Goal: Task Accomplishment & Management: Manage account settings

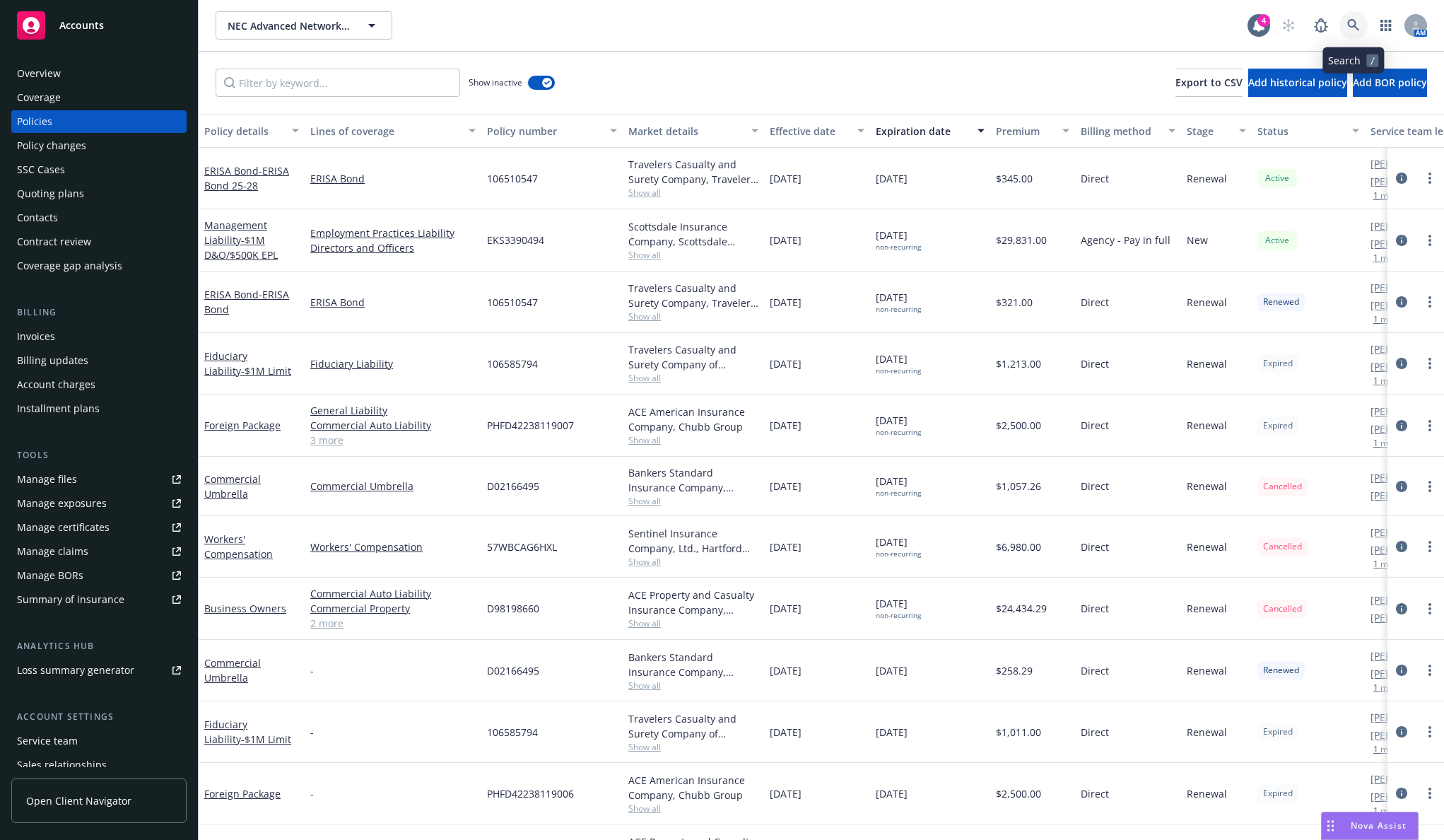
click at [1344, 24] on link at bounding box center [1354, 25] width 28 height 28
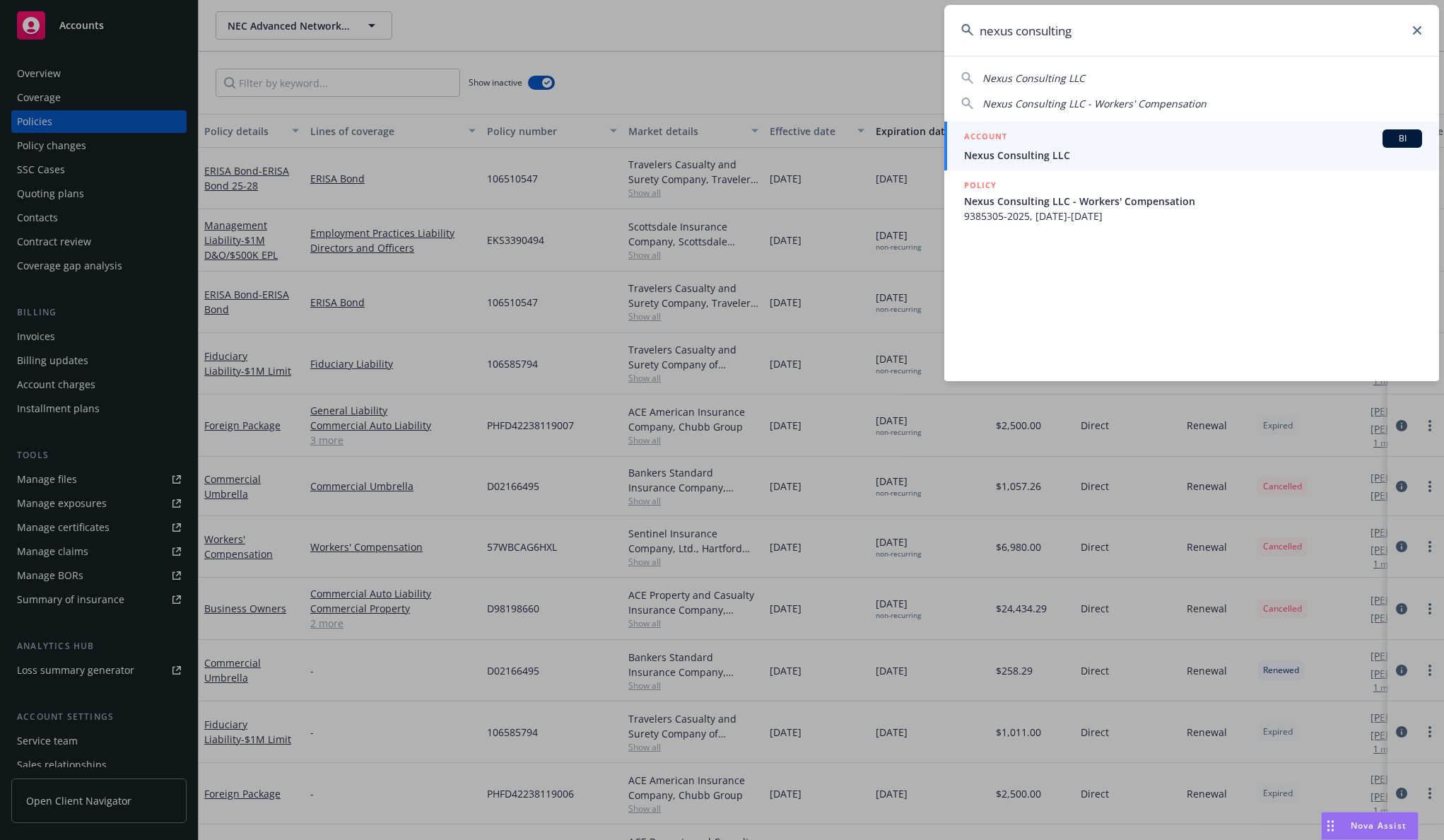
type input "nexus consulting"
click at [1187, 141] on div "ACCOUNT BI" at bounding box center [1192, 139] width 458 height 19
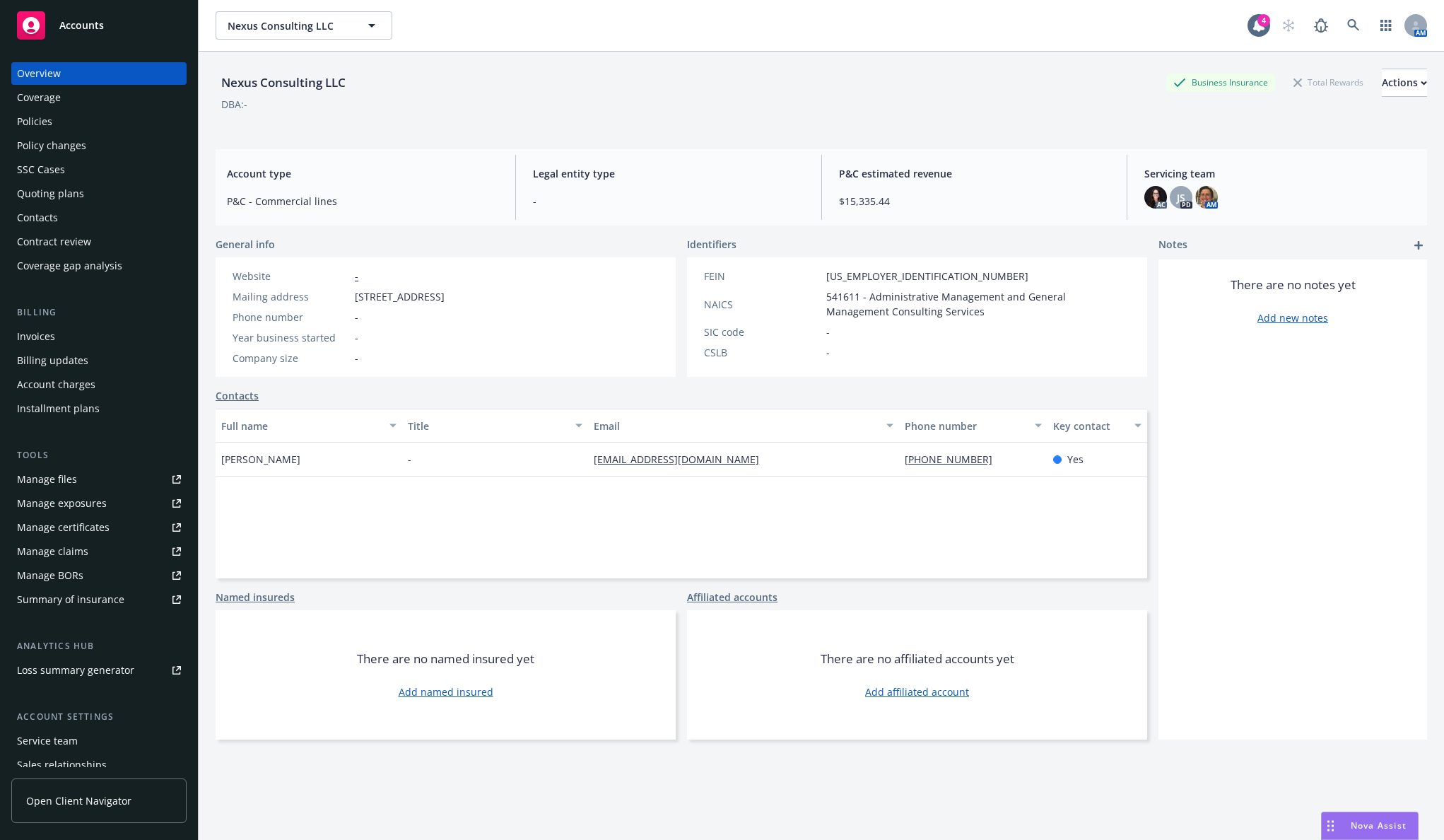
click at [101, 116] on div "Policies" at bounding box center [99, 121] width 164 height 22
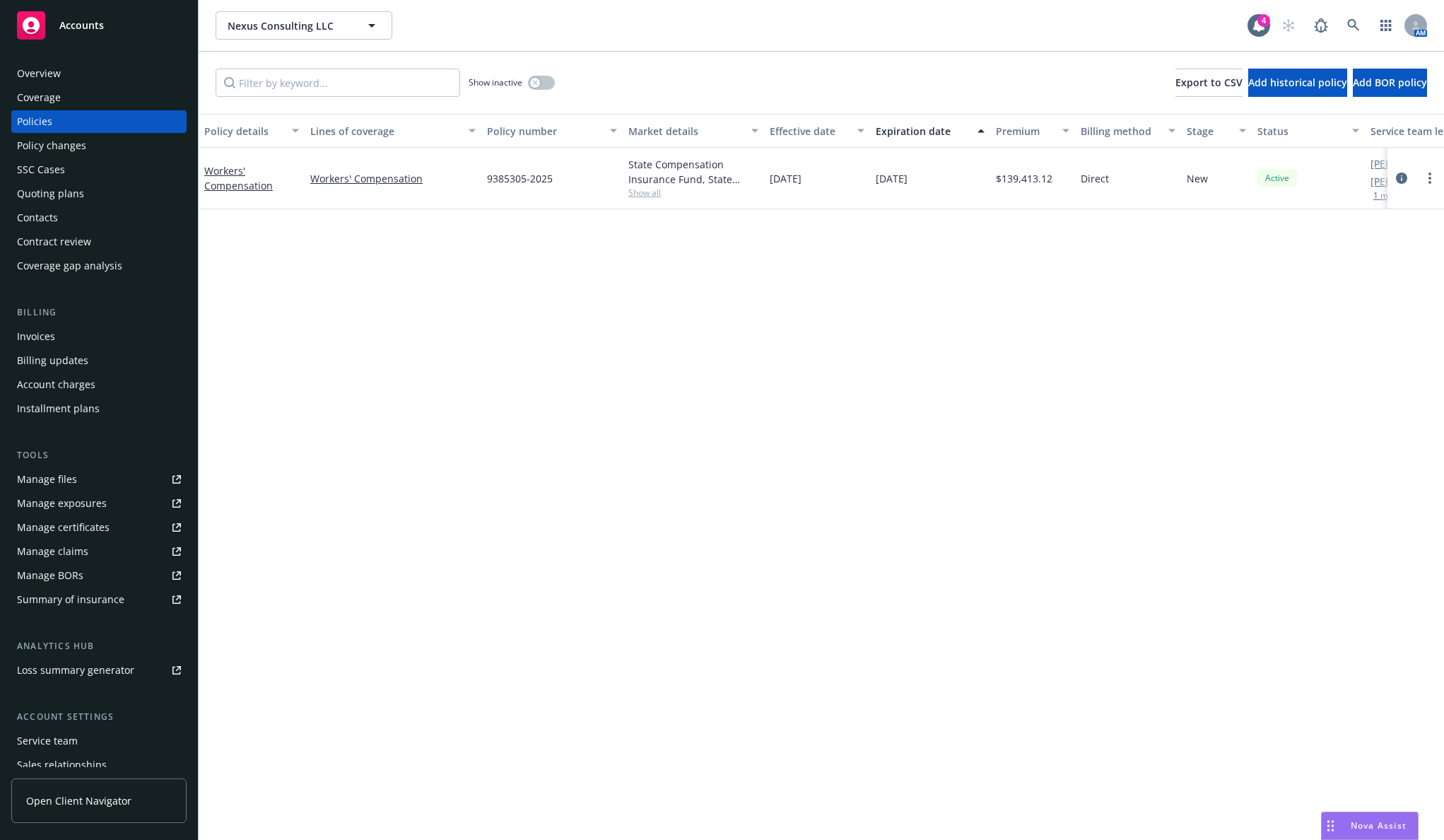
click at [635, 192] on span "Show all" at bounding box center [694, 192] width 131 height 12
click at [860, 254] on div "Policy details Lines of coverage Policy number Market details Effective date Ex…" at bounding box center [821, 476] width 1245 height 726
click at [399, 291] on div "Policy details Lines of coverage Policy number Market details Effective date Ex…" at bounding box center [821, 476] width 1245 height 726
click at [132, 81] on div "Overview" at bounding box center [99, 74] width 164 height 22
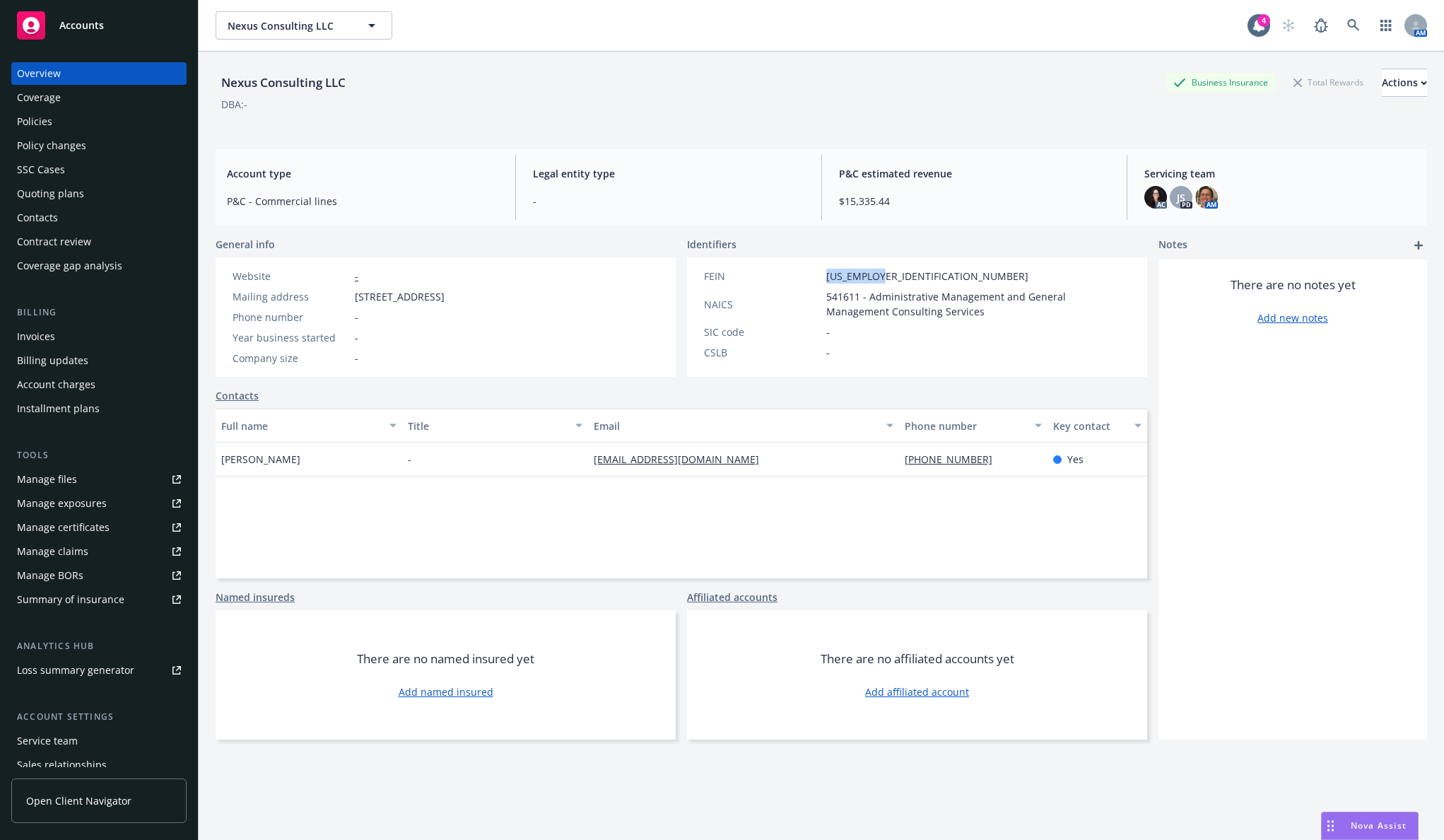
drag, startPoint x: 883, startPoint y: 280, endPoint x: 817, endPoint y: 272, distance: 66.5
click at [817, 272] on div "FEIN 47-2991846" at bounding box center [916, 276] width 437 height 15
copy div "47-2991846"
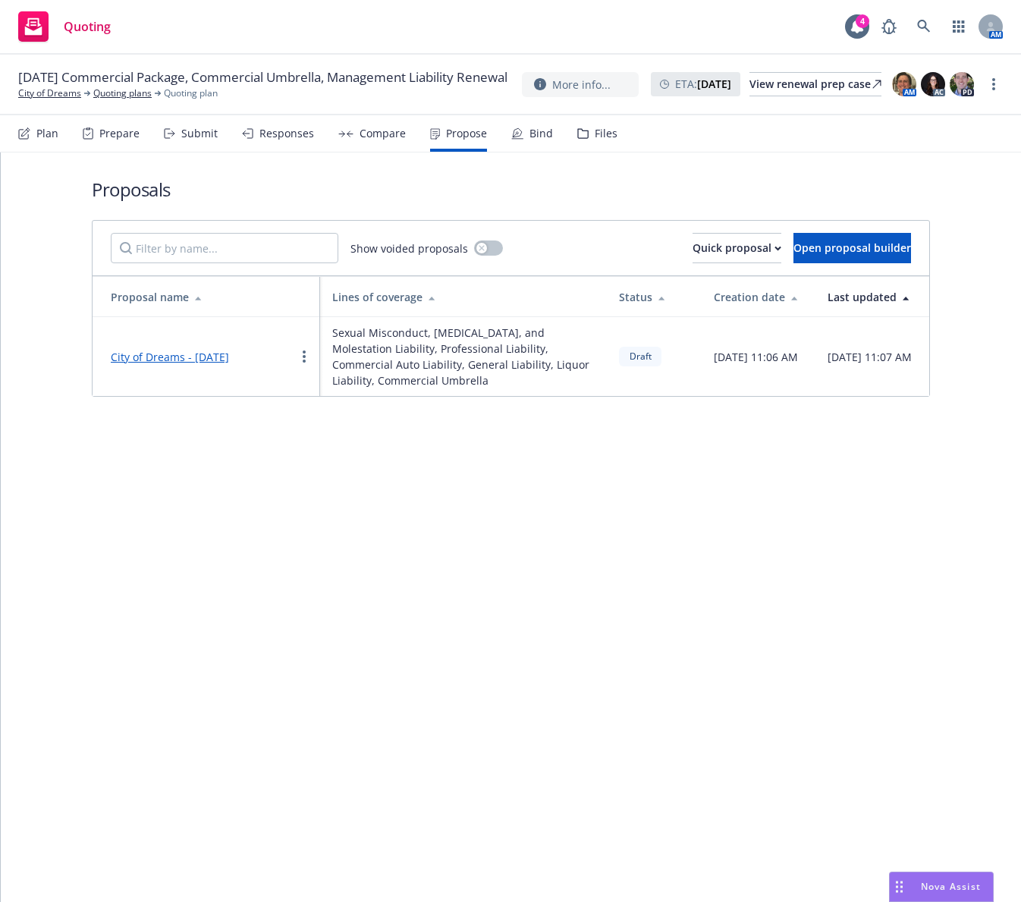
click at [213, 352] on link "City of Dreams - [DATE]" at bounding box center [170, 357] width 118 height 14
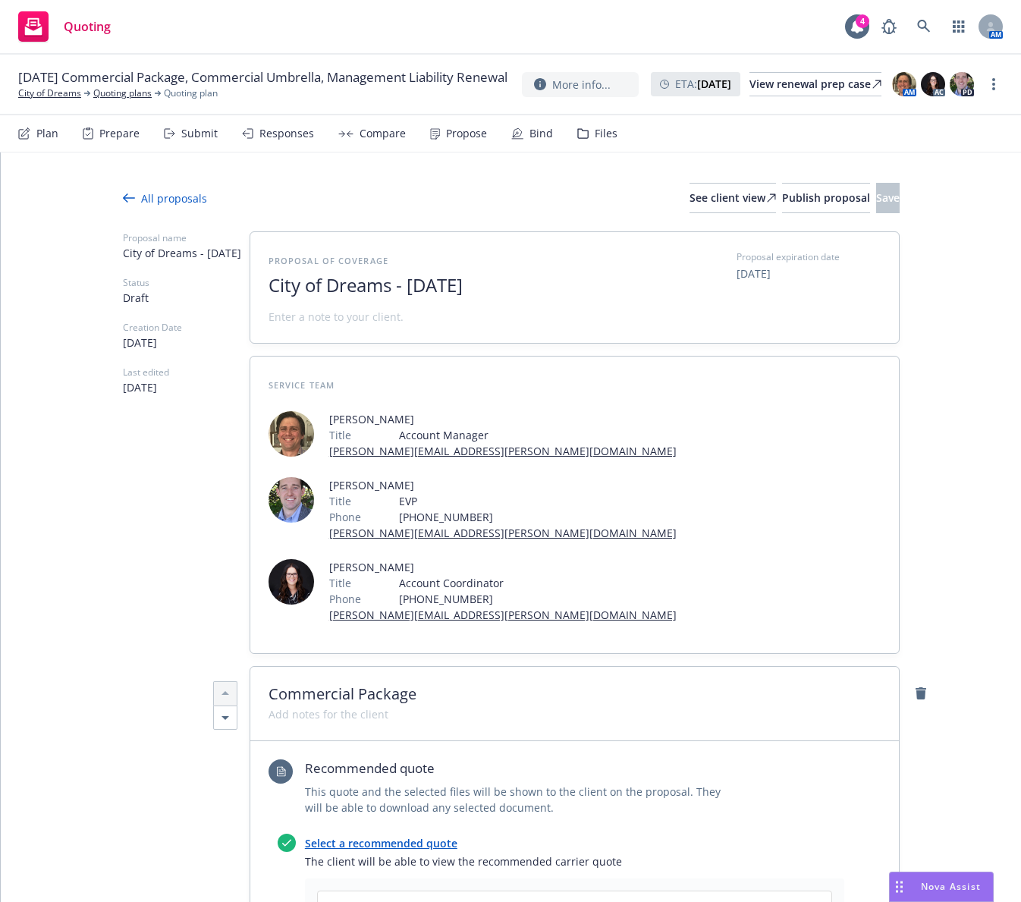
click at [769, 275] on span "[DATE]" at bounding box center [753, 273] width 34 height 16
select select "August"
select select "2025"
click at [881, 421] on div "Service Team Nicholas Baldwin Title Account Manager nicholas.baldwin@newfront.c…" at bounding box center [574, 504] width 648 height 297
click at [689, 196] on div "See client view" at bounding box center [732, 198] width 86 height 29
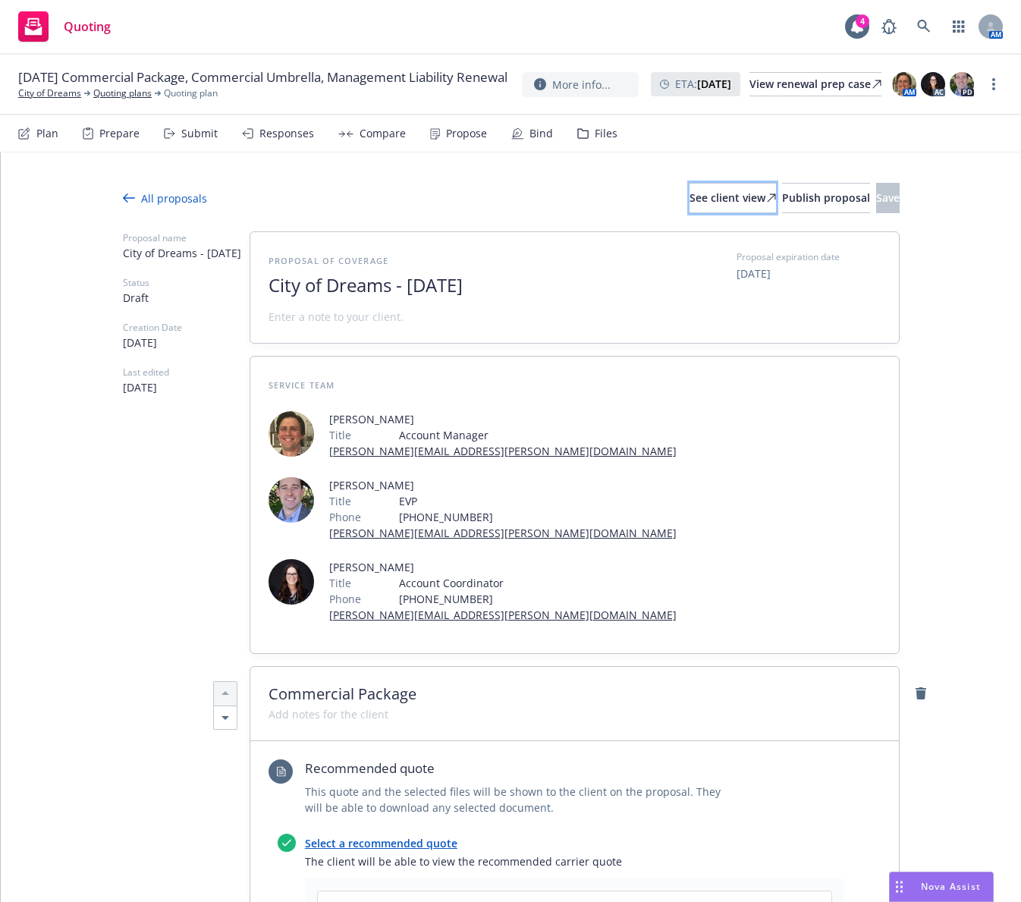
type textarea "x"
click at [439, 284] on span "City of Dreams - July 2025" at bounding box center [454, 286] width 372 height 22
click at [488, 287] on span "City of Dreams - July 2025" at bounding box center [454, 286] width 372 height 22
click at [505, 290] on span "City of Dreams - July 2025" at bounding box center [454, 286] width 372 height 22
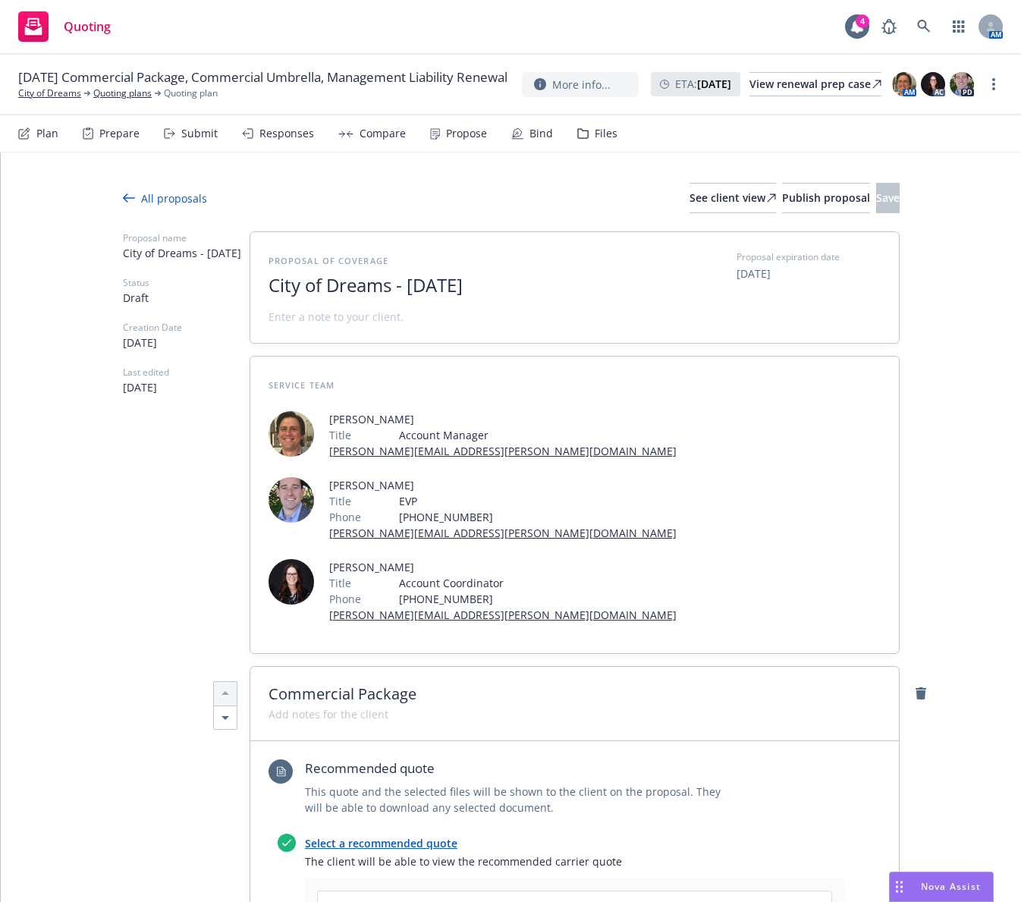
drag, startPoint x: 494, startPoint y: 285, endPoint x: 403, endPoint y: 288, distance: 91.8
click at [403, 288] on span "City of Dreams - July 2025" at bounding box center [454, 286] width 372 height 22
click at [798, 319] on div "Proposal expiration date 08/30/2025" at bounding box center [808, 287] width 144 height 74
click at [876, 204] on span "Save" at bounding box center [888, 197] width 24 height 14
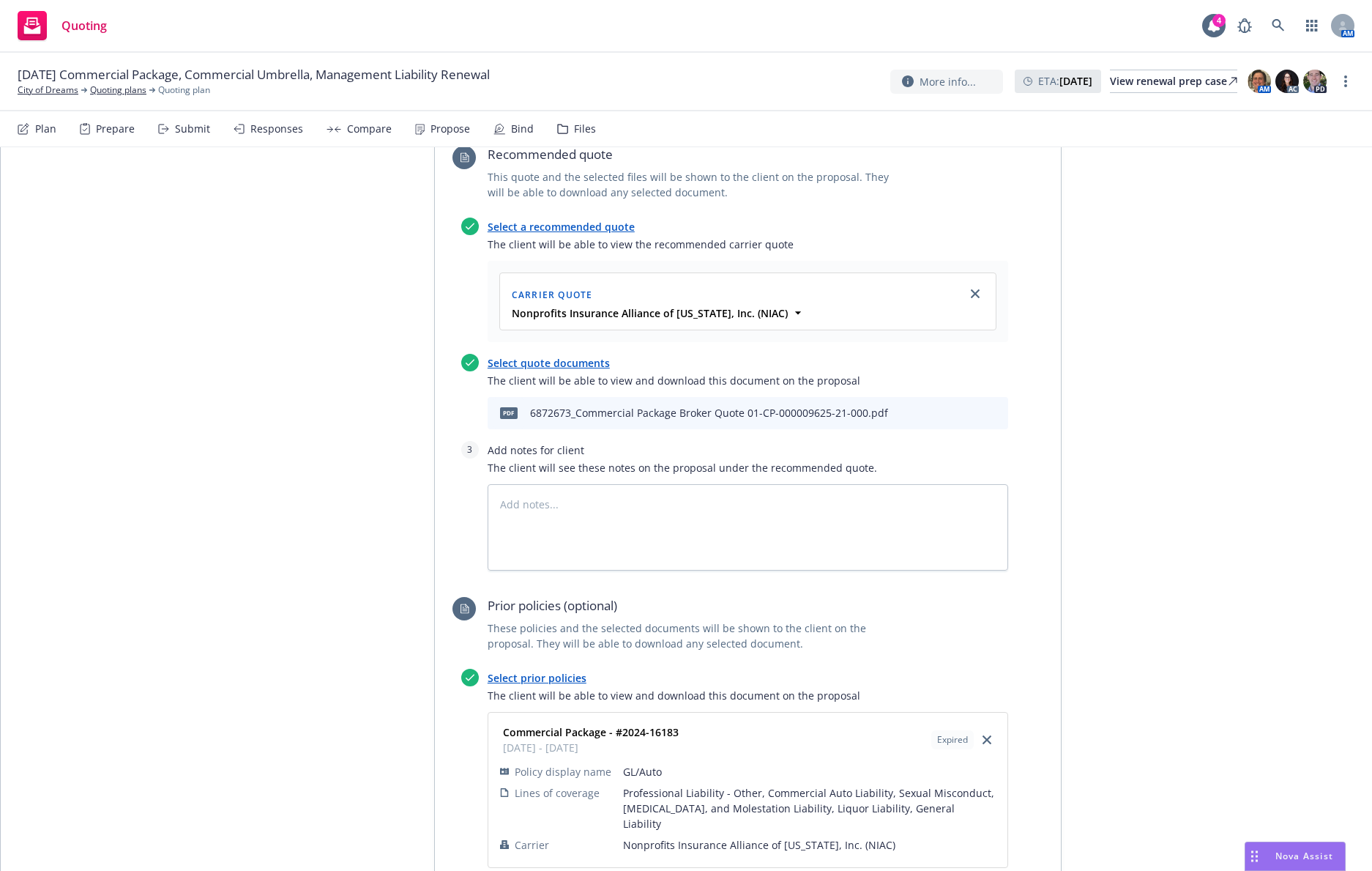
scroll to position [660, 0]
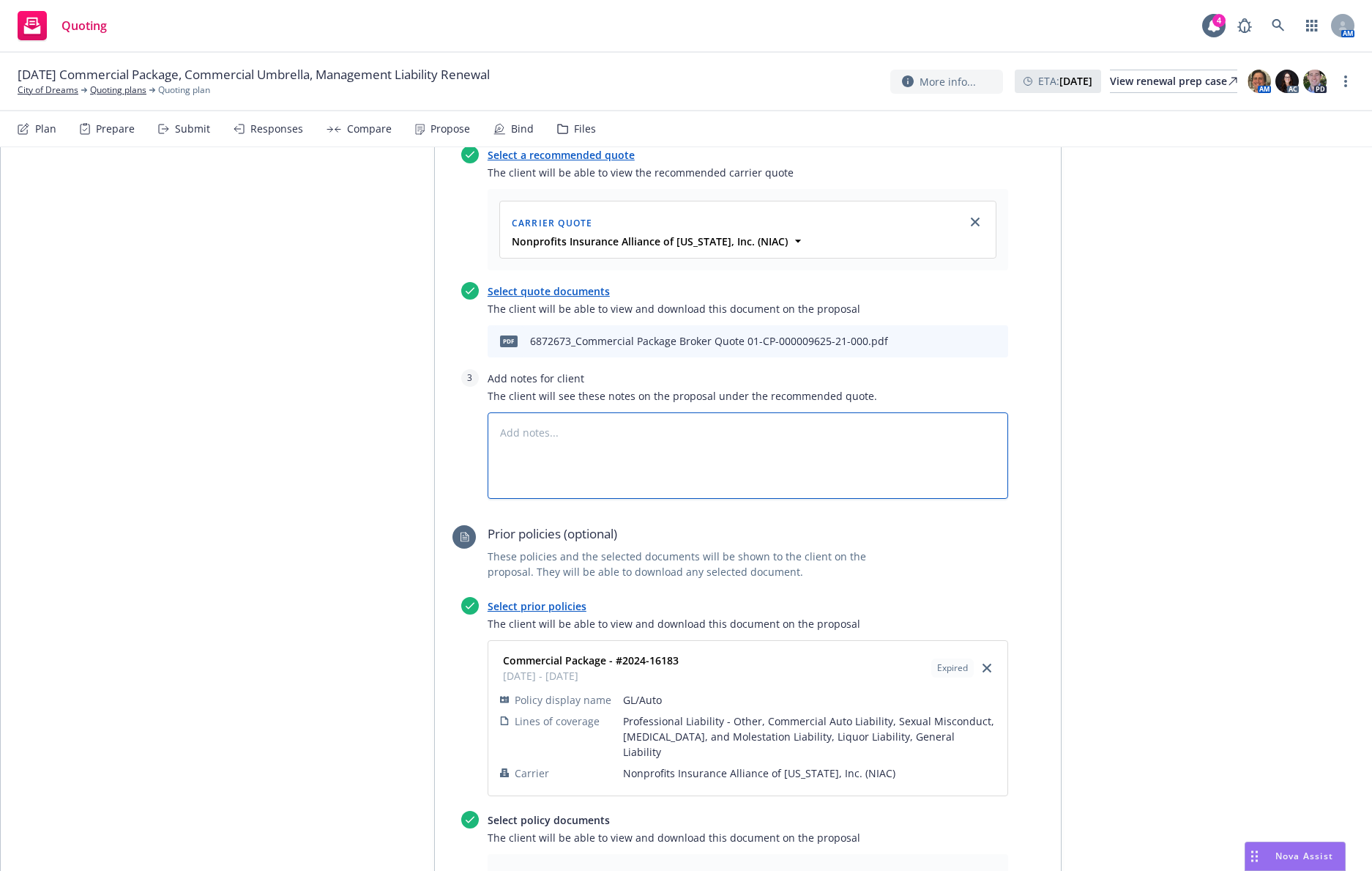
click at [767, 412] on textarea at bounding box center [747, 455] width 520 height 86
type textarea "x"
type textarea "T"
type textarea "x"
type textarea "The"
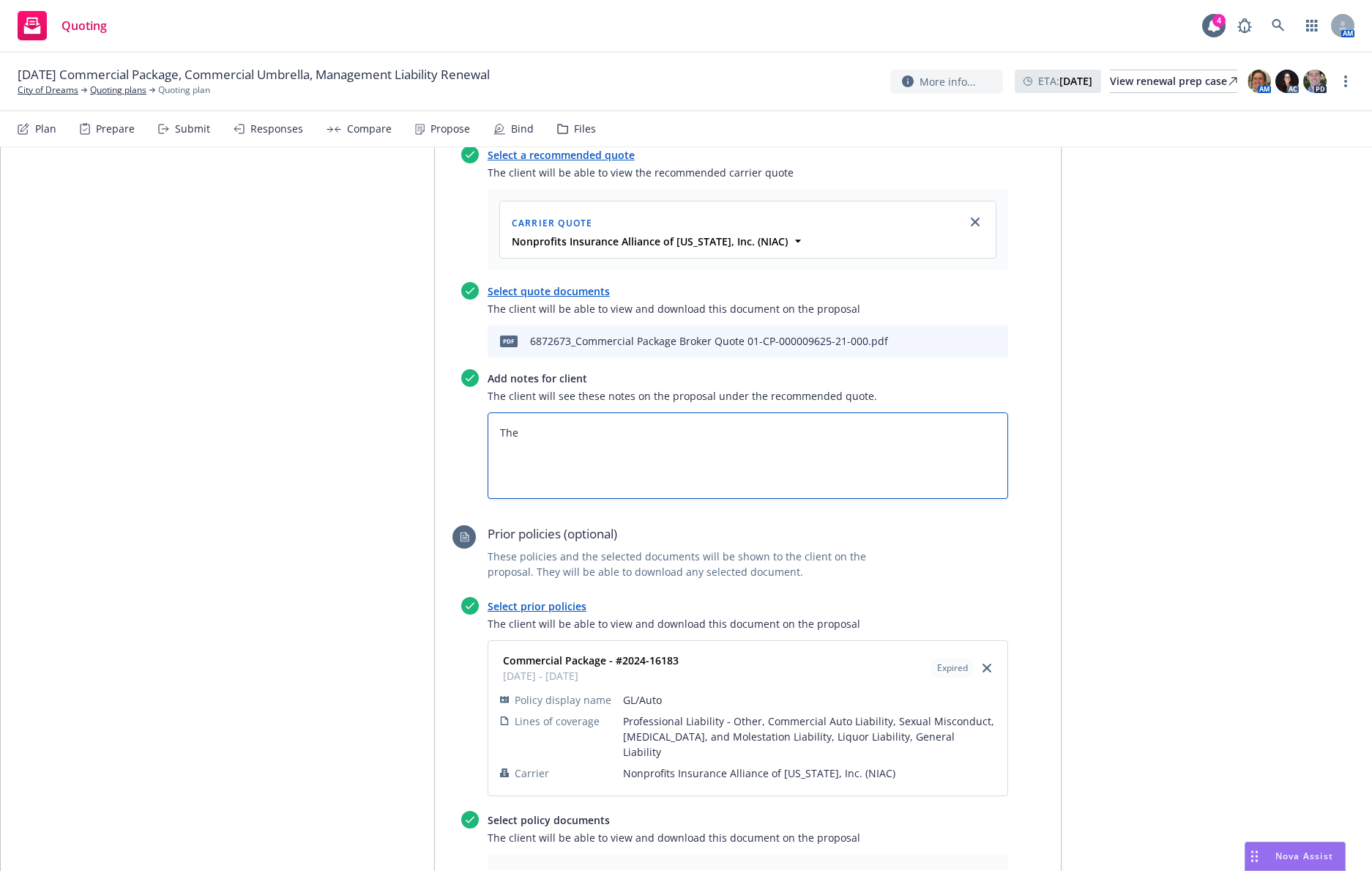
type textarea "x"
type textarea "The"
type textarea "x"
type textarea "The i"
type textarea "x"
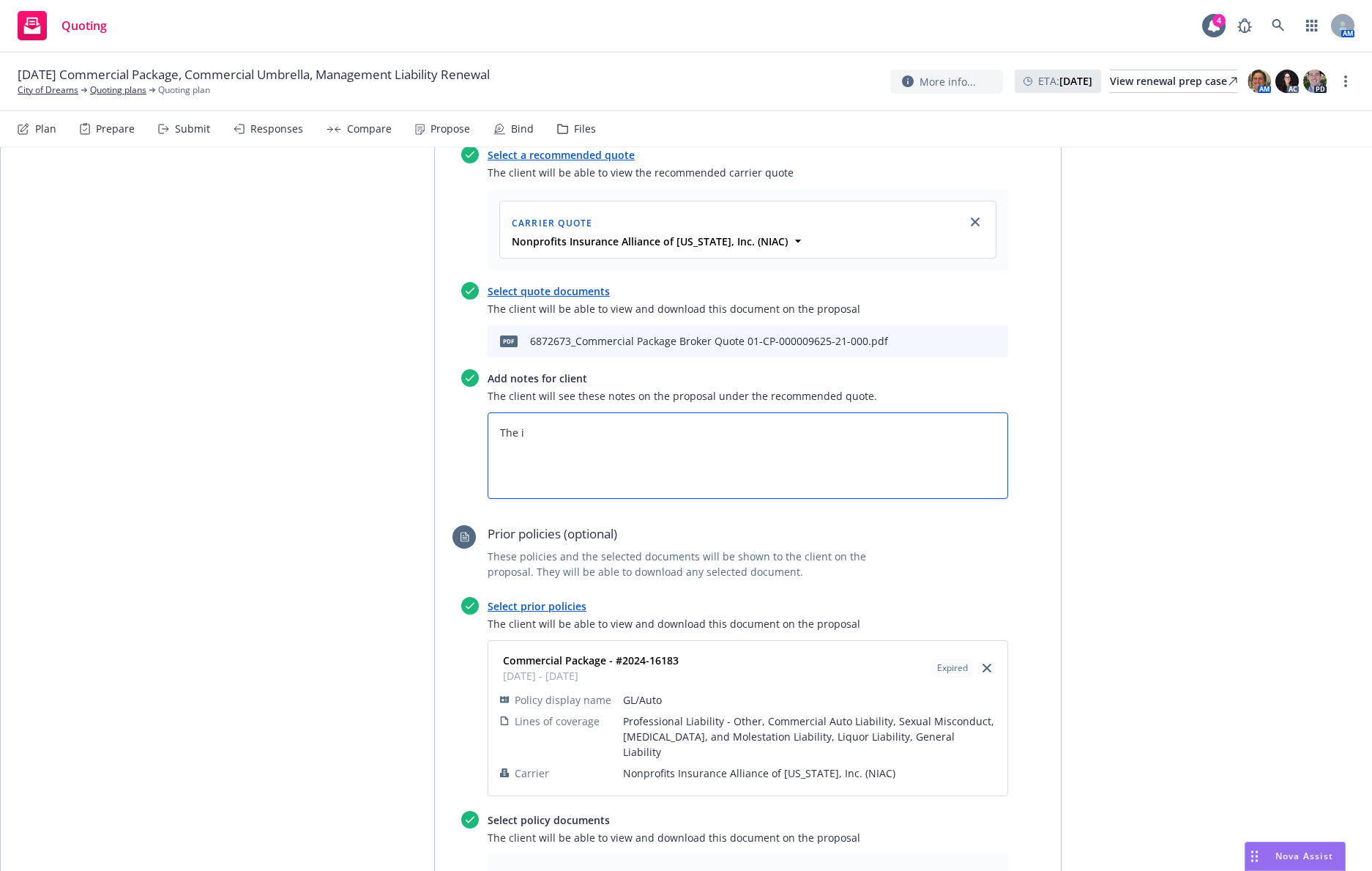
type textarea "The in"
type textarea "x"
type textarea "The i"
type textarea "x"
type textarea "The"
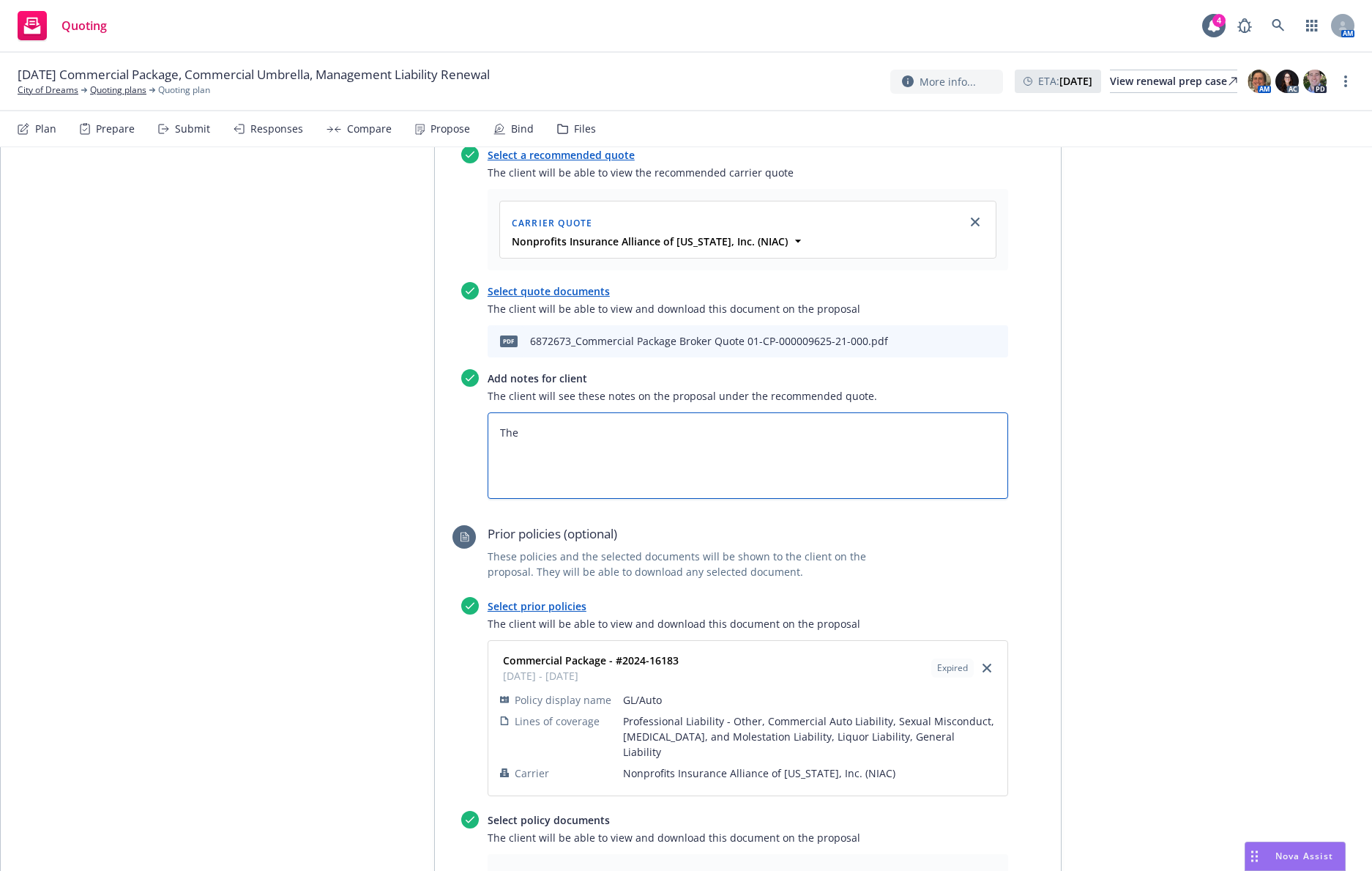
type textarea "x"
type textarea "The"
type textarea "x"
type textarea "Th"
type textarea "x"
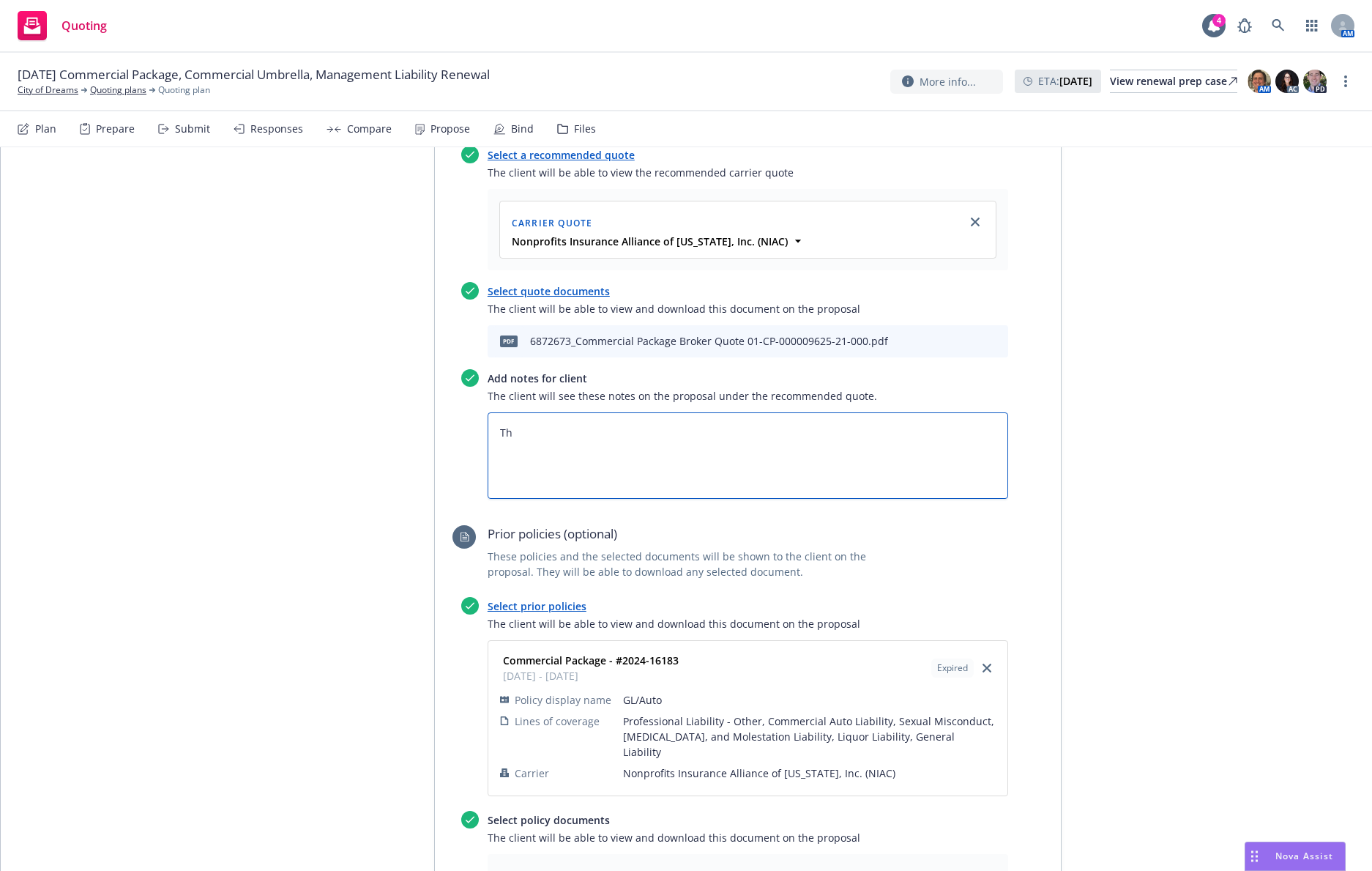
type textarea "T"
type textarea "x"
type textarea "*"
type textarea "x"
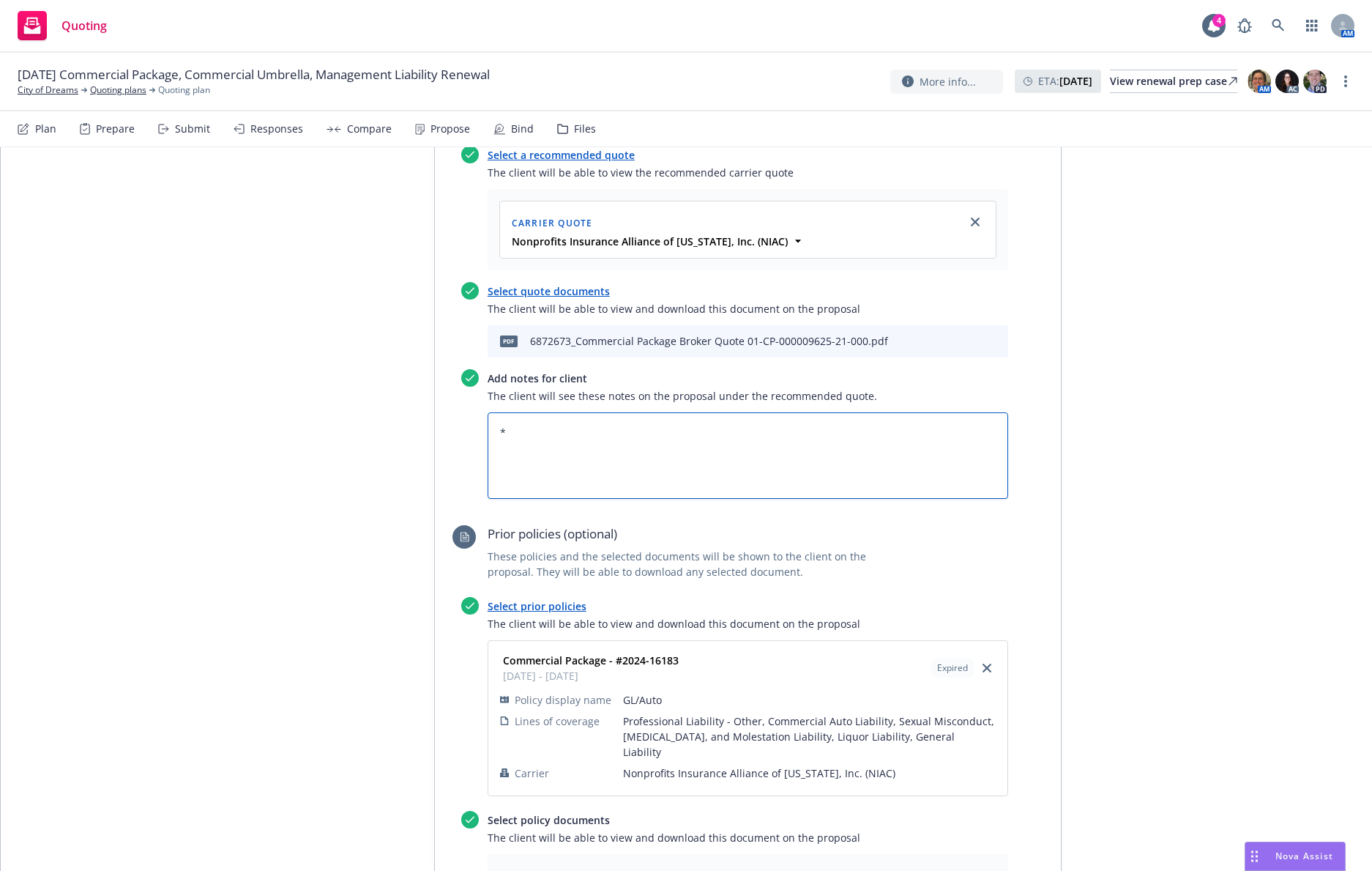
type textarea "*I"
type textarea "x"
type textarea "*"
type textarea "x"
type textarea "*T"
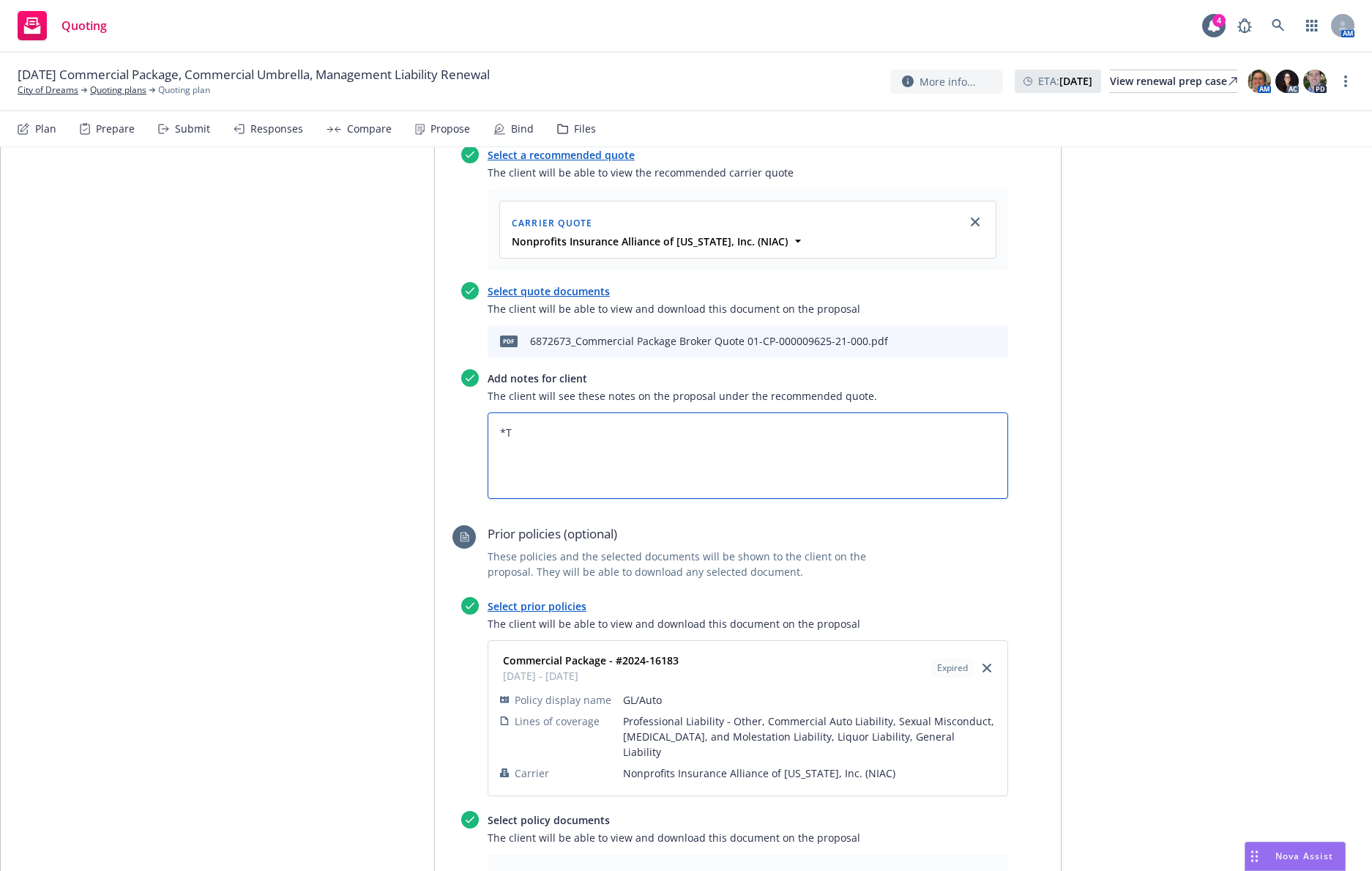
type textarea "x"
type textarea "*Th"
type textarea "x"
type textarea "*The"
type textarea "x"
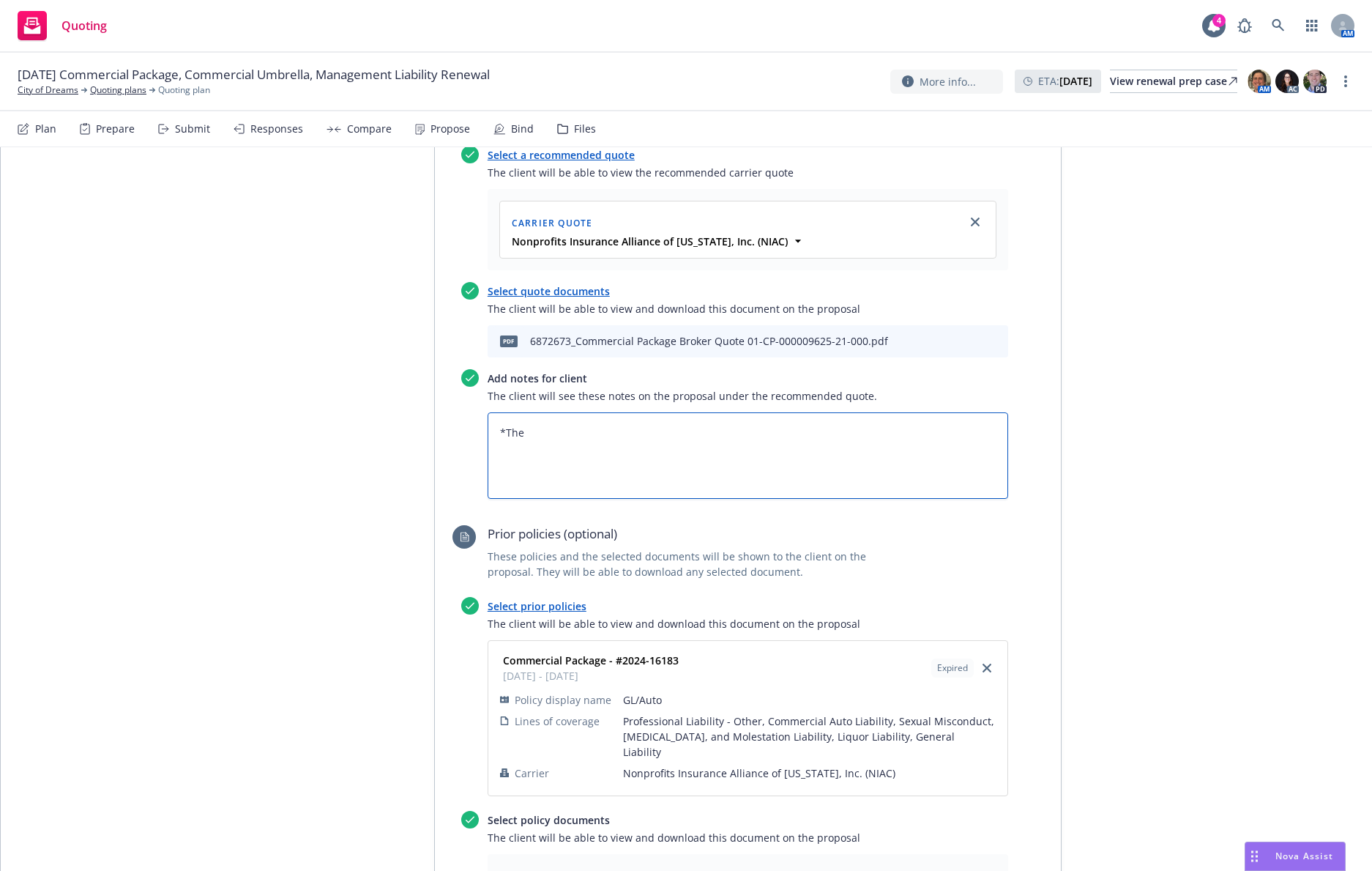
type textarea "*The i"
type textarea "x"
type textarea "*The in"
type textarea "x"
type textarea "*The inc"
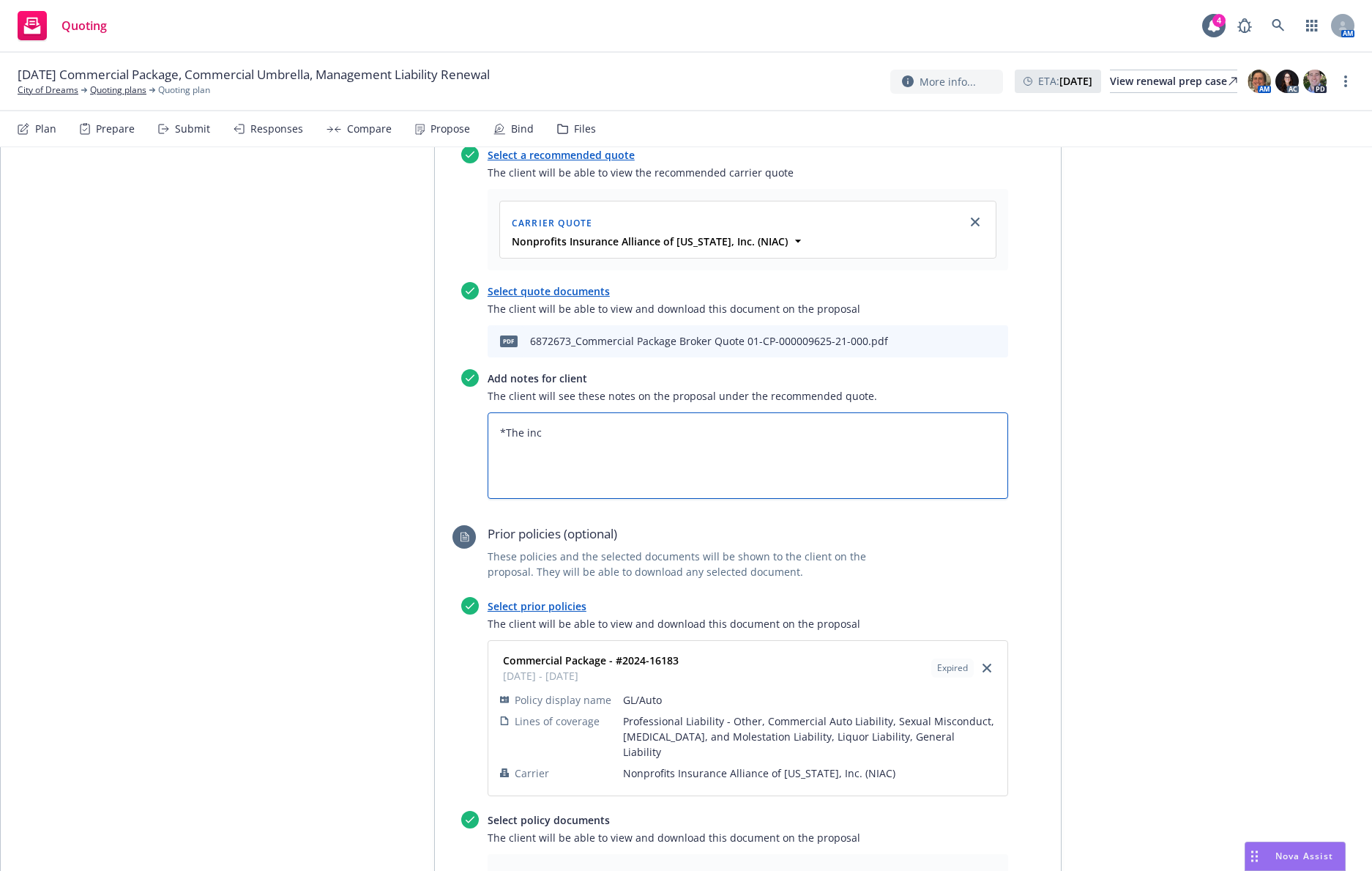
type textarea "x"
type textarea "*The incr"
type textarea "x"
type textarea "*The incre"
type textarea "x"
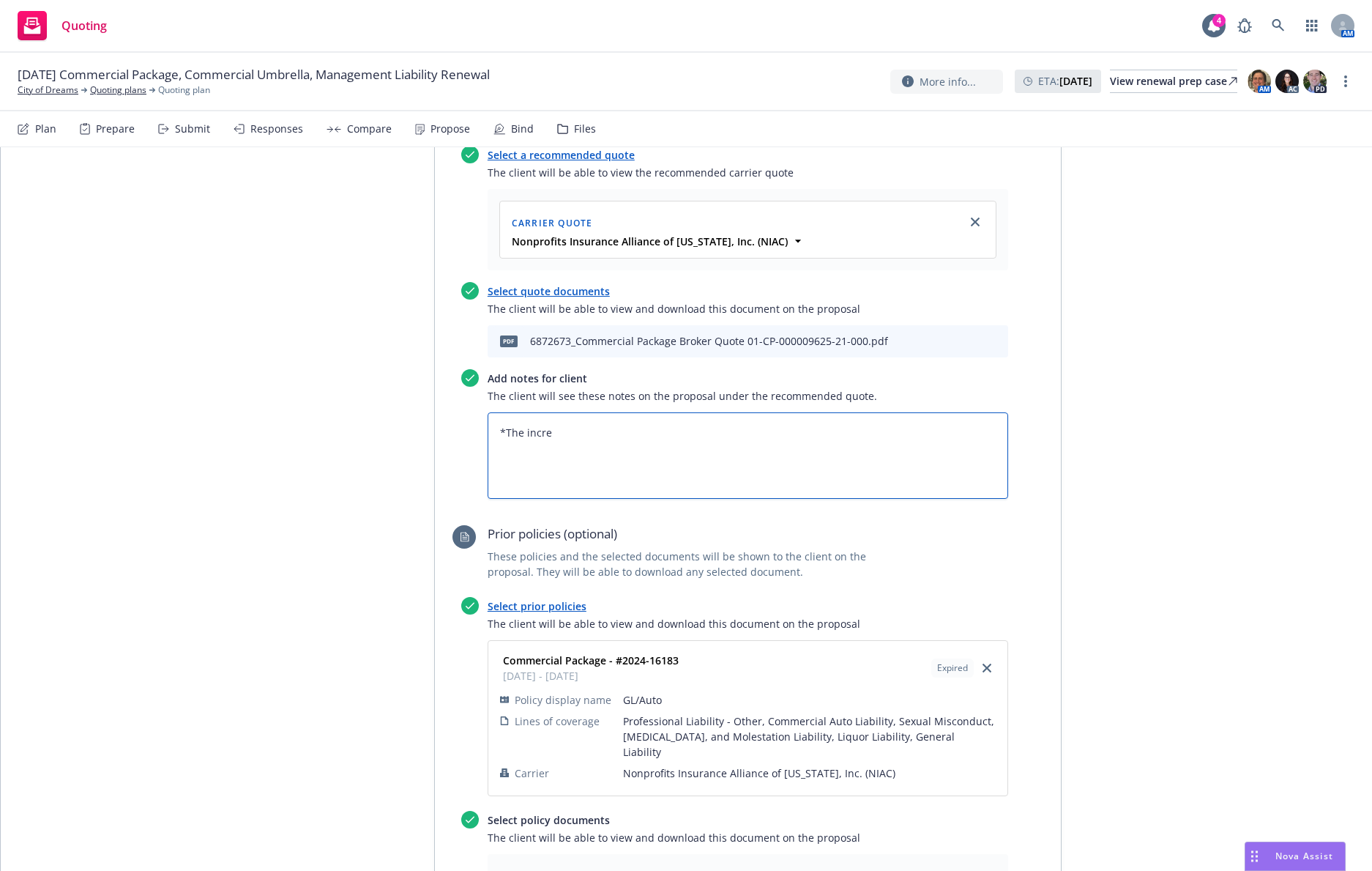
type textarea "*The increa"
type textarea "x"
type textarea "*The increase"
type textarea "x"
type textarea "*The increase"
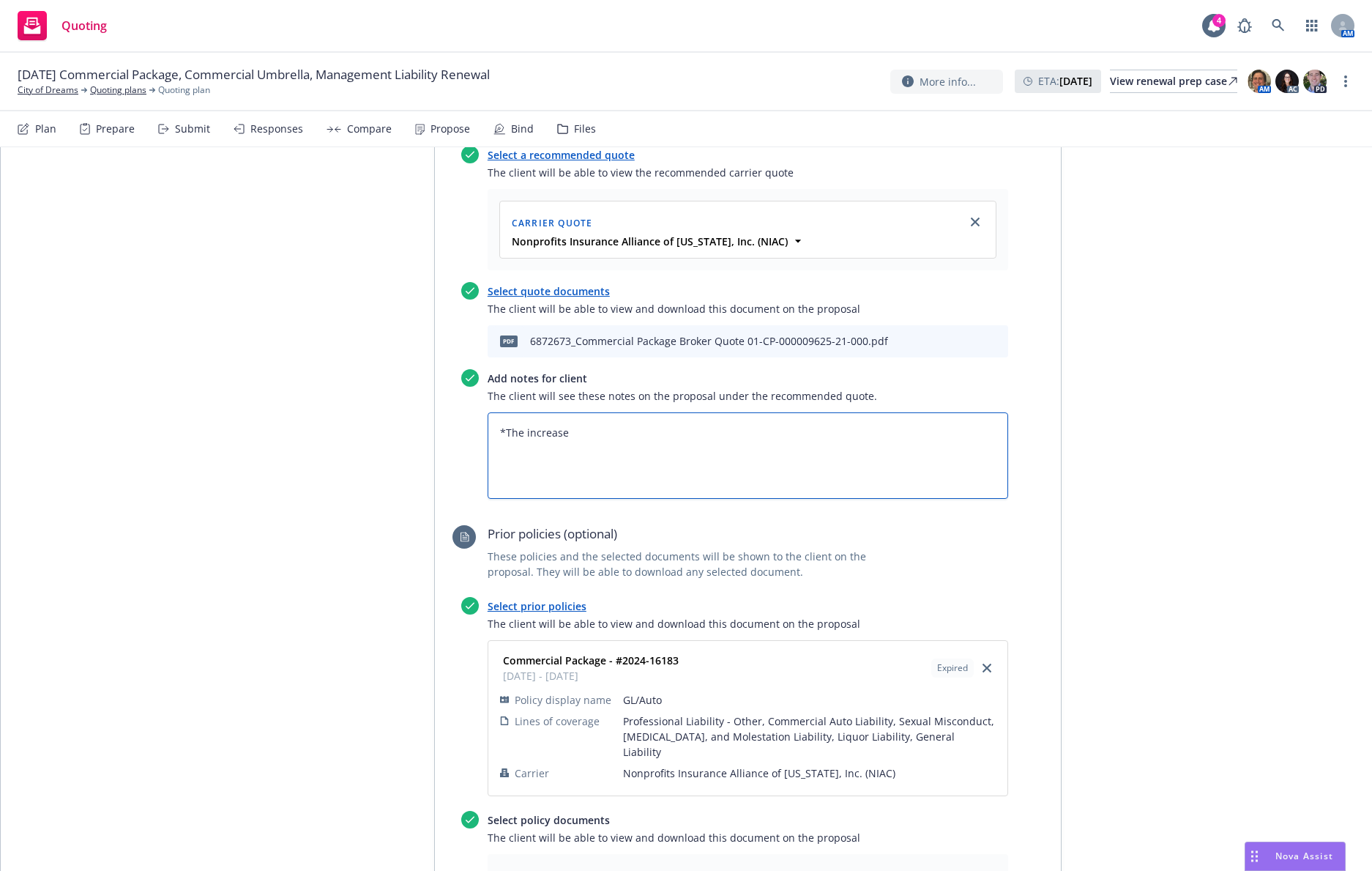
type textarea "x"
type textarea "*The increase in"
type textarea "x"
type textarea "*The increase in"
type textarea "x"
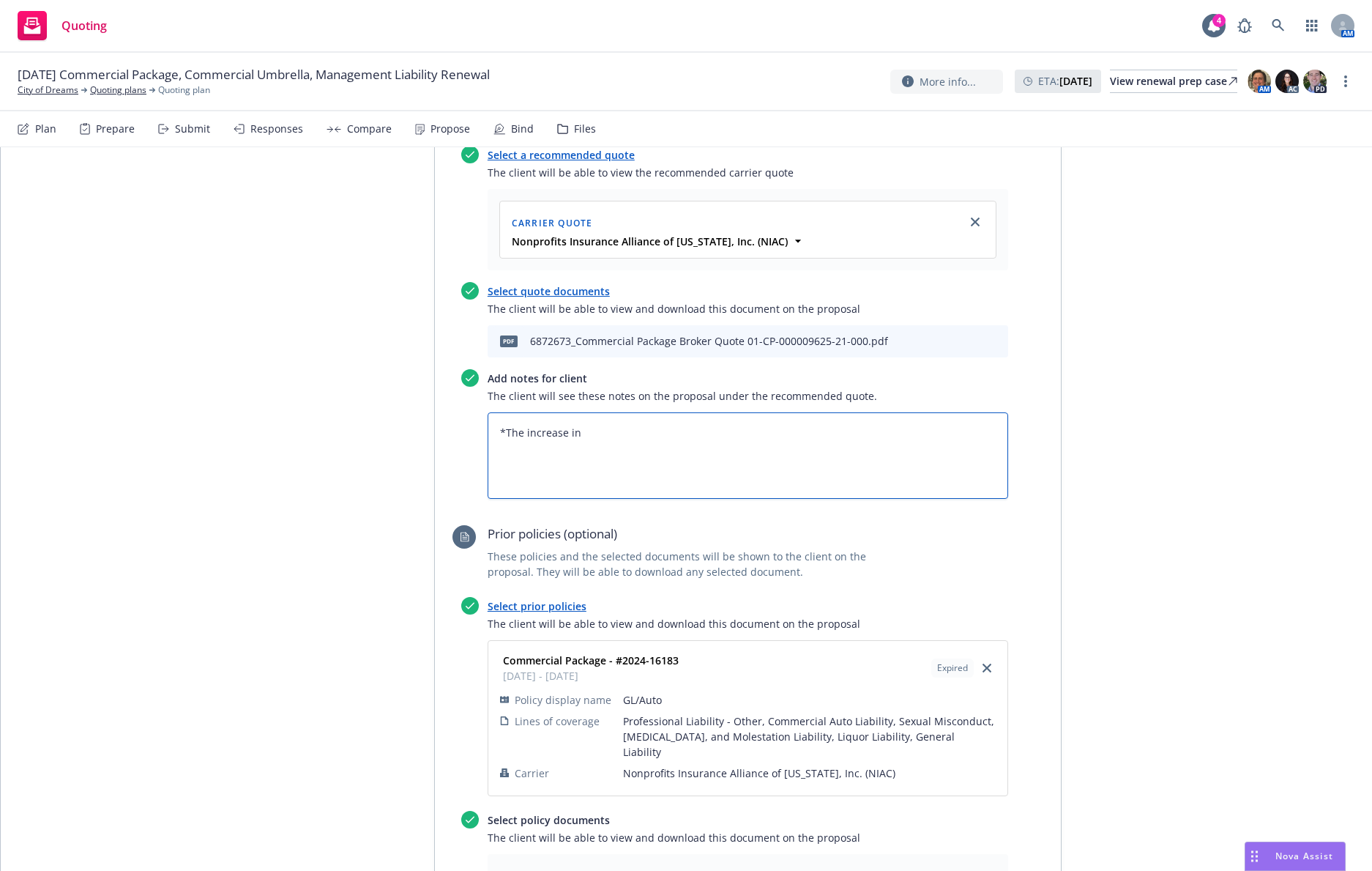
type textarea "*The increase in p"
type textarea "x"
type textarea "*The increase in pr"
type textarea "x"
type textarea "*The increase in pre"
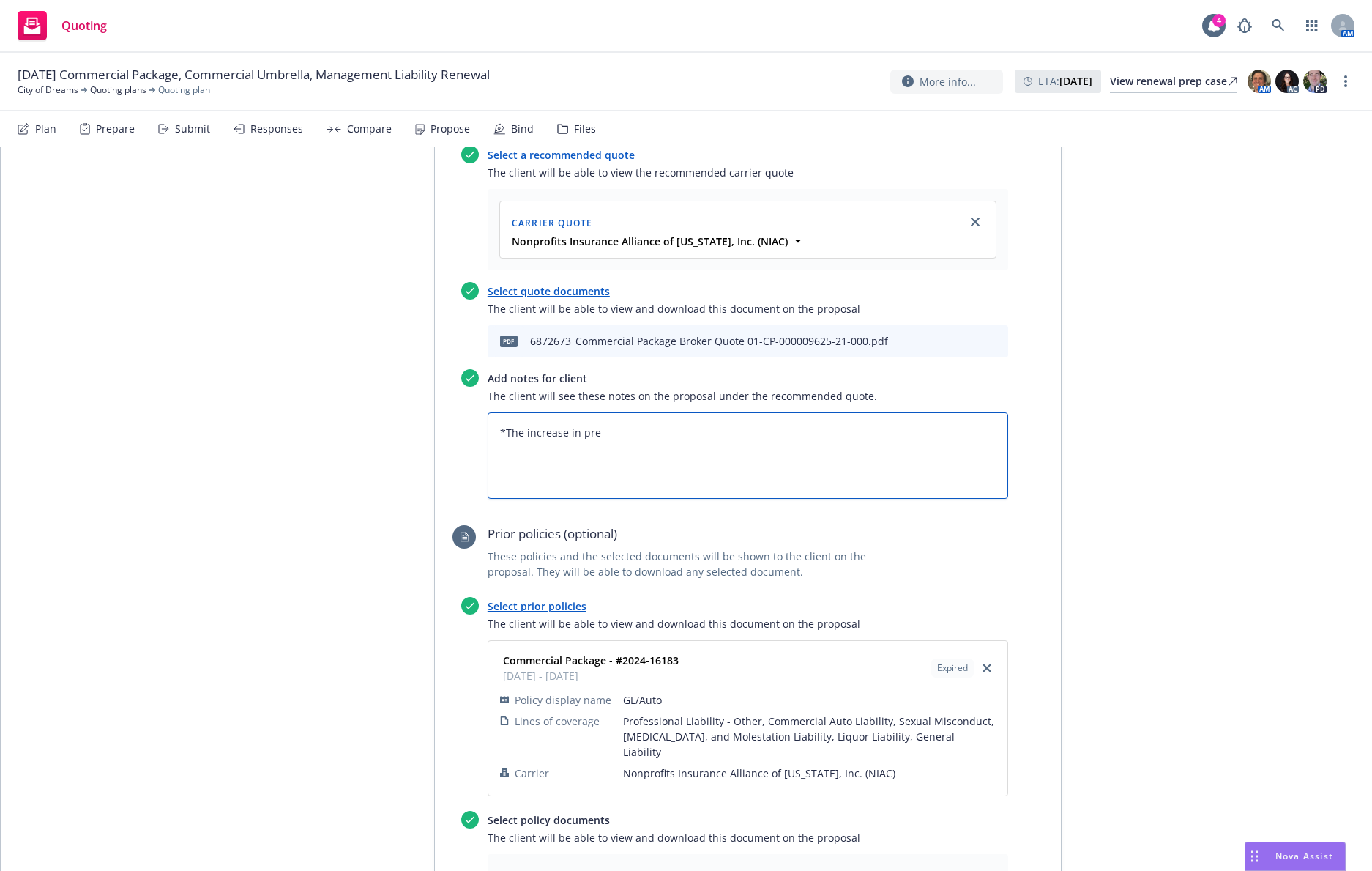
type textarea "x"
type textarea "*The increase in prem"
type textarea "x"
type textarea "*The increase in premi"
type textarea "x"
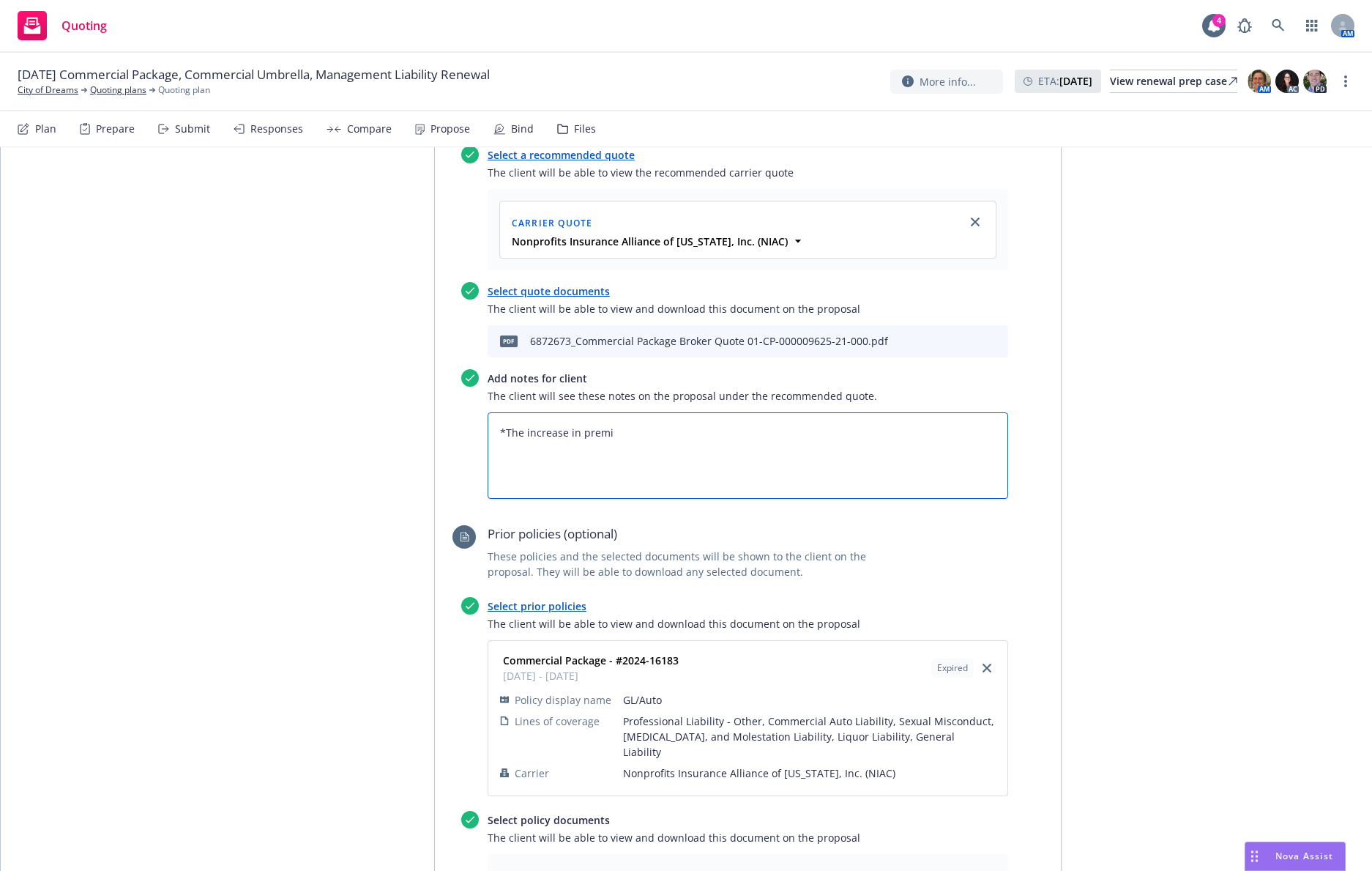
type textarea "*The increase in premiu"
type textarea "x"
type textarea "*The increase in premium"
type textarea "x"
type textarea "*The increase in premium f"
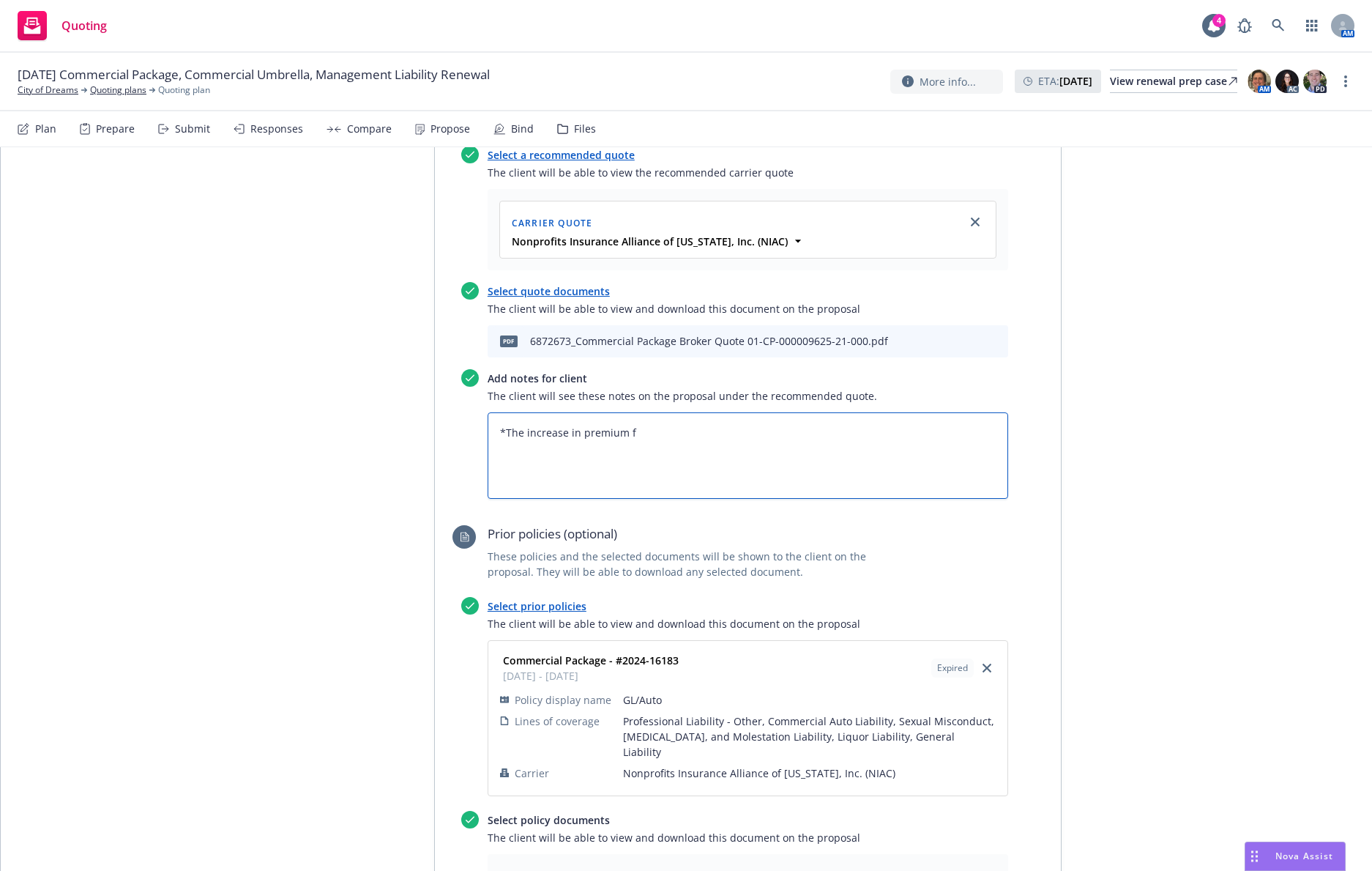
type textarea "x"
type textarea "*The increase in premium fr"
type textarea "x"
type textarea "*The increase in premium fro"
type textarea "x"
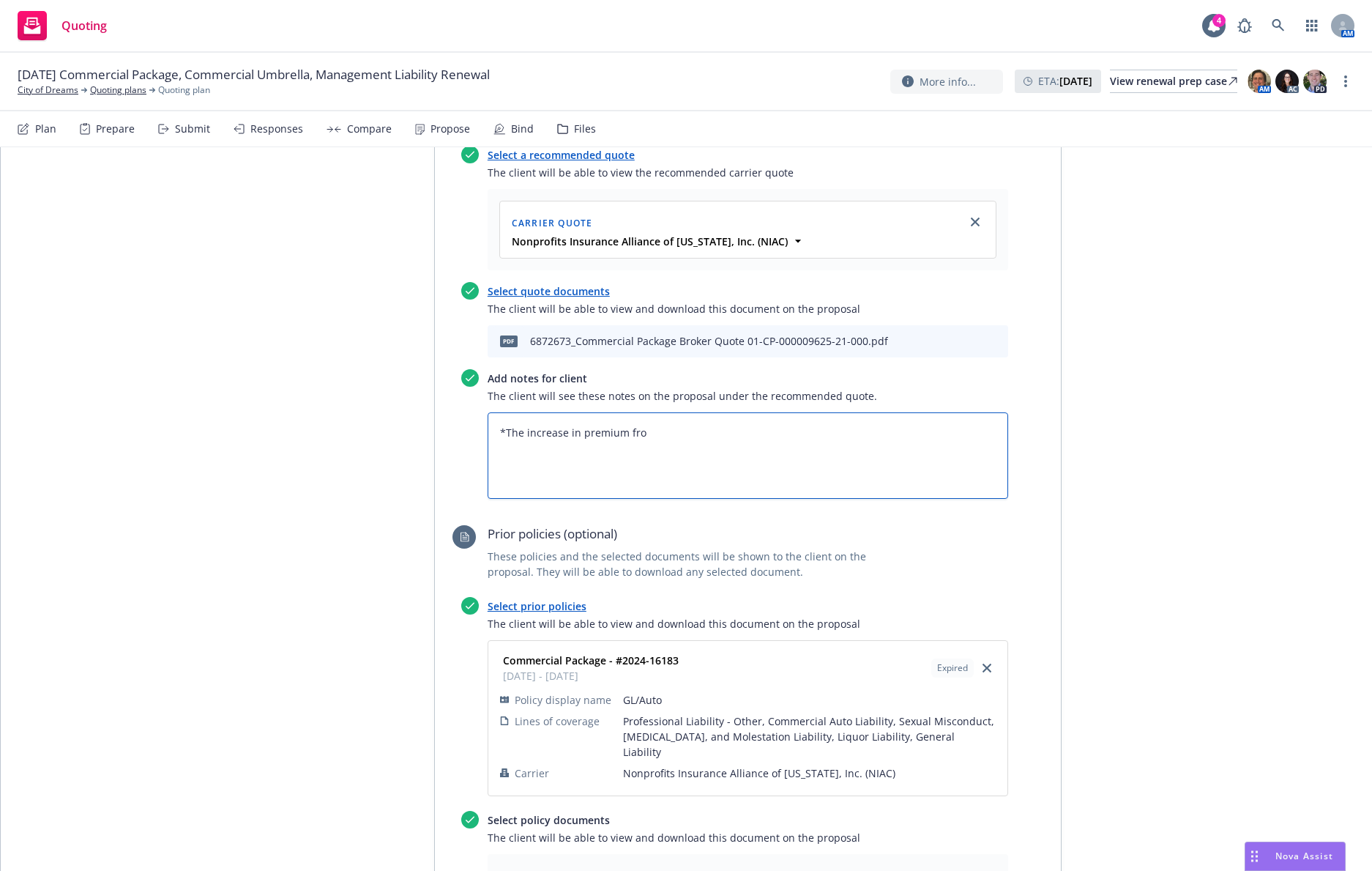
type textarea "*The increase in premium from"
type textarea "x"
type textarea "*The increase in premium from"
type textarea "x"
type textarea "*The increase in premium from th"
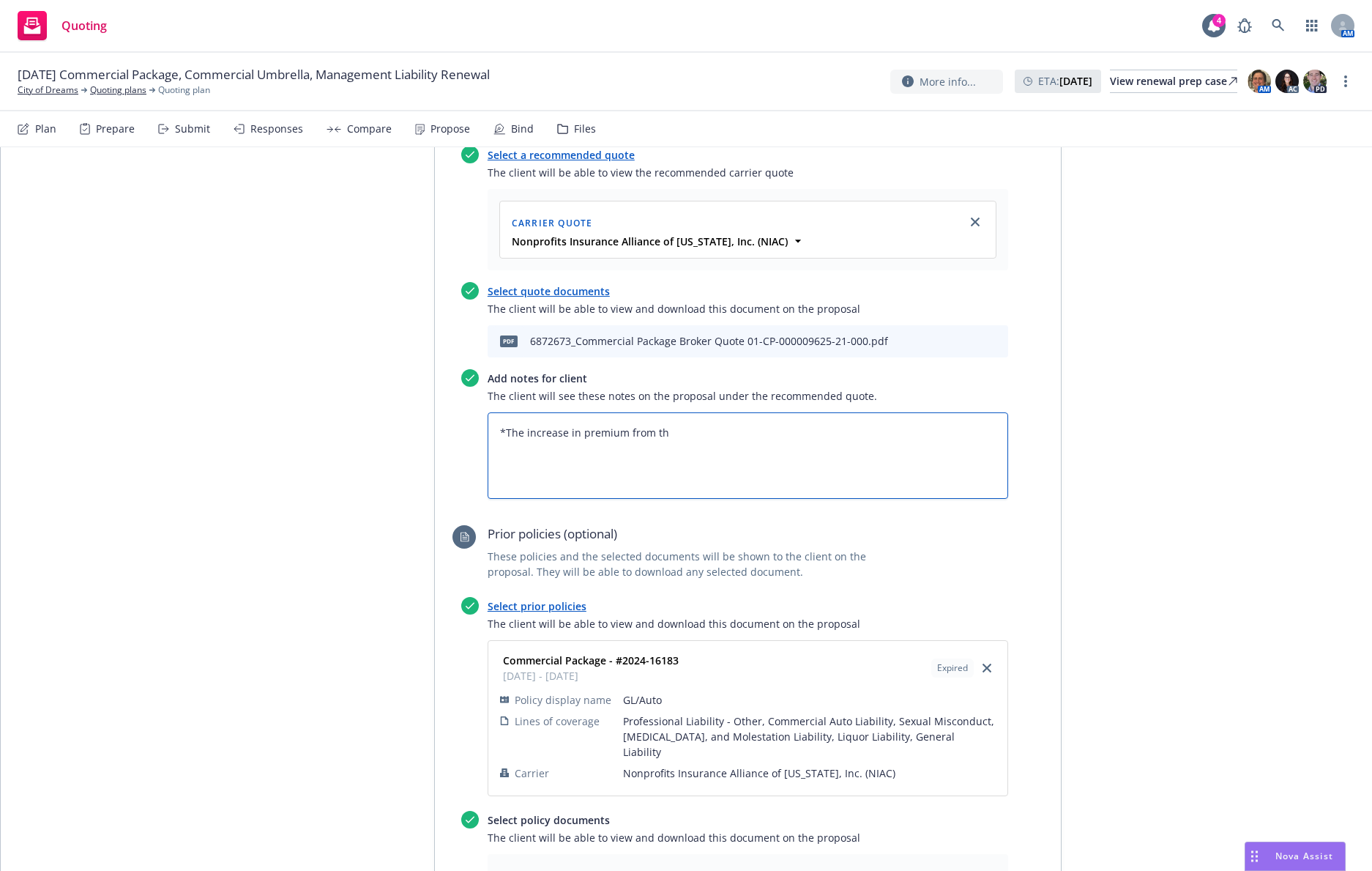
type textarea "x"
type textarea "*The increase in premium from the"
type textarea "x"
type textarea "*The increase in premium from the"
type textarea "x"
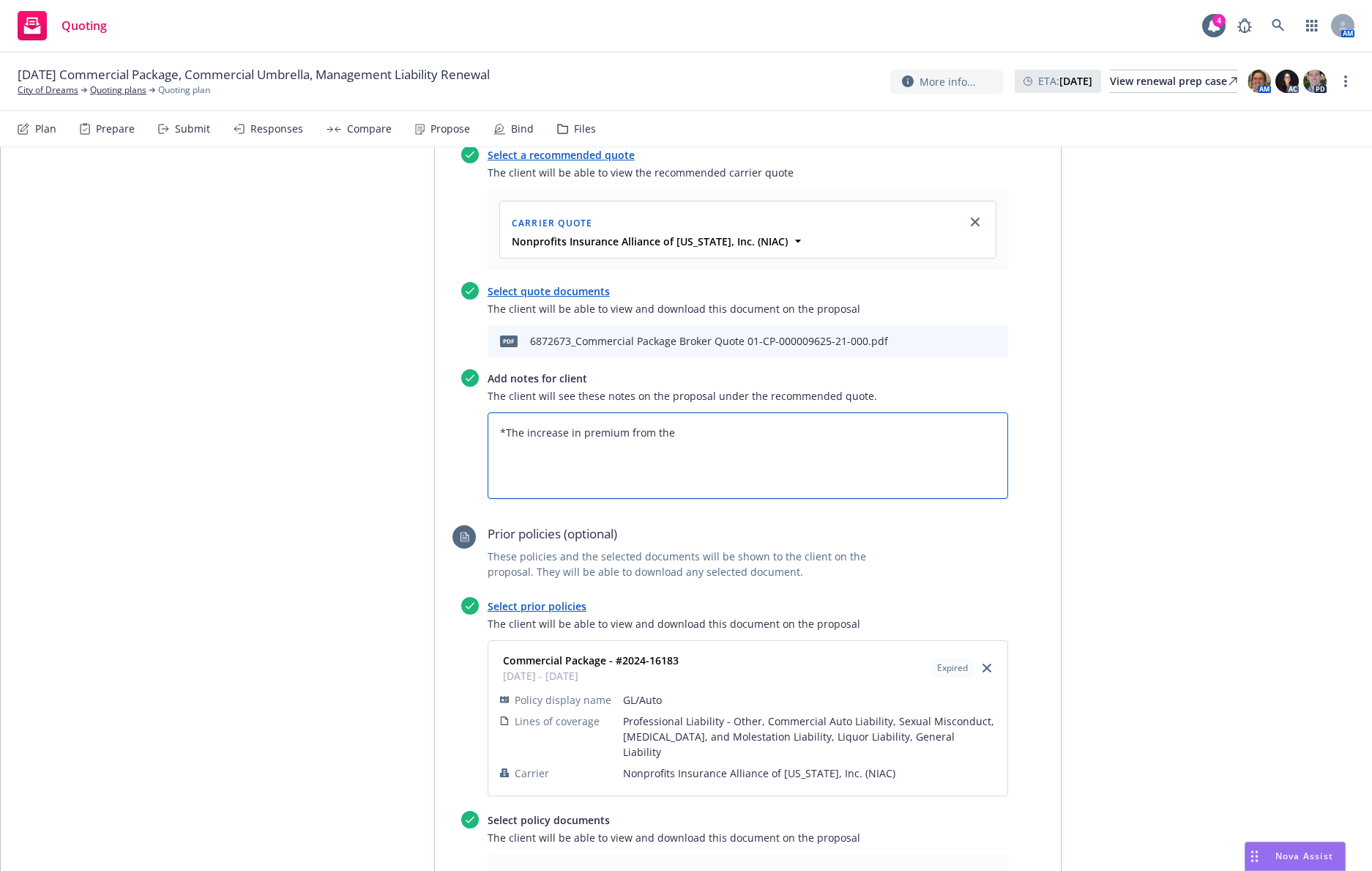
type textarea "*The increase in premium from the s"
type textarea "x"
type textarea "*The increase in premium from the"
type textarea "x"
type textarea "*The increase in premium from the e"
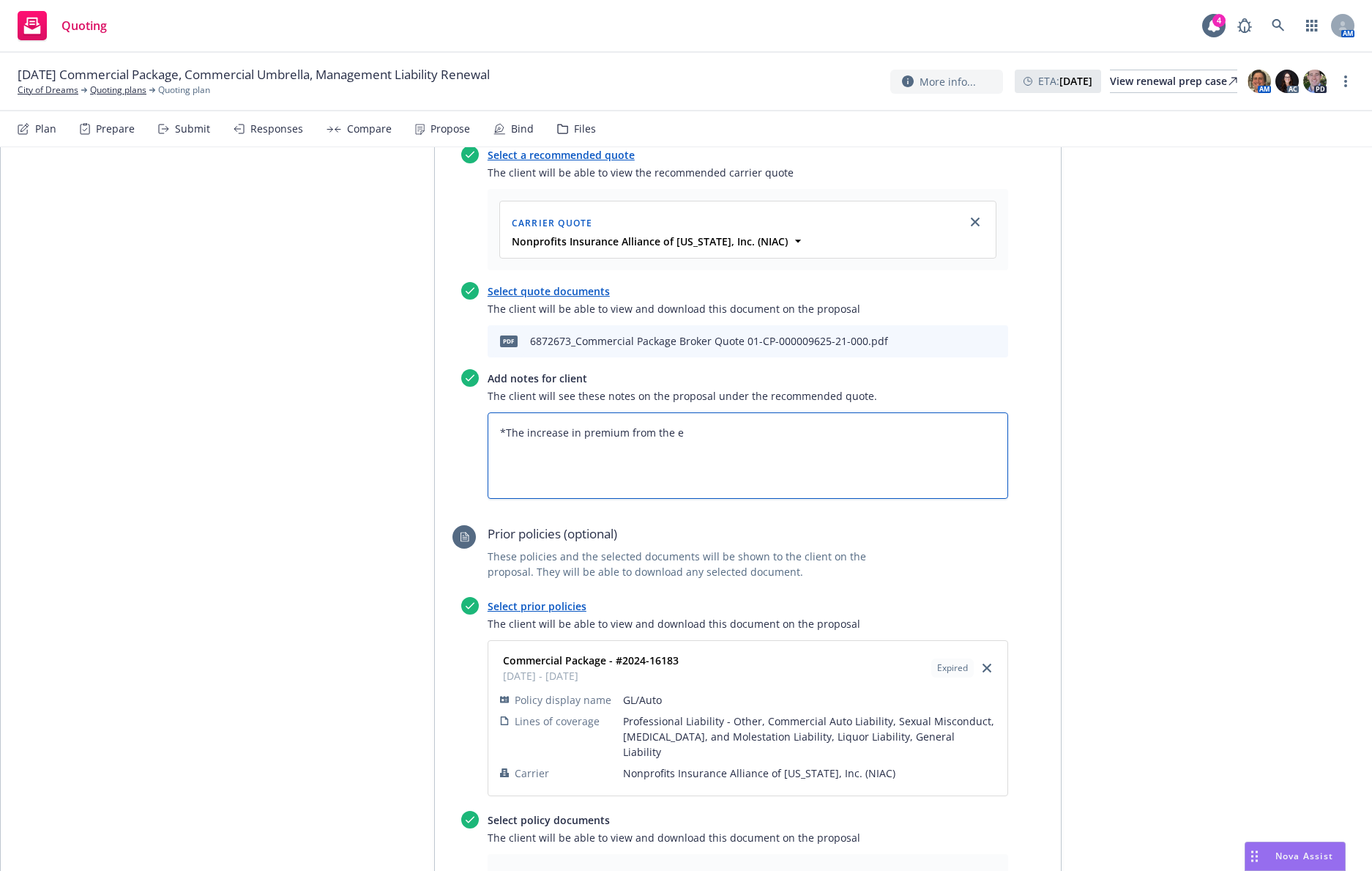
type textarea "x"
type textarea "*The increase in premium from the ex"
type textarea "x"
type textarea "*The increase in premium from the exp"
type textarea "x"
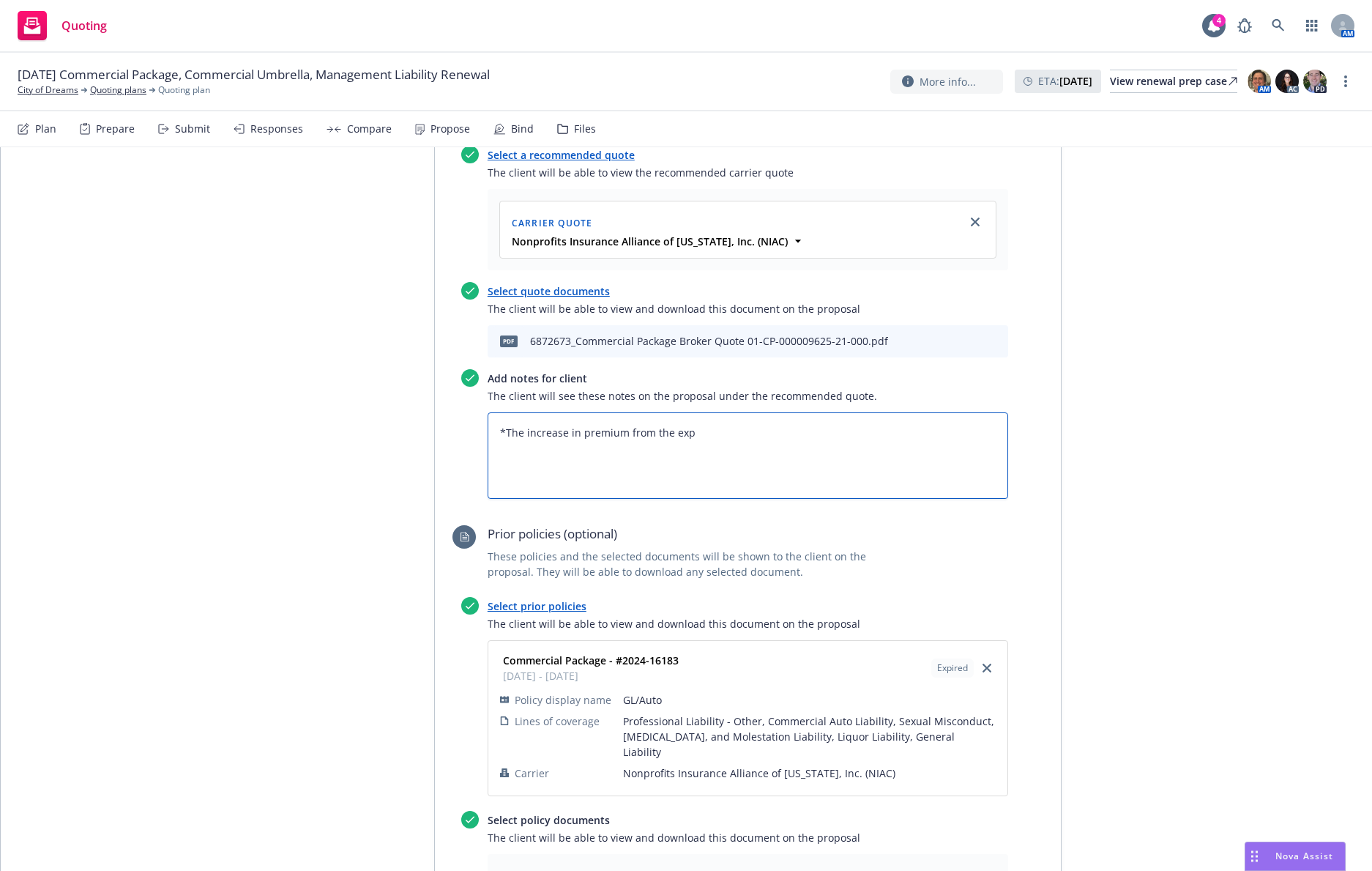
type textarea "*The increase in premium from the expi"
type textarea "x"
type textarea "*The increase in premium from the expir"
type textarea "x"
type textarea "*The increase in premium from the expiri"
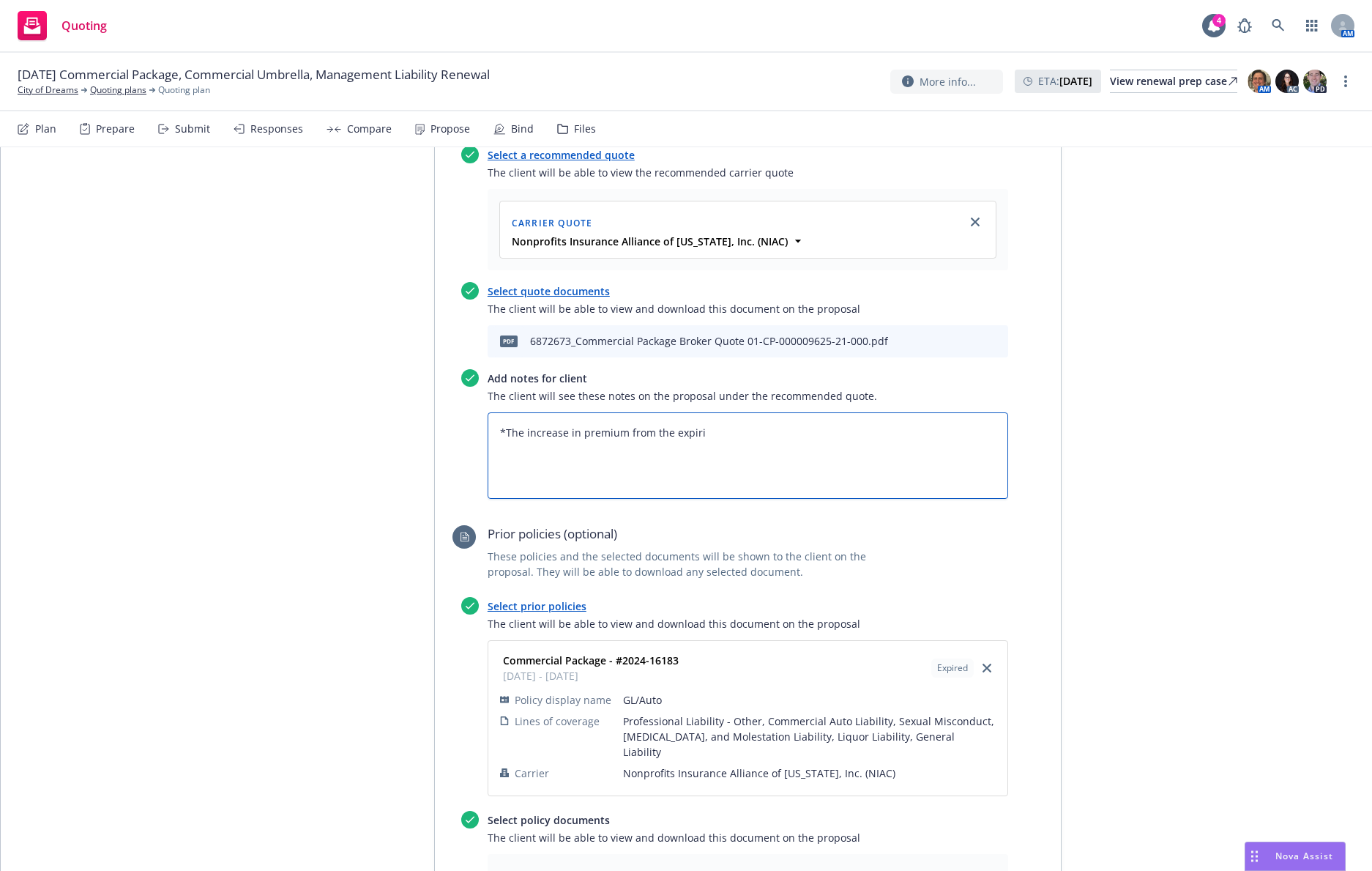
type textarea "x"
type textarea "*The increase in premium from the expirin"
type textarea "x"
type textarea "*The increase in premium from the expiring"
type textarea "x"
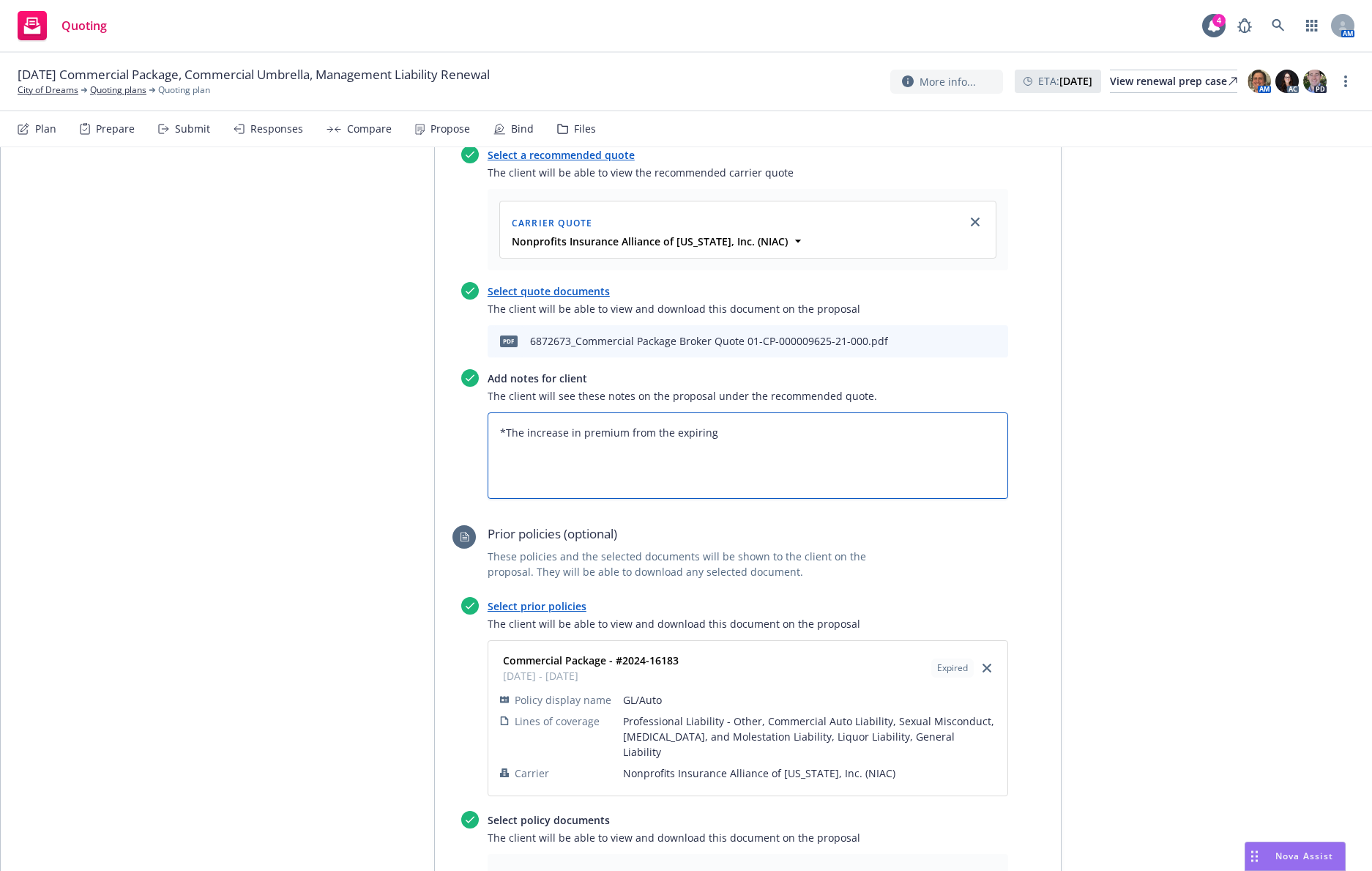
type textarea "*The increase in premium from the expiring"
type textarea "x"
type textarea "*The increase in premium from the expiring p"
type textarea "x"
type textarea "*The increase in premium from the expiring po"
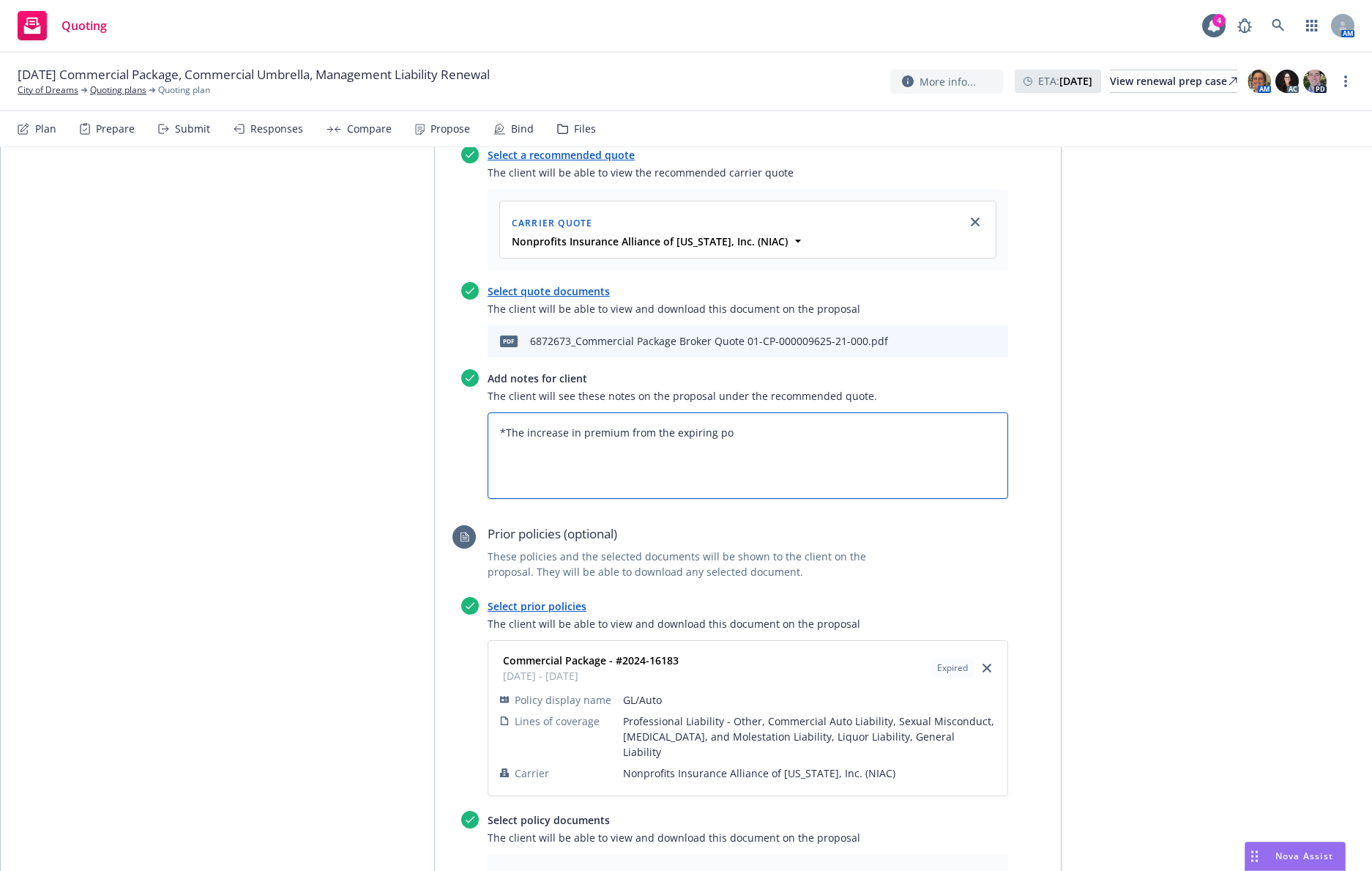
type textarea "x"
type textarea "*The increase in premium from the expiring pol"
type textarea "x"
type textarea "*The increase in premium from the expiring poli"
type textarea "x"
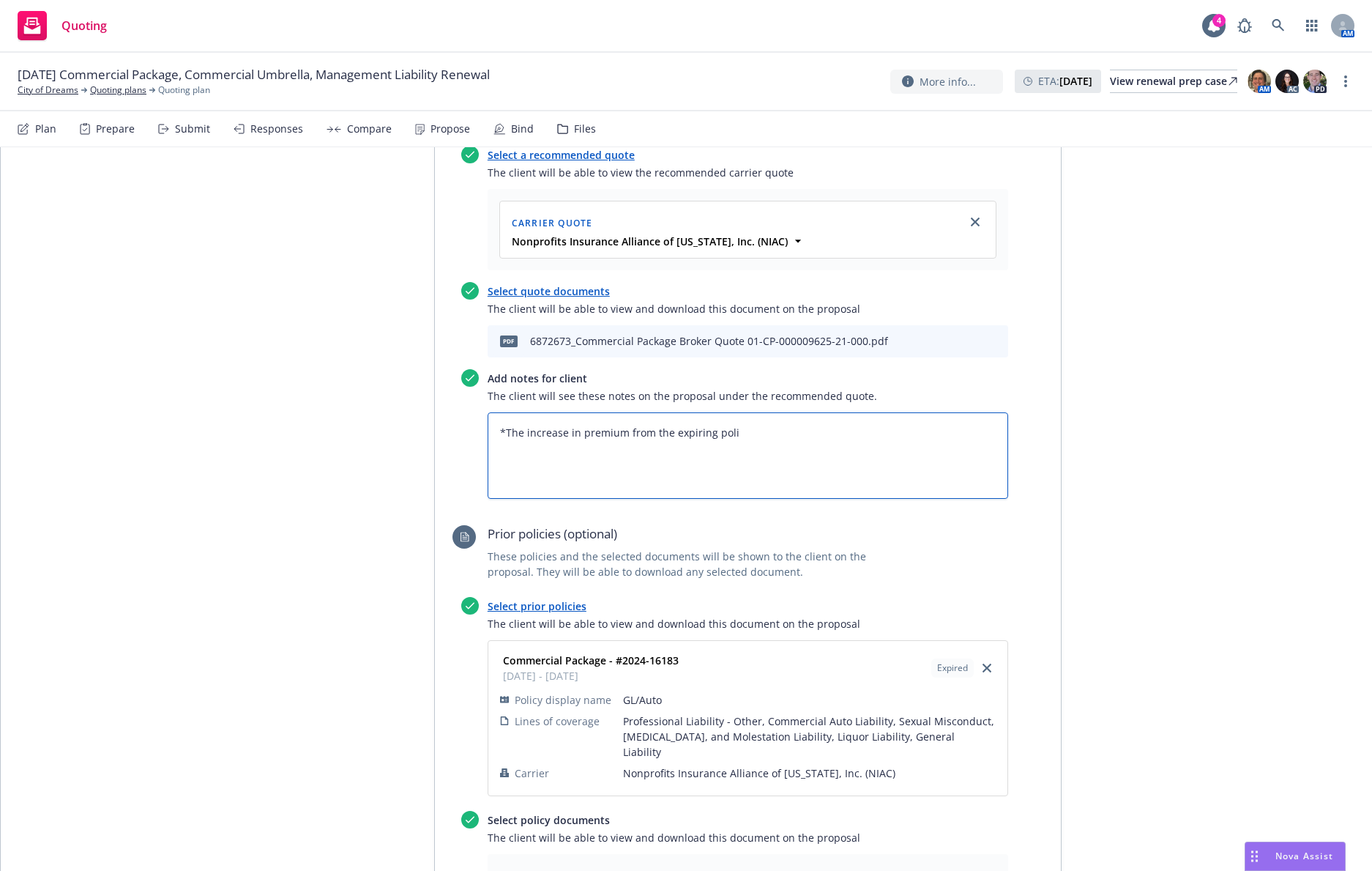
type textarea "*The increase in premium from the expiring polic"
type textarea "x"
type textarea "*The increase in premium from the expiring policy"
type textarea "x"
type textarea "*The increase in premium from the expiring policy"
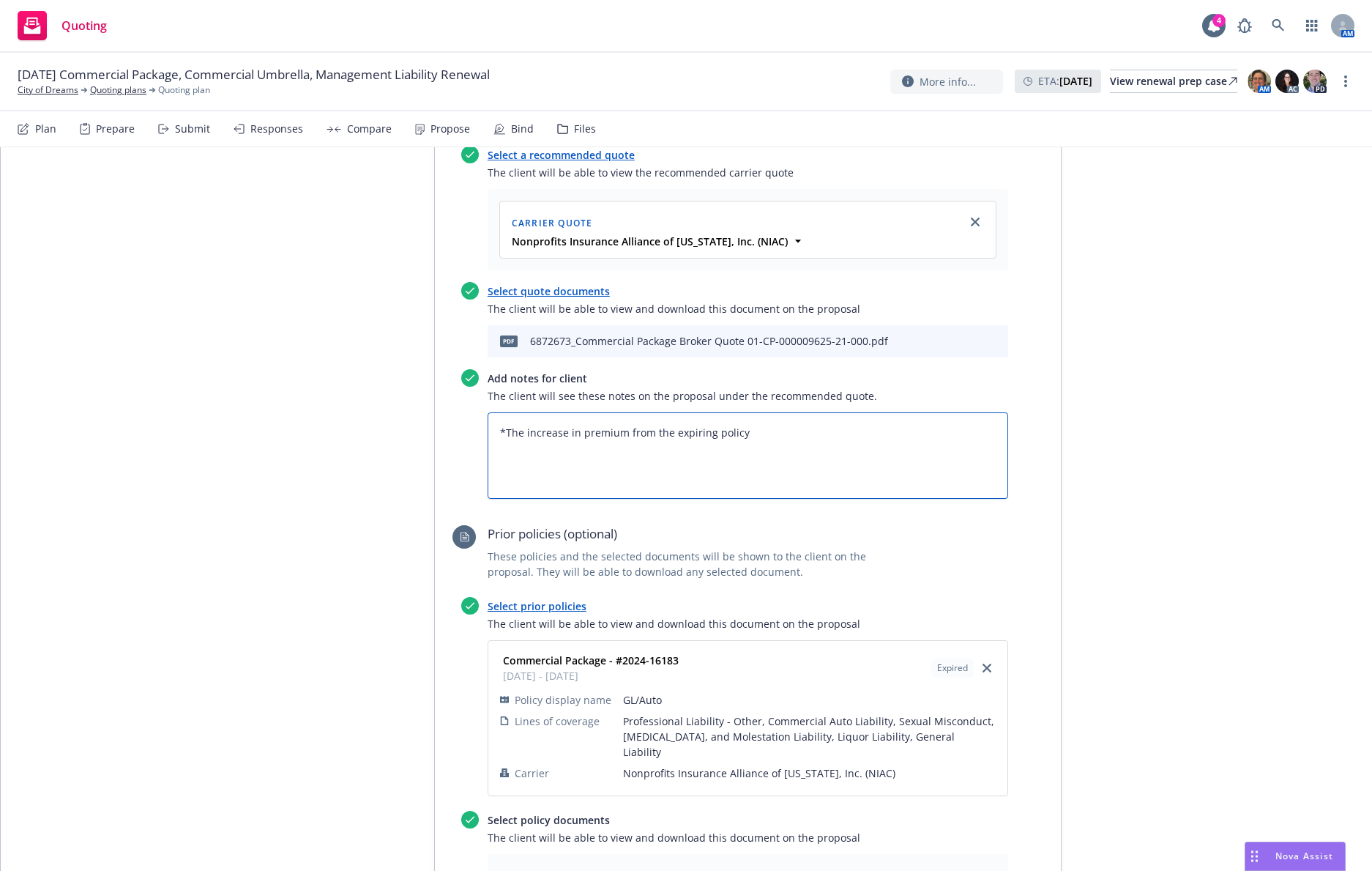
type textarea "x"
type textarea "*The increase in premium from the expiring policy t"
type textarea "x"
type textarea "*The increase in premium from the expiring policy to"
type textarea "x"
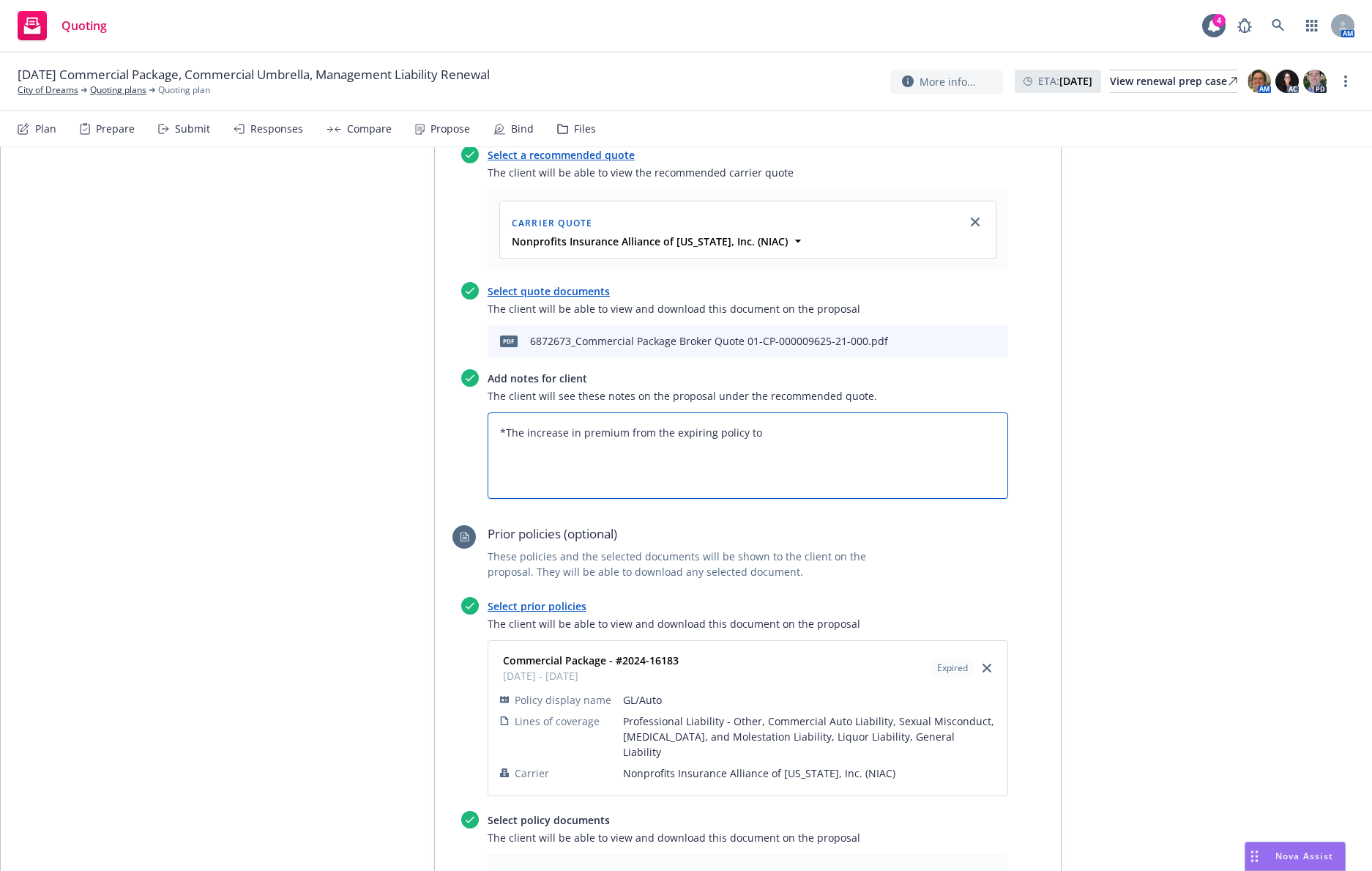
type textarea "*The increase in premium from the expiring policy to"
type textarea "x"
type textarea "*The increase in premium from the expiring policy to t"
type textarea "x"
type textarea "*The increase in premium from the expiring policy to th"
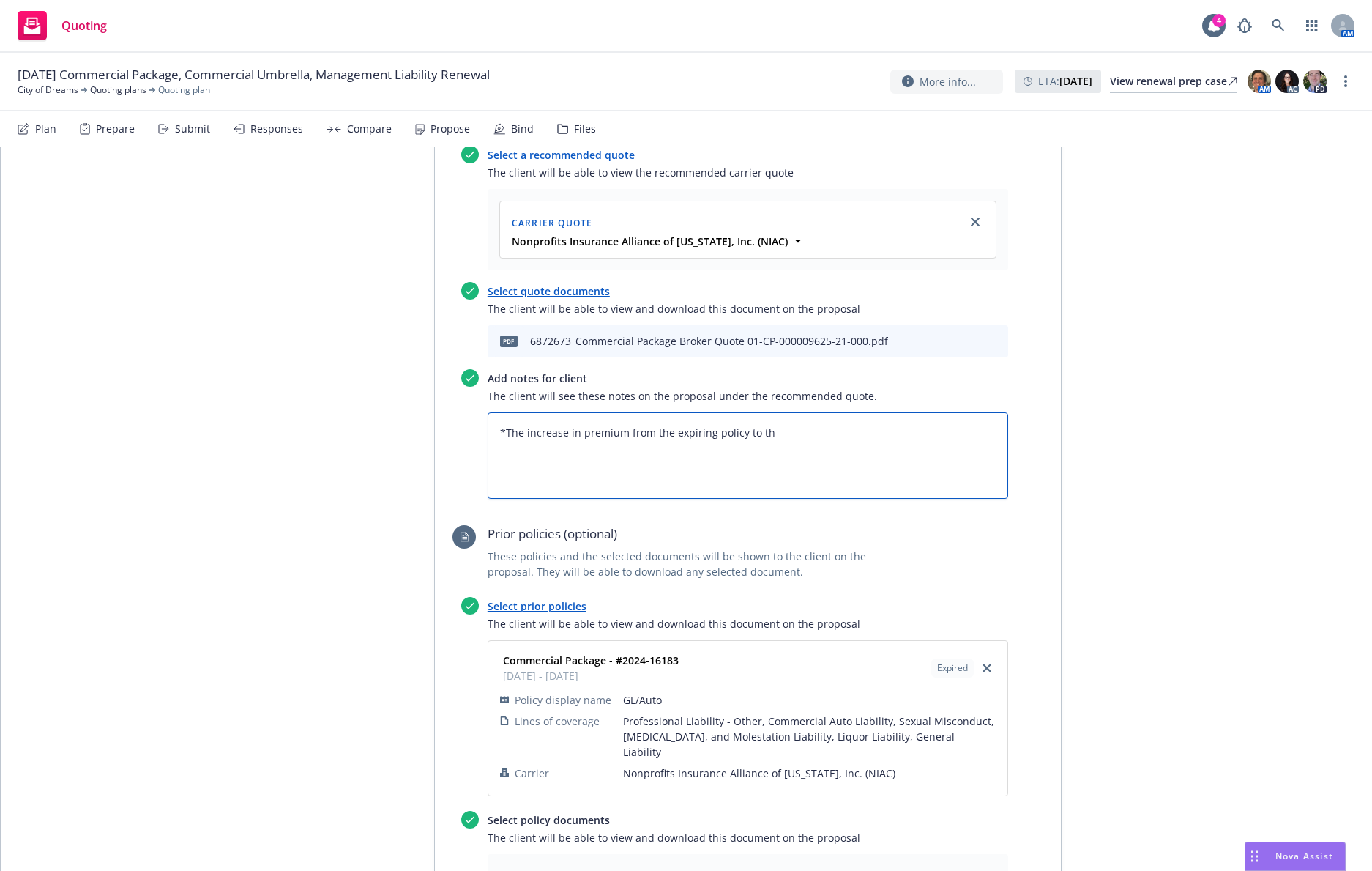
type textarea "x"
type textarea "*The increase in premium from the expiring policy to the"
type textarea "x"
type textarea "*The increase in premium from the expiring policy to the"
type textarea "x"
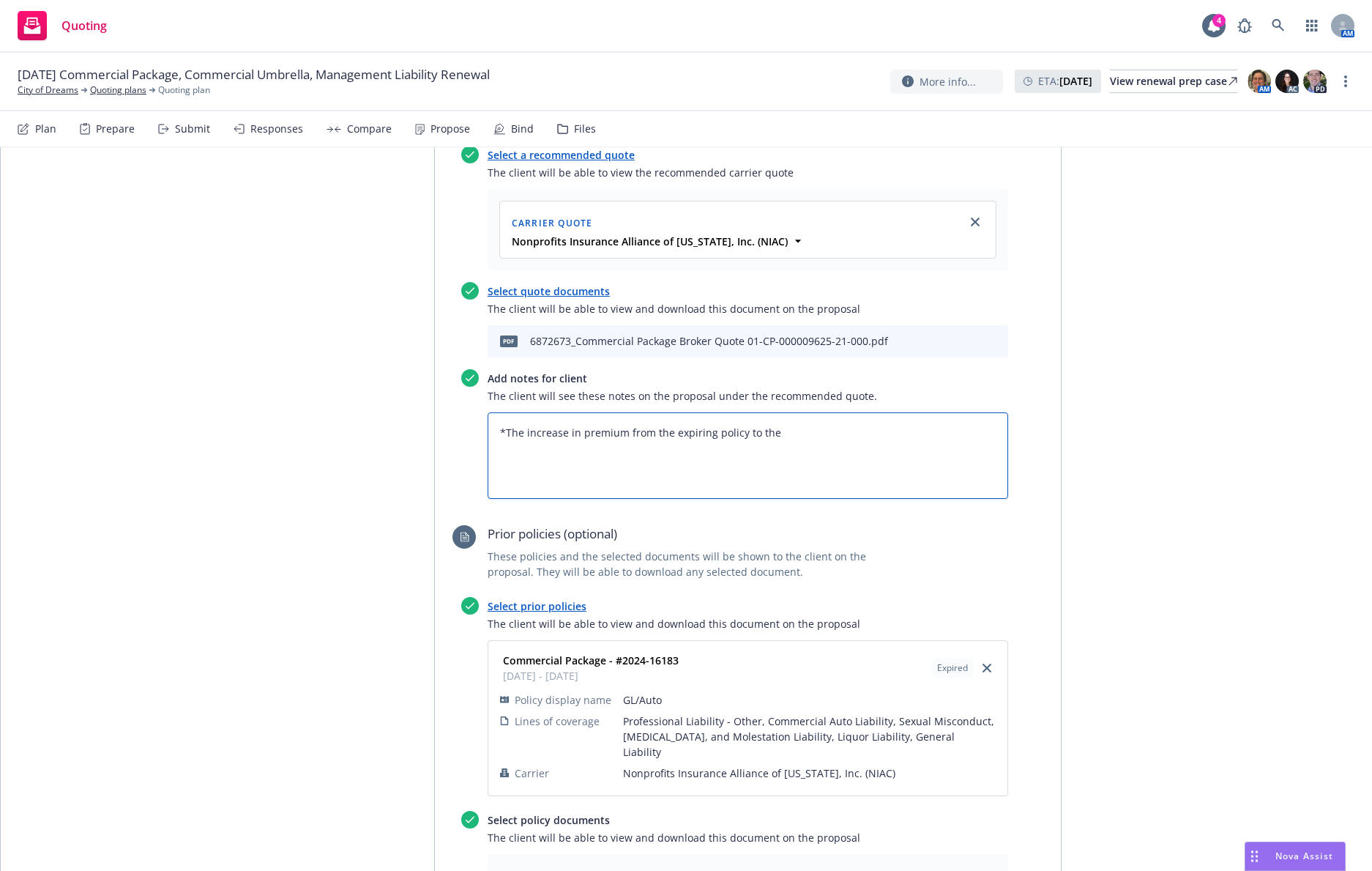
type textarea "*The increase in premium from the expiring policy to the r"
type textarea "x"
type textarea "*The increase in premium from the expiring policy to the re"
type textarea "x"
type textarea "*The increase in premium from the expiring policy to the ren"
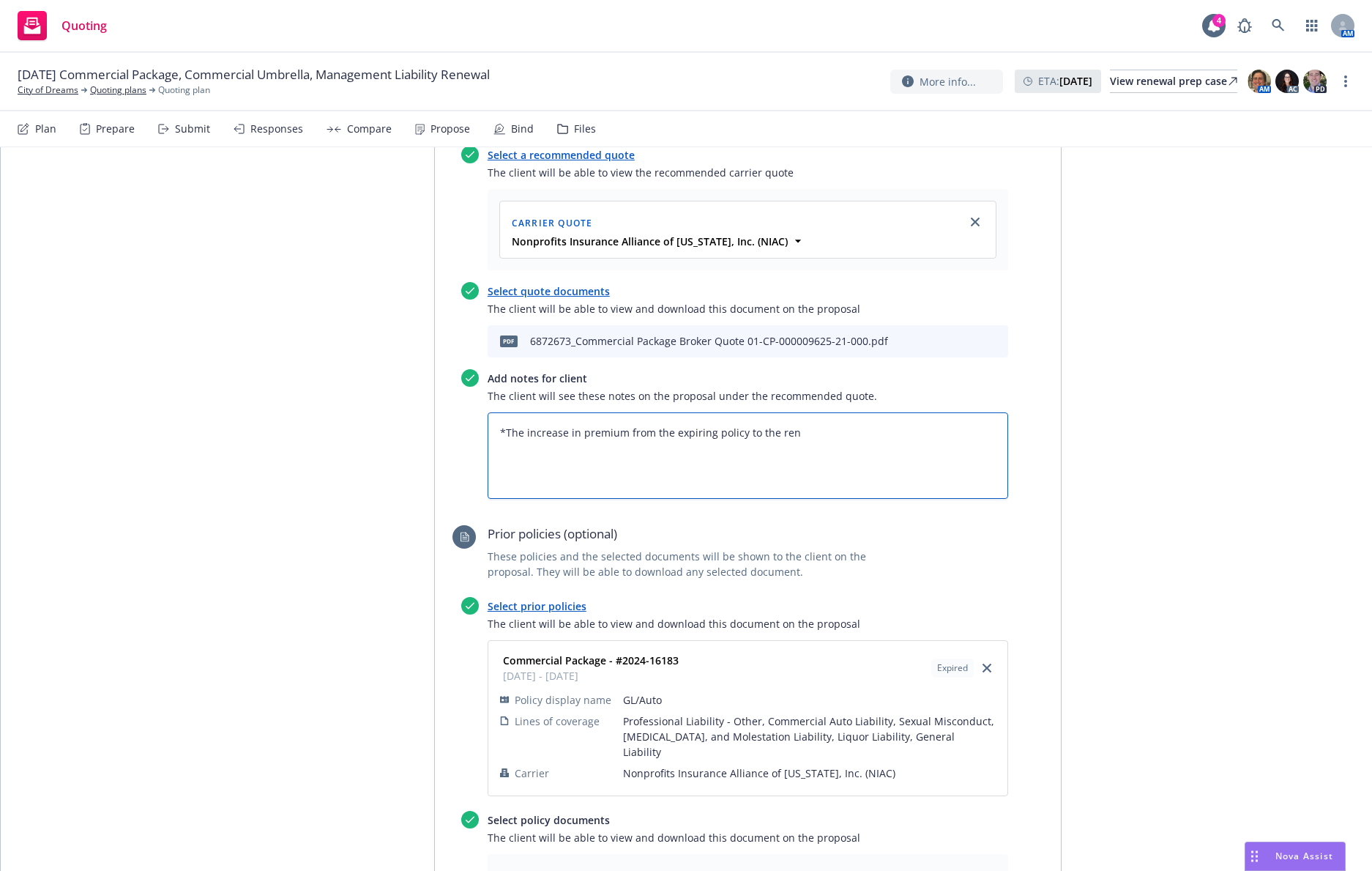
type textarea "x"
type textarea "*The increase in premium from the expiring policy to the rene"
type textarea "x"
type textarea "*The increase in premium from the expiring policy to the renew"
type textarea "x"
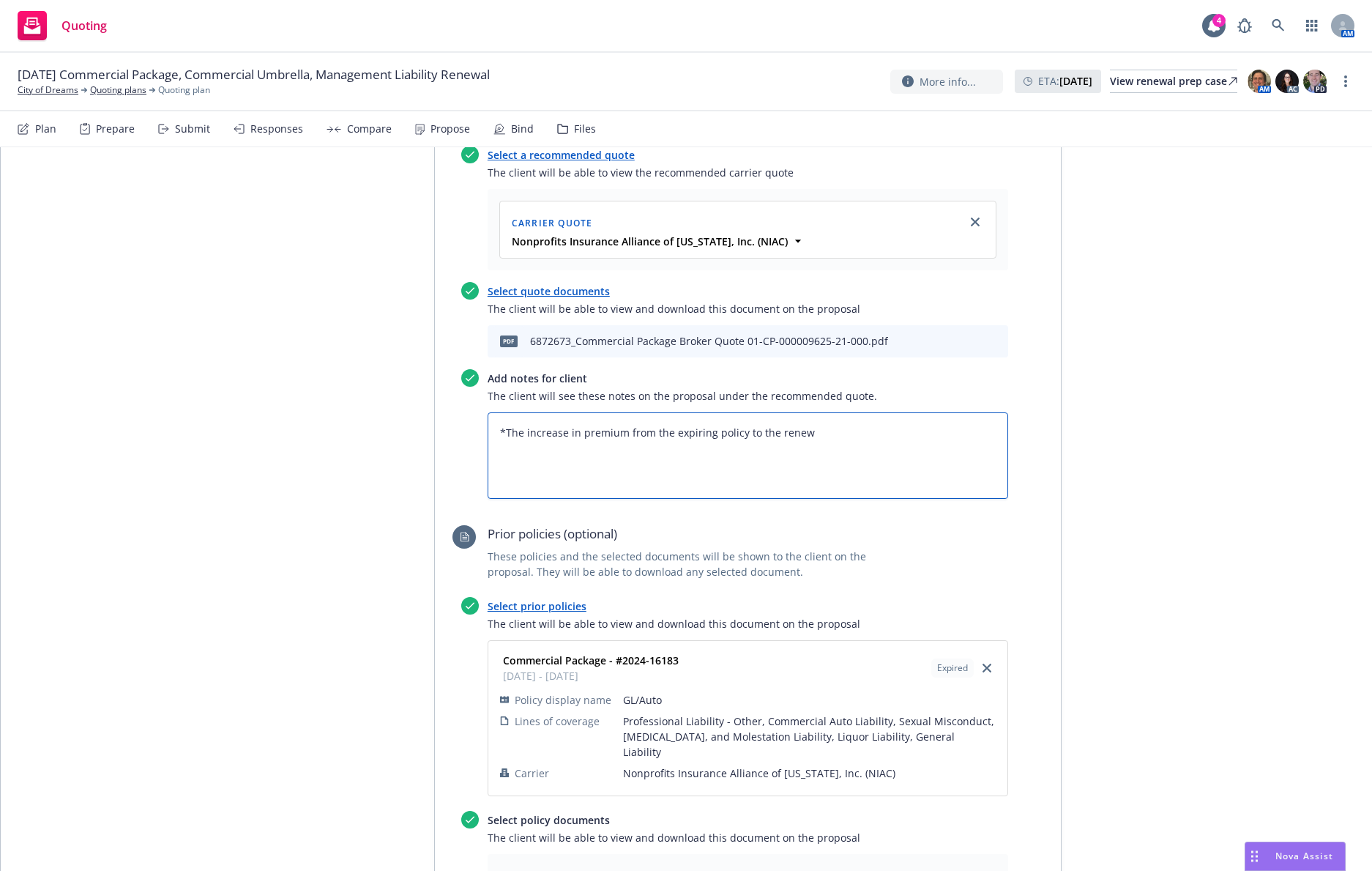
type textarea "*The increase in premium from the expiring policy to the renewa"
type textarea "x"
type textarea "*The increase in premium from the expiring policy to the renewal"
type textarea "x"
type textarea "*The increase in premium from the expiring policy to the renewal"
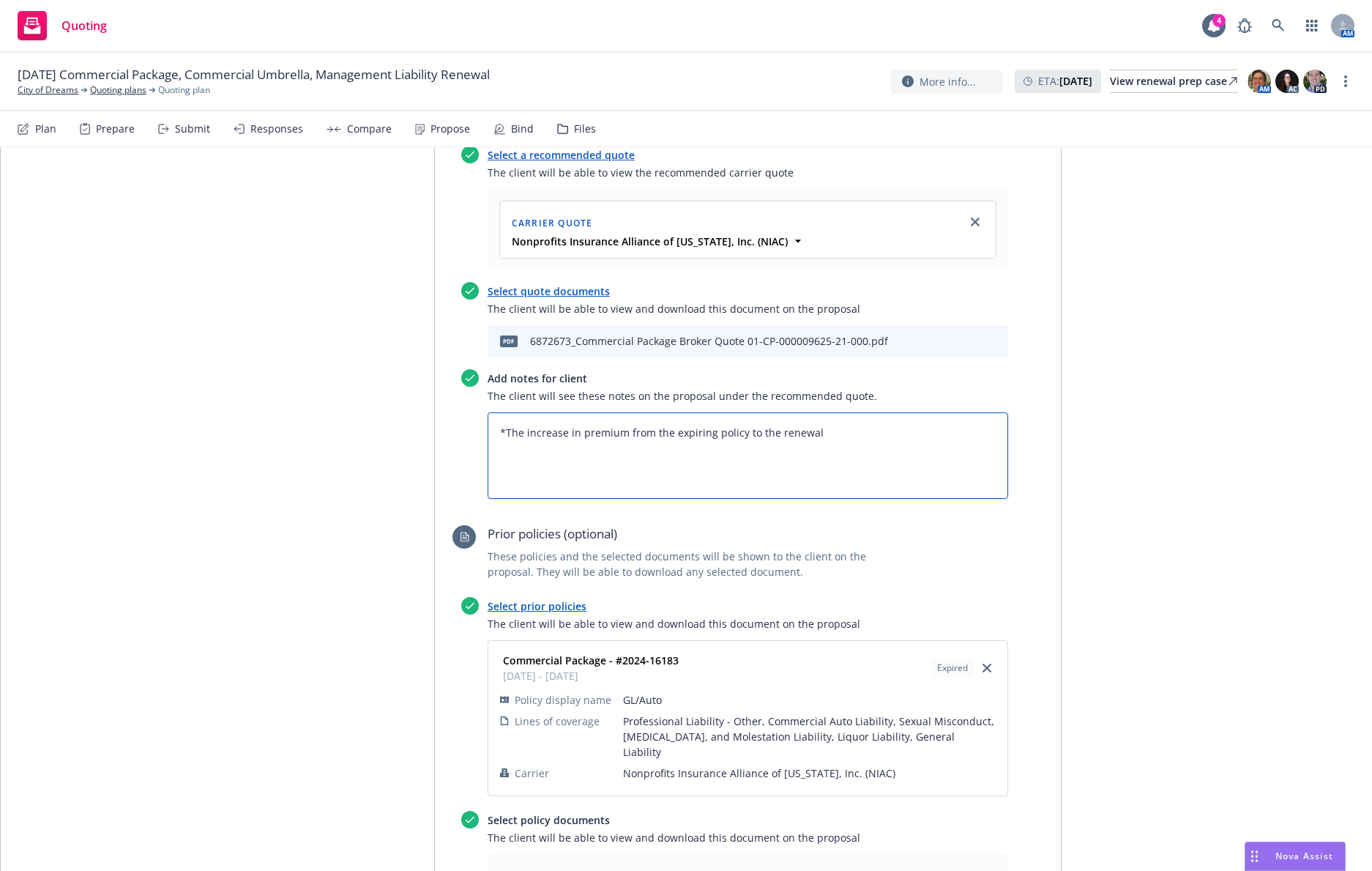
type textarea "x"
type textarea "*The increase in premium from the expiring policy to the renewal i"
type textarea "x"
type textarea "*The increase in premium from the expiring policy to the renewal is"
type textarea "x"
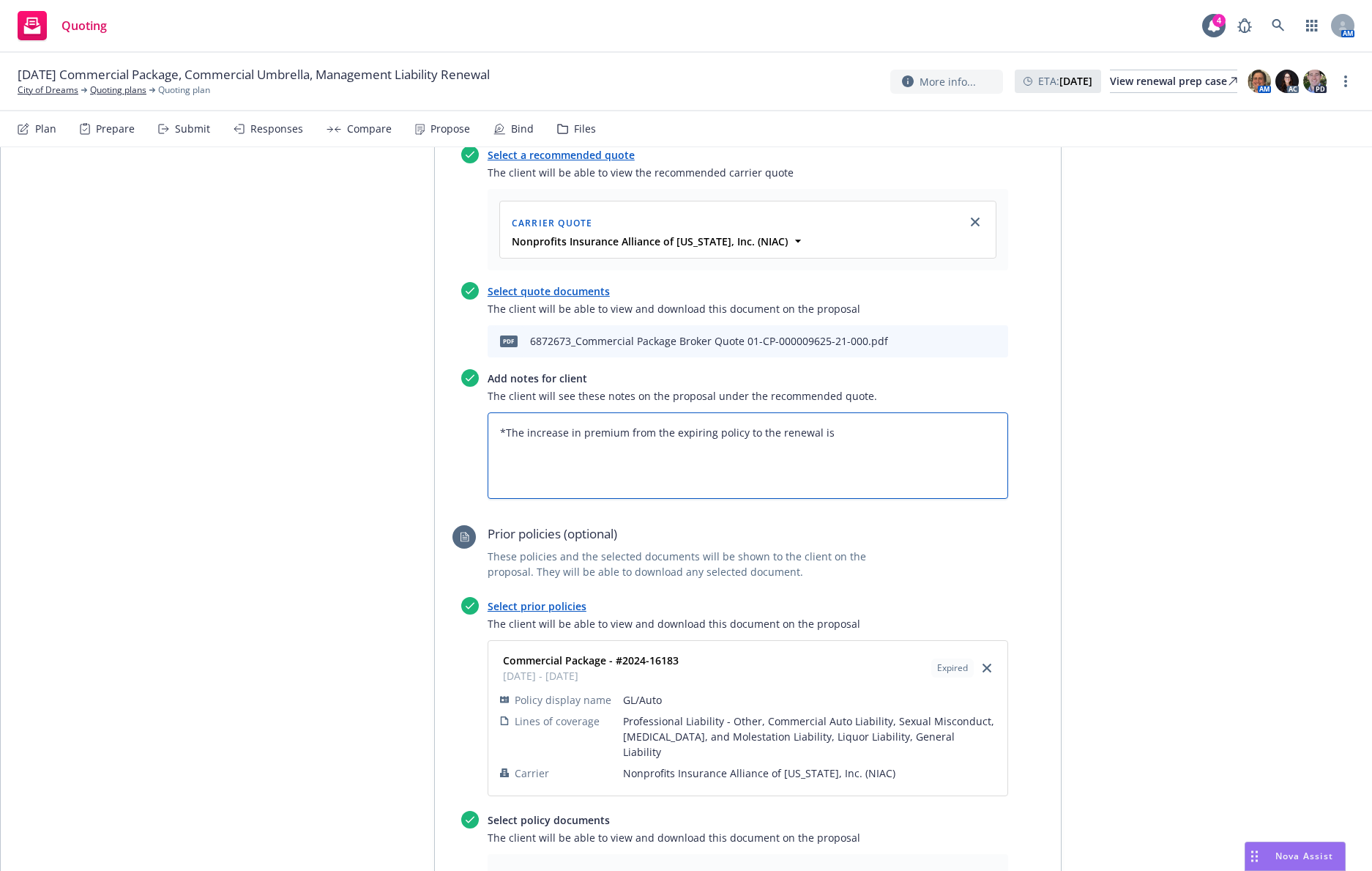
type textarea "*The increase in premium from the expiring policy to the renewal is d"
type textarea "x"
type textarea "*The increase in premium from the expiring policy to the renewal is dr"
type textarea "x"
type textarea "*The increase in premium from the expiring policy to the renewal is dri"
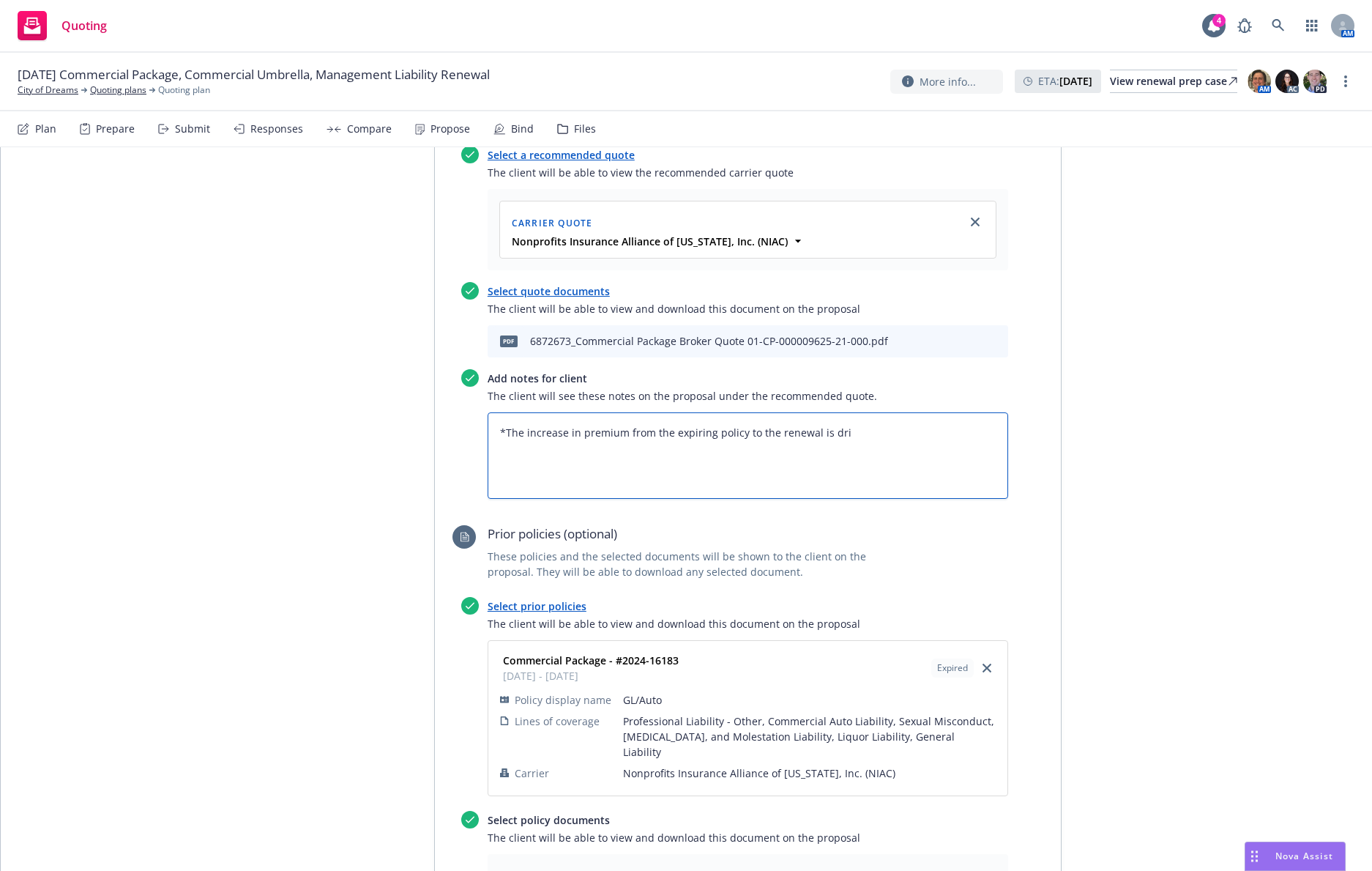
type textarea "x"
type textarea "*The increase in premium from the expiring policy to the renewal is drie"
type textarea "x"
type textarea "*The increase in premium from the expiring policy to the renewal is drien"
type textarea "x"
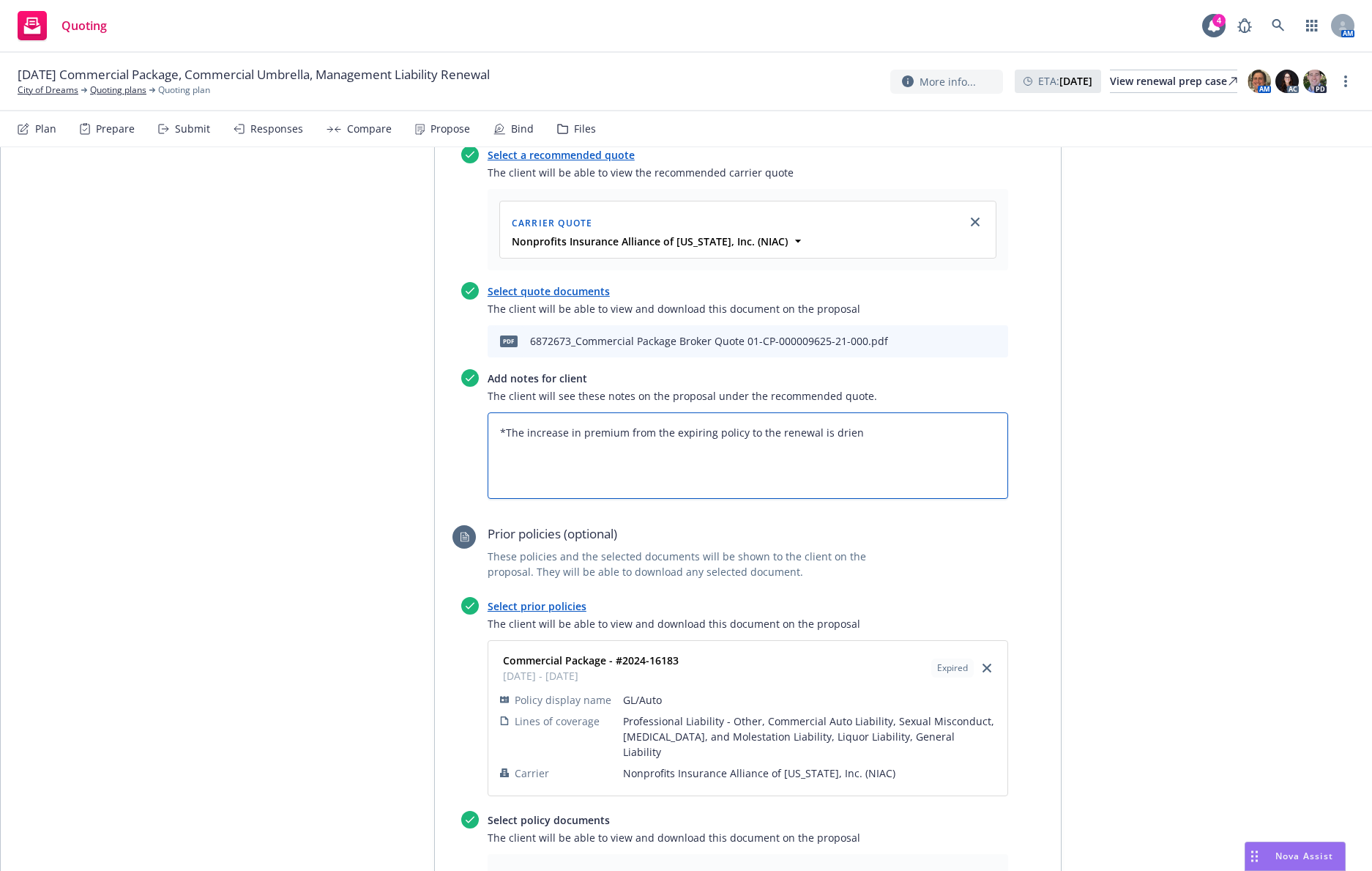
type textarea "*The increase in premium from the expiring policy to the renewal is drien"
type textarea "x"
type textarea "*The increase in premium from the expiring policy to the renewal is drien"
type textarea "x"
type textarea "*The increase in premium from the expiring policy to the renewal is drie"
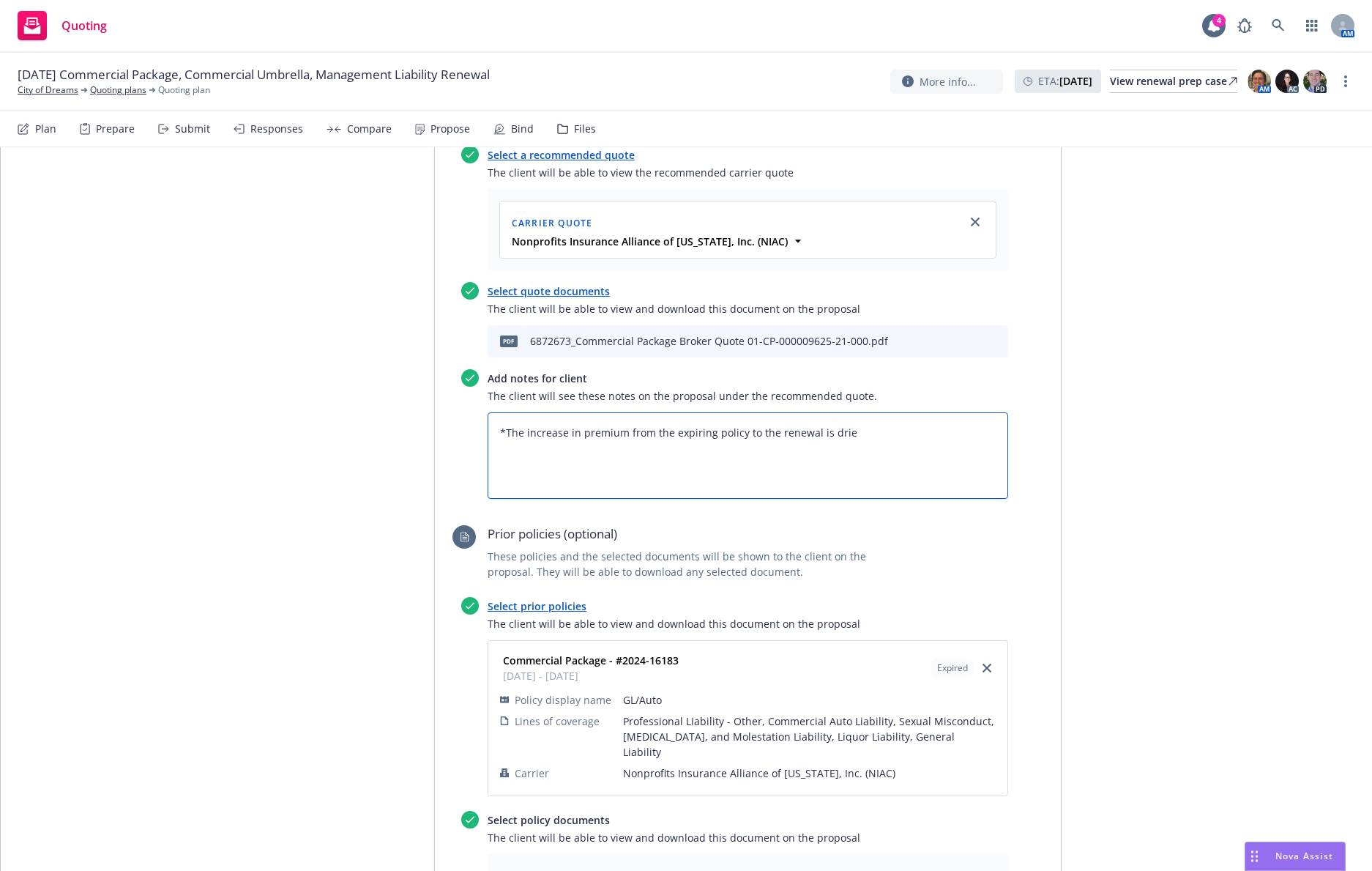
type textarea "x"
type textarea "*The increase in premium from the expiring policy to the renewal is dri"
type textarea "x"
type textarea "*The increase in premium from the expiring policy to the renewal is driv"
type textarea "x"
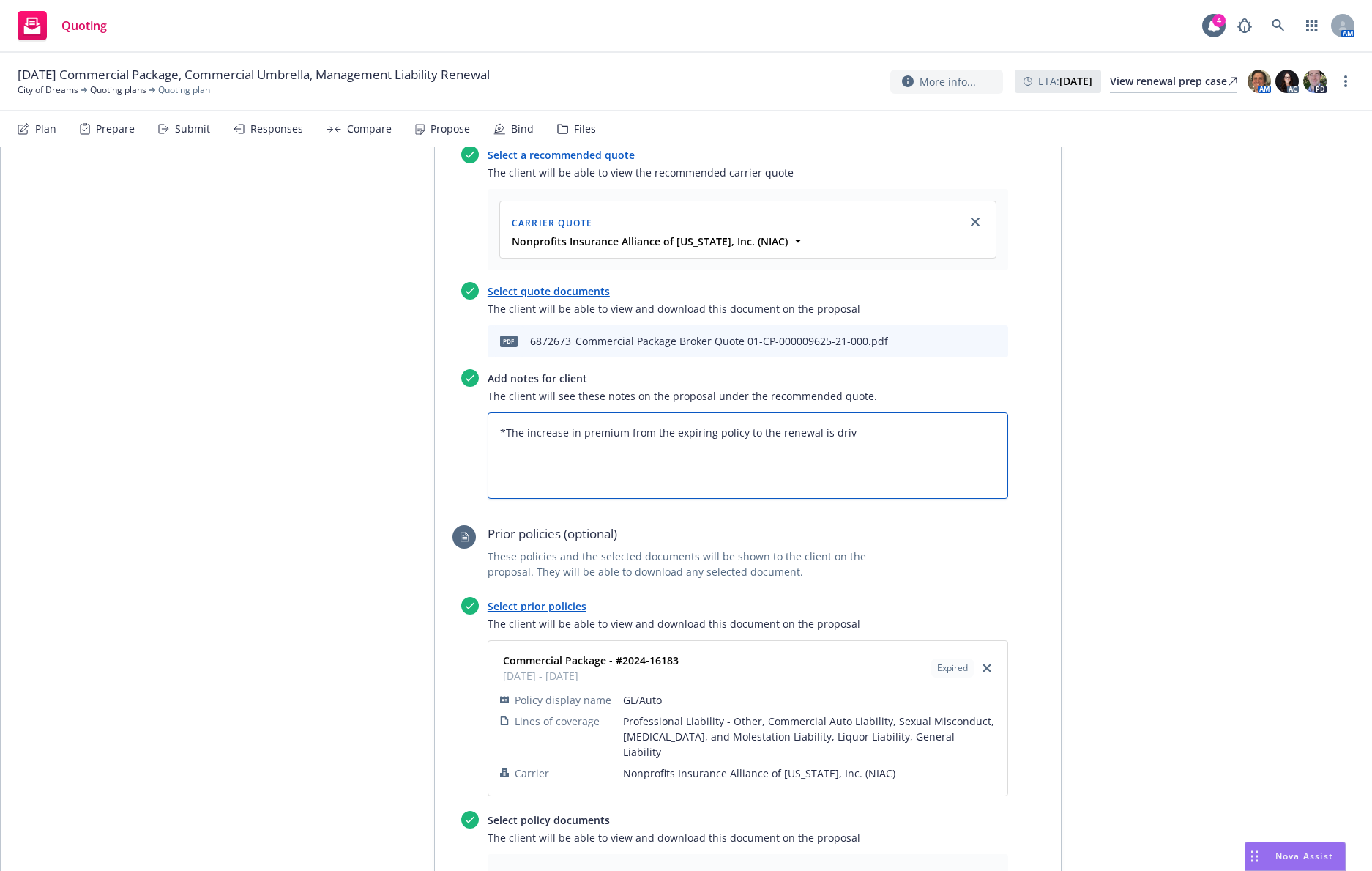
type textarea "*The increase in premium from the expiring policy to the renewal is drive"
type textarea "x"
type textarea "*The increase in premium from the expiring policy to the renewal is driven"
type textarea "x"
type textarea "*The increase in premium from the expiring policy to the renewal is driven"
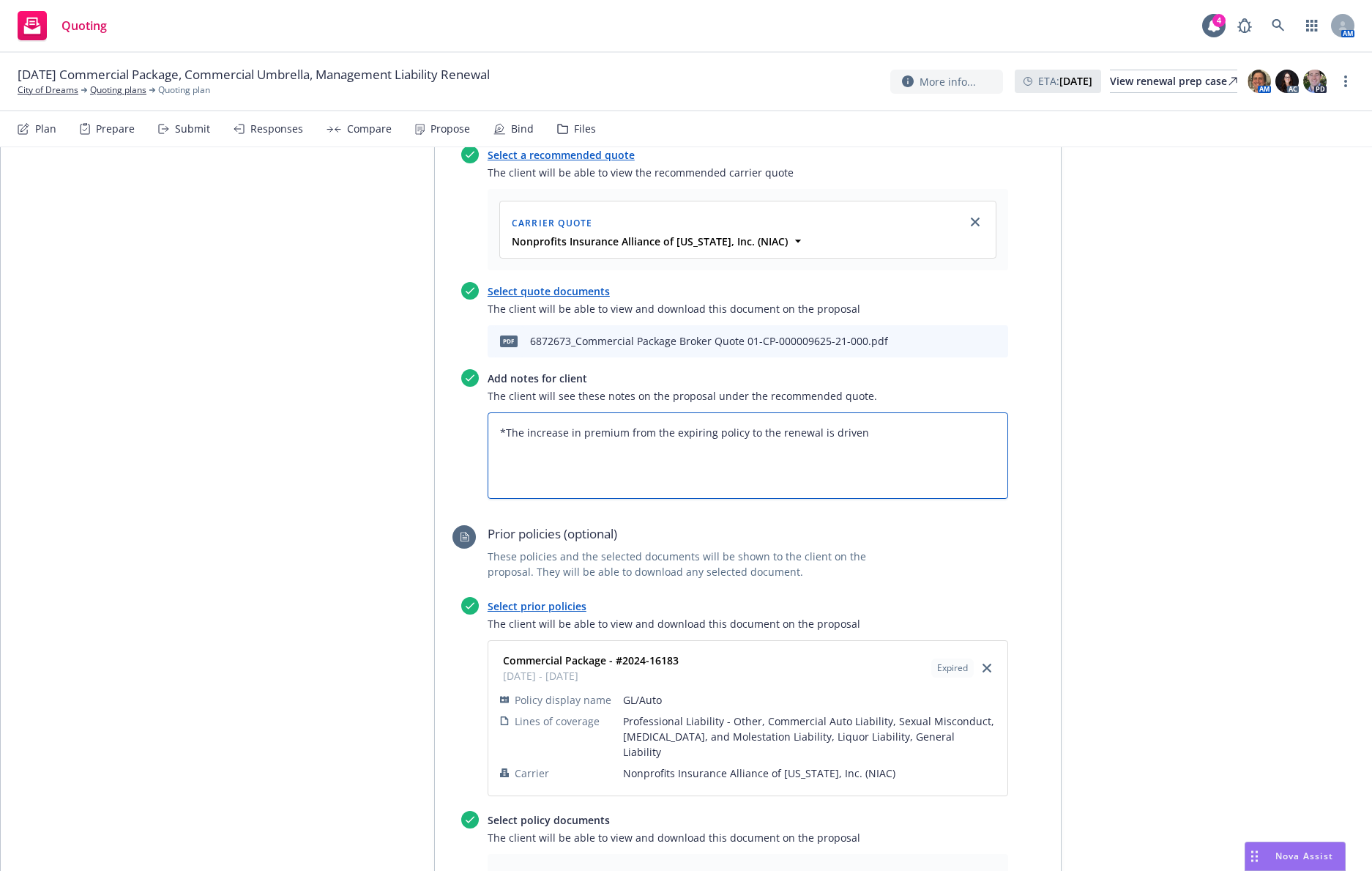
type textarea "x"
type textarea "*The increase in premium from the expiring policy to the renewal is driven b"
type textarea "x"
type textarea "*The increase in premium from the expiring policy to the renewal is driven by"
type textarea "x"
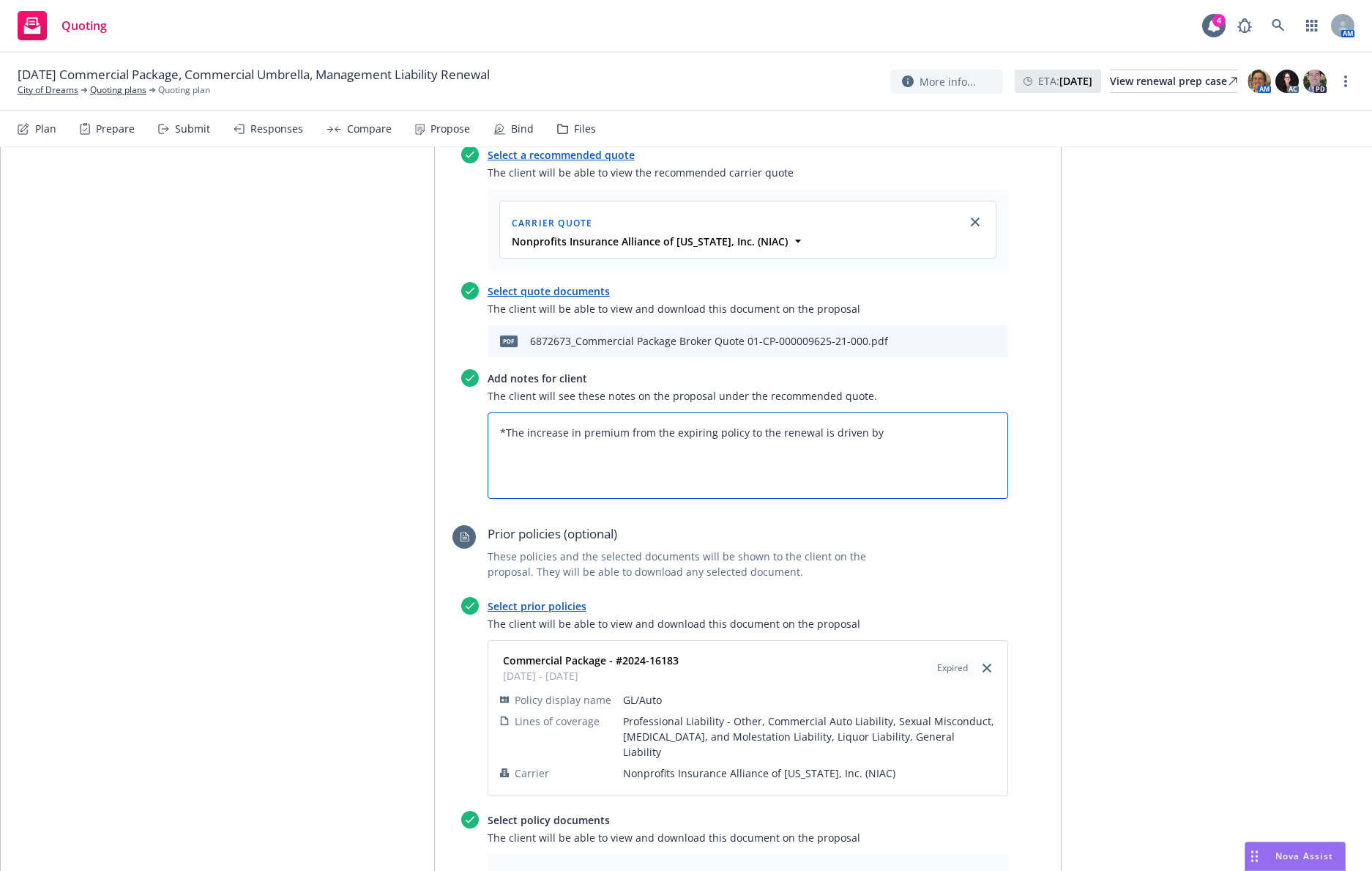
type textarea "*The increase in premium from the expiring policy to the renewal is driven by"
type textarea "x"
type textarea "*The increase in premium from the expiring policy to the renewal is driven by t"
type textarea "x"
type textarea "*The increase in premium from the expiring policy to the renewal is driven by th"
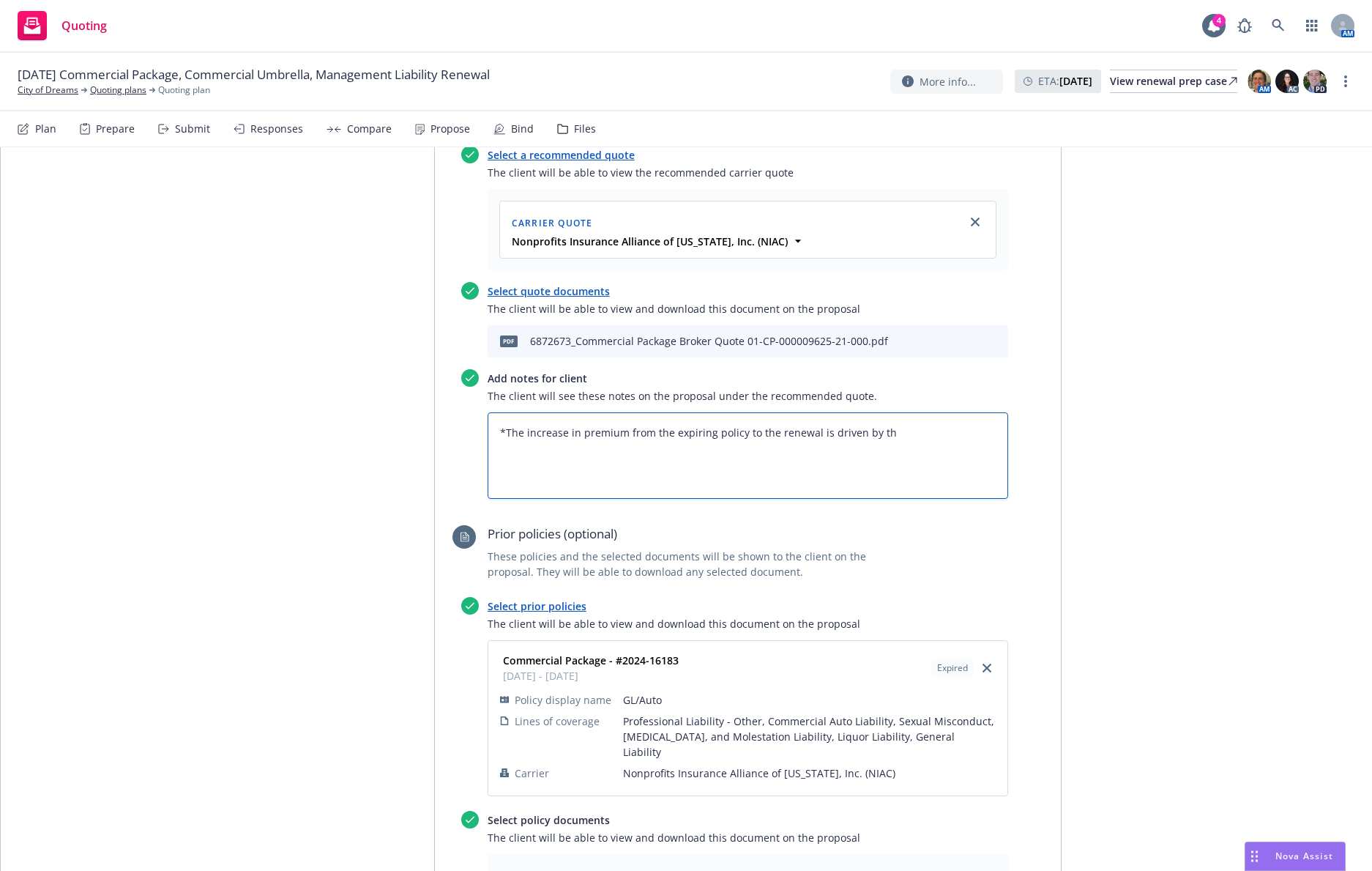
type textarea "x"
type textarea "*The increase in premium from the expiring policy to the renewal is driven by t…"
type textarea "x"
type textarea "*The increase in premium from the expiring policy to the renewal is driven by t…"
type textarea "x"
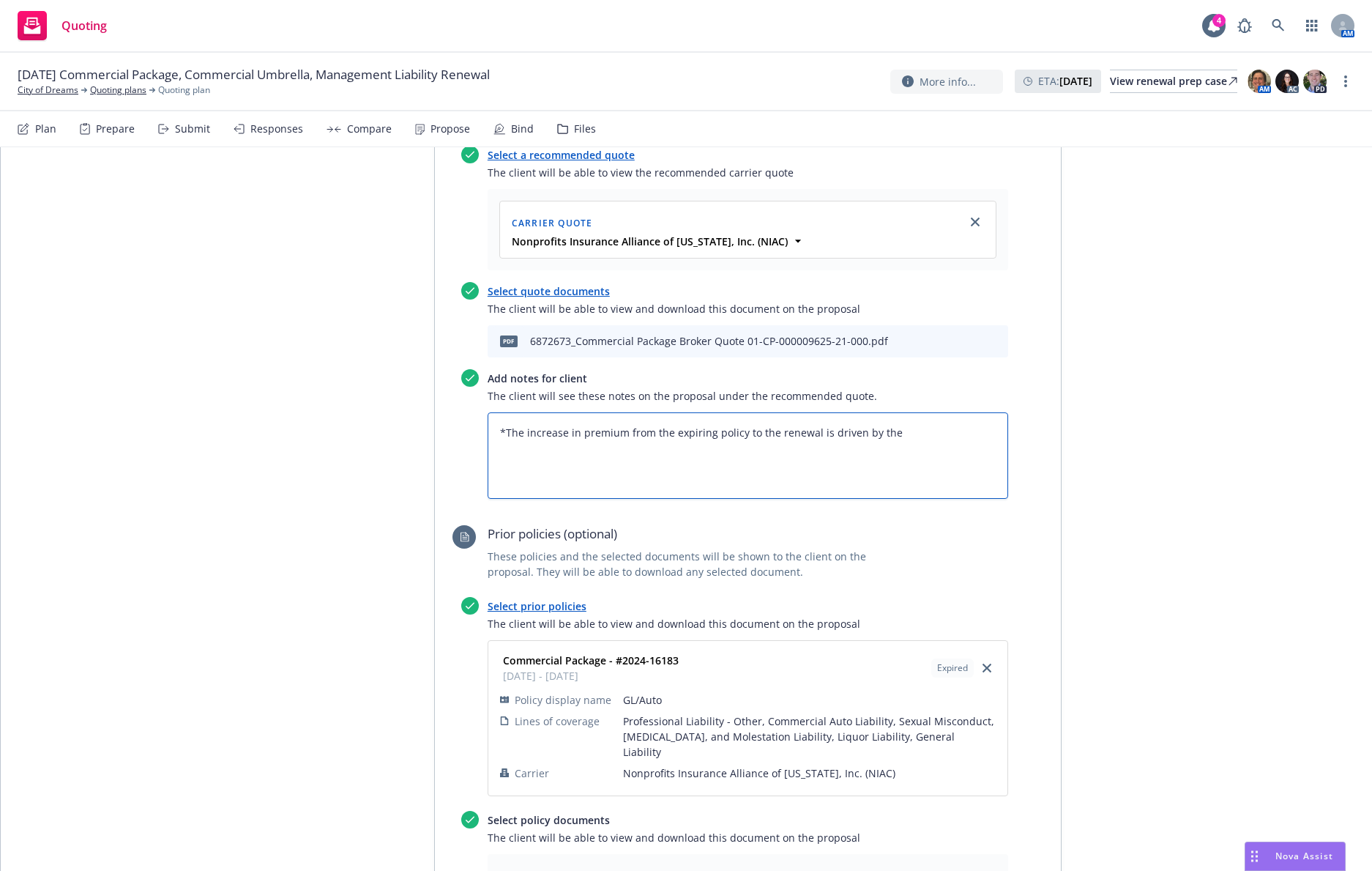
type textarea "*The increase in premium from the expiring policy to the renewal is driven by t…"
click at [882, 412] on textarea "*The increase in premium from the expiring policy to the renewal is driven by t…" at bounding box center [747, 455] width 520 height 86
click at [886, 412] on textarea "*The increase in premium from the expiring policy to the renewal is driven by t…" at bounding box center [747, 455] width 520 height 86
click at [889, 412] on textarea "*The increase in premium from the expiring policy to the renewal is driven by t…" at bounding box center [747, 455] width 520 height 86
drag, startPoint x: 680, startPoint y: 373, endPoint x: 458, endPoint y: 350, distance: 223.2
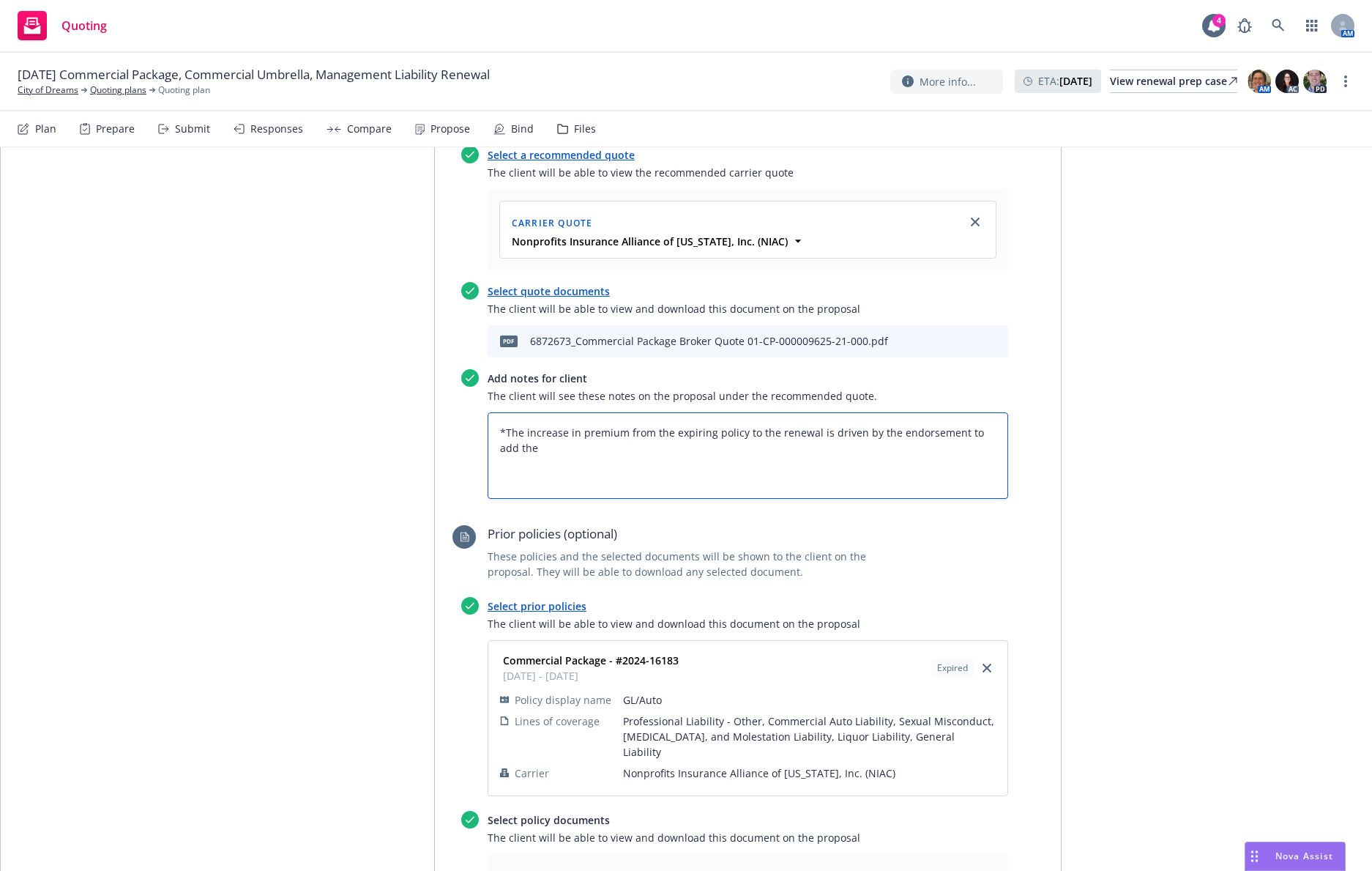
click at [462, 369] on div "Add notes for client The client will see these notes on the proposal under the …" at bounding box center [735, 434] width 546 height 129
paste textarea "*The increase in premium from the expiring policy to the renewal is driven by t…"
click at [913, 412] on textarea "*The increase in premium from the expiring policy to the renewal is driven by t…" at bounding box center [747, 455] width 520 height 86
drag, startPoint x: 919, startPoint y: 371, endPoint x: 991, endPoint y: 371, distance: 72.0
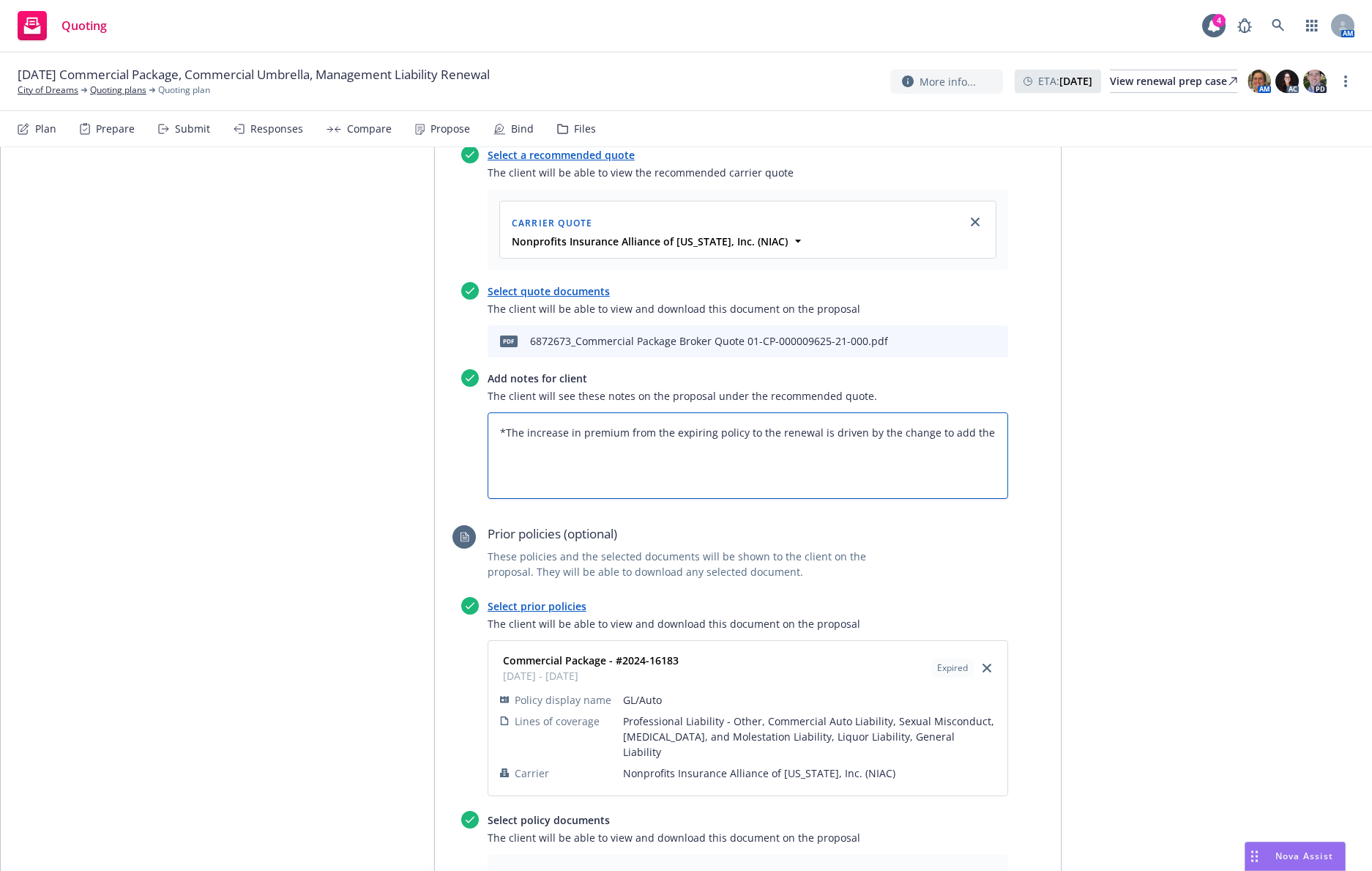
click at [985, 412] on textarea "*The increase in premium from the expiring policy to the renewal is driven by t…" at bounding box center [747, 455] width 520 height 86
click at [636, 412] on textarea "*The increase in premium from the expiring policy to the renewal is driven by t…" at bounding box center [747, 455] width 520 height 86
click at [831, 412] on textarea "*The increase in premium from the expiring policy to the renewal is driven by t…" at bounding box center [747, 455] width 520 height 86
click at [926, 412] on textarea "*The increase in premium from the expiring policy to the renewal is driven by t…" at bounding box center [747, 455] width 520 height 86
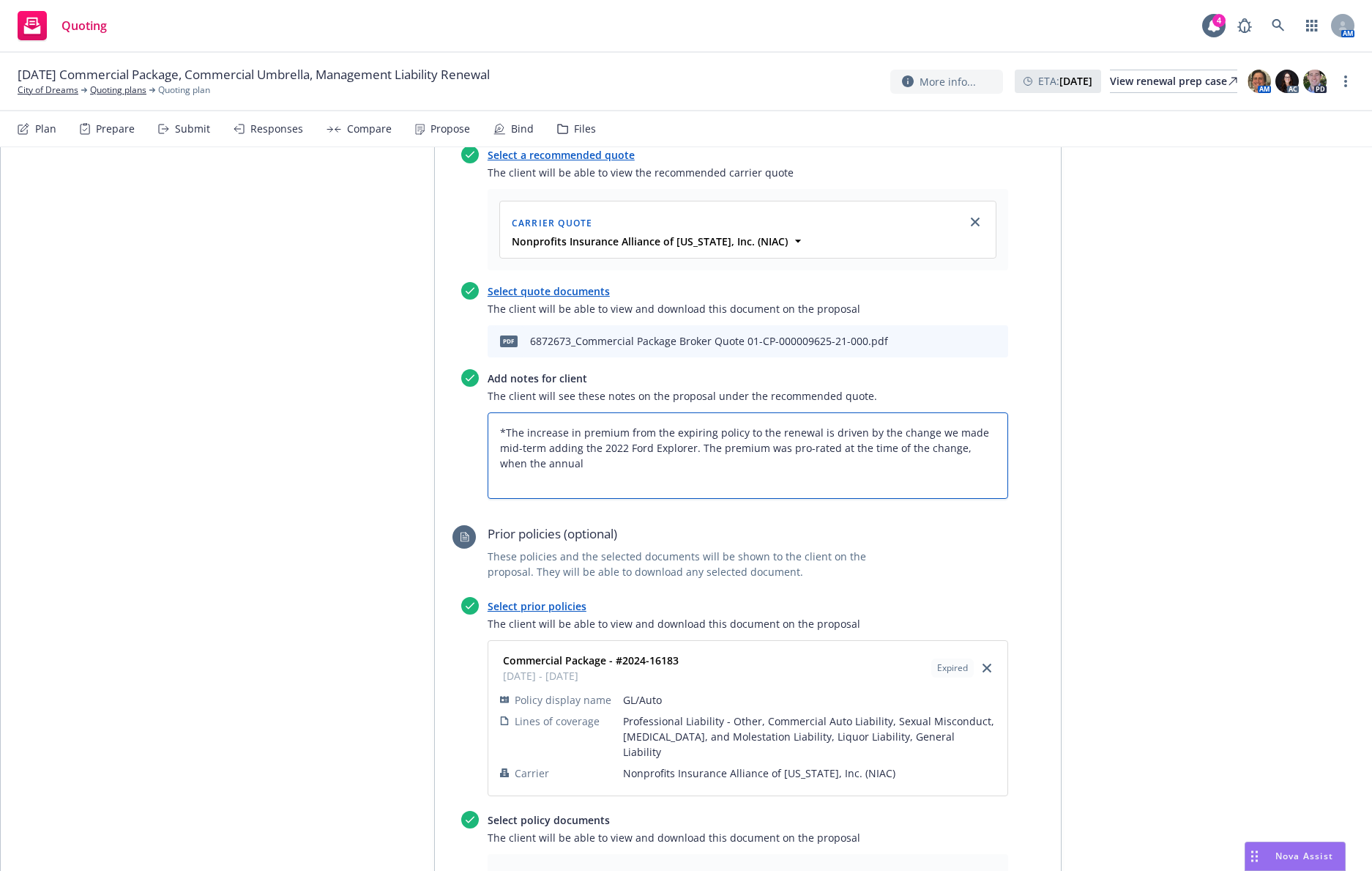
drag, startPoint x: 874, startPoint y: 404, endPoint x: 940, endPoint y: 386, distance: 68.4
click at [940, 412] on textarea "*The increase in premium from the expiring policy to the renewal is driven by t…" at bounding box center [747, 455] width 520 height 86
click at [495, 412] on textarea "*The increase in premium from the expiring policy to the renewal is driven by t…" at bounding box center [747, 455] width 520 height 86
click at [538, 412] on textarea "*The increase in premium from the expiring policy to the renewal is driven by t…" at bounding box center [747, 455] width 520 height 86
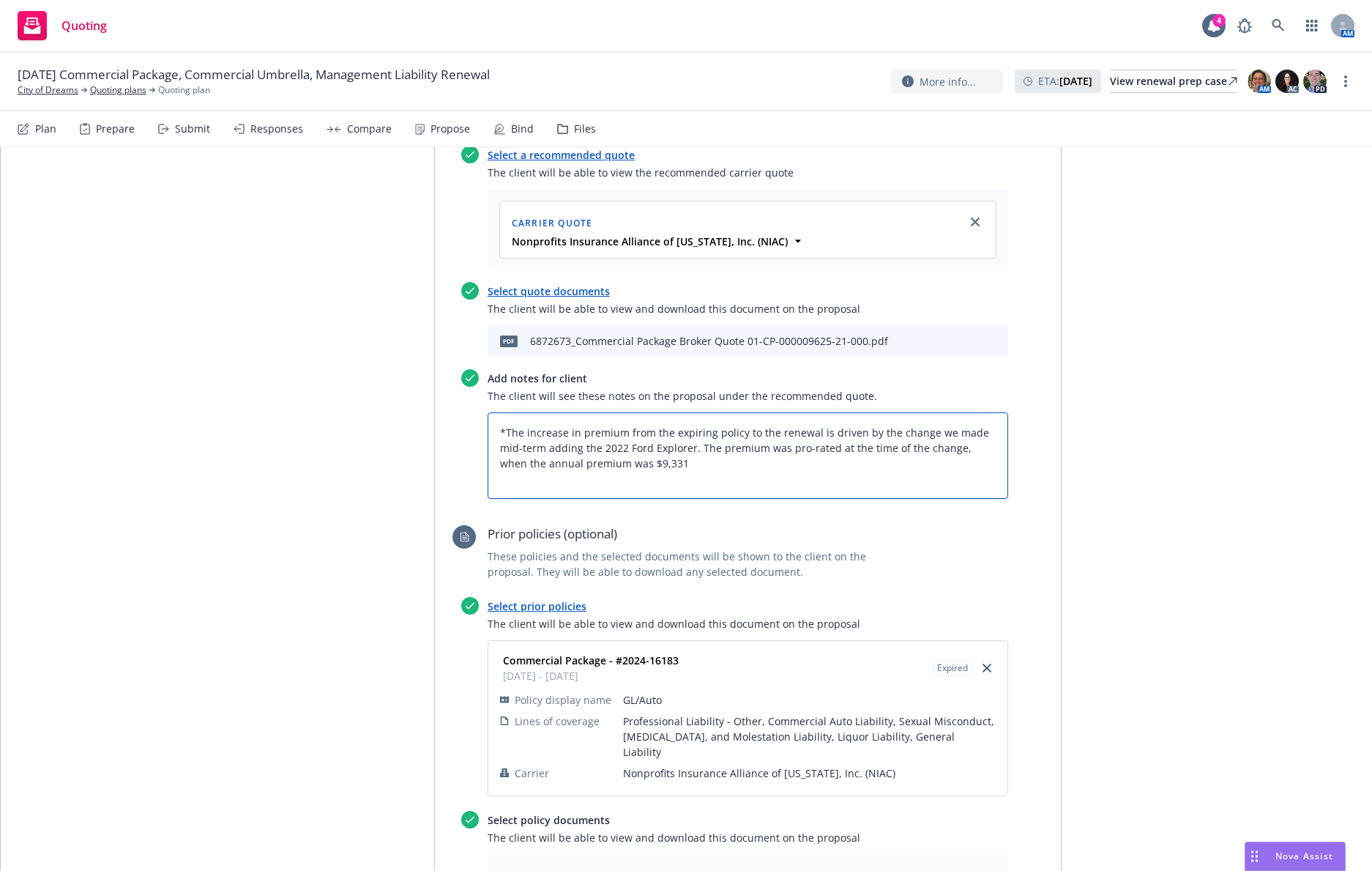
click at [538, 412] on textarea "*The increase in premium from the expiring policy to the renewal is driven by t…" at bounding box center [747, 455] width 520 height 86
click at [753, 412] on textarea "*The increase in premium from the expiring policy to the renewal is driven by t…" at bounding box center [747, 455] width 520 height 86
click at [926, 412] on textarea "*The increase in premium from the expiring policy to the renewal is driven by t…" at bounding box center [747, 455] width 520 height 86
click at [911, 412] on textarea "*The increase in premium from the expiring policy to the renewal is driven by t…" at bounding box center [747, 455] width 520 height 86
click at [985, 435] on div "Recommended quote This quote and the selected files will be shown to the client…" at bounding box center [747, 565] width 626 height 1018
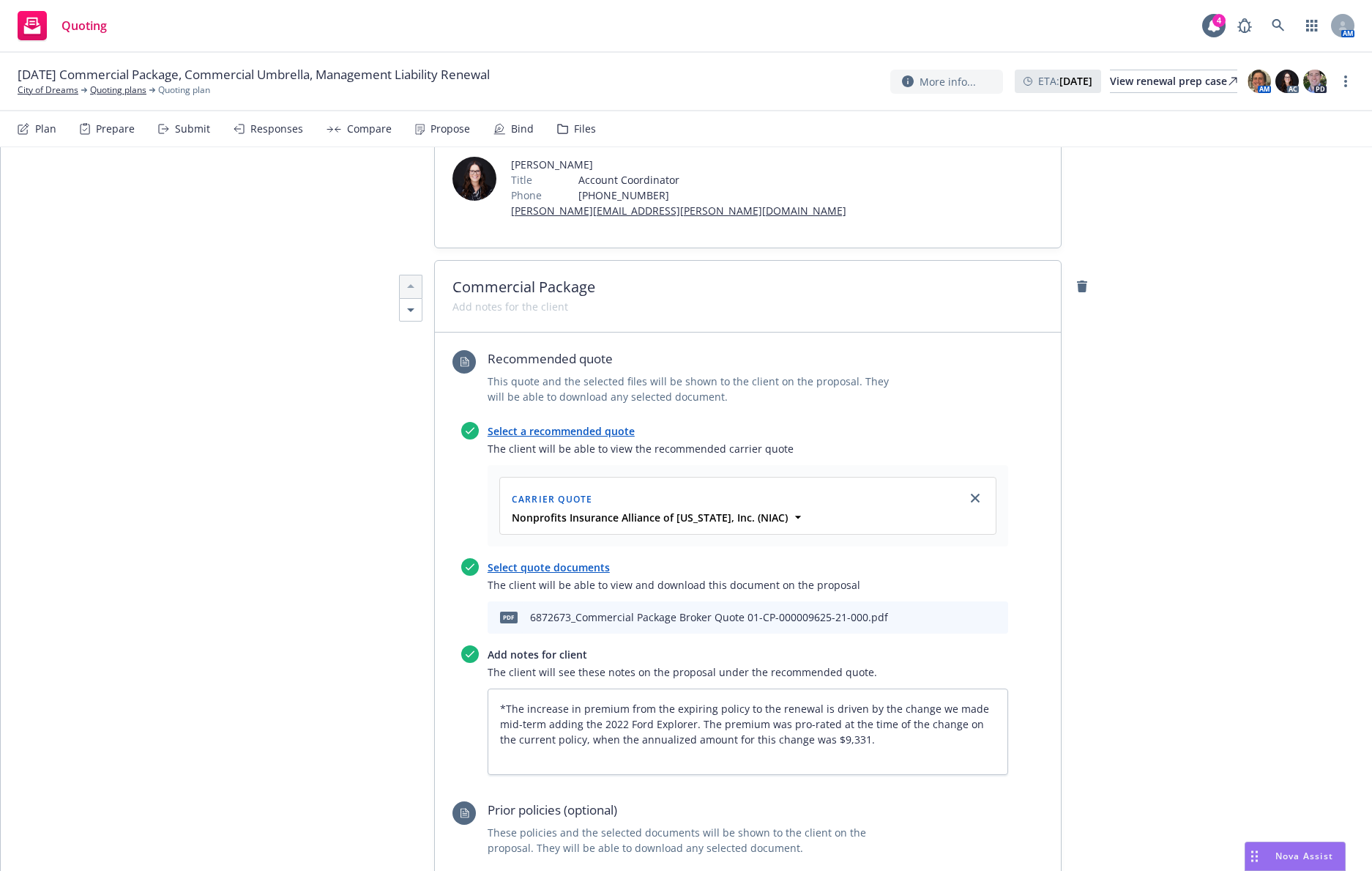
scroll to position [0, 0]
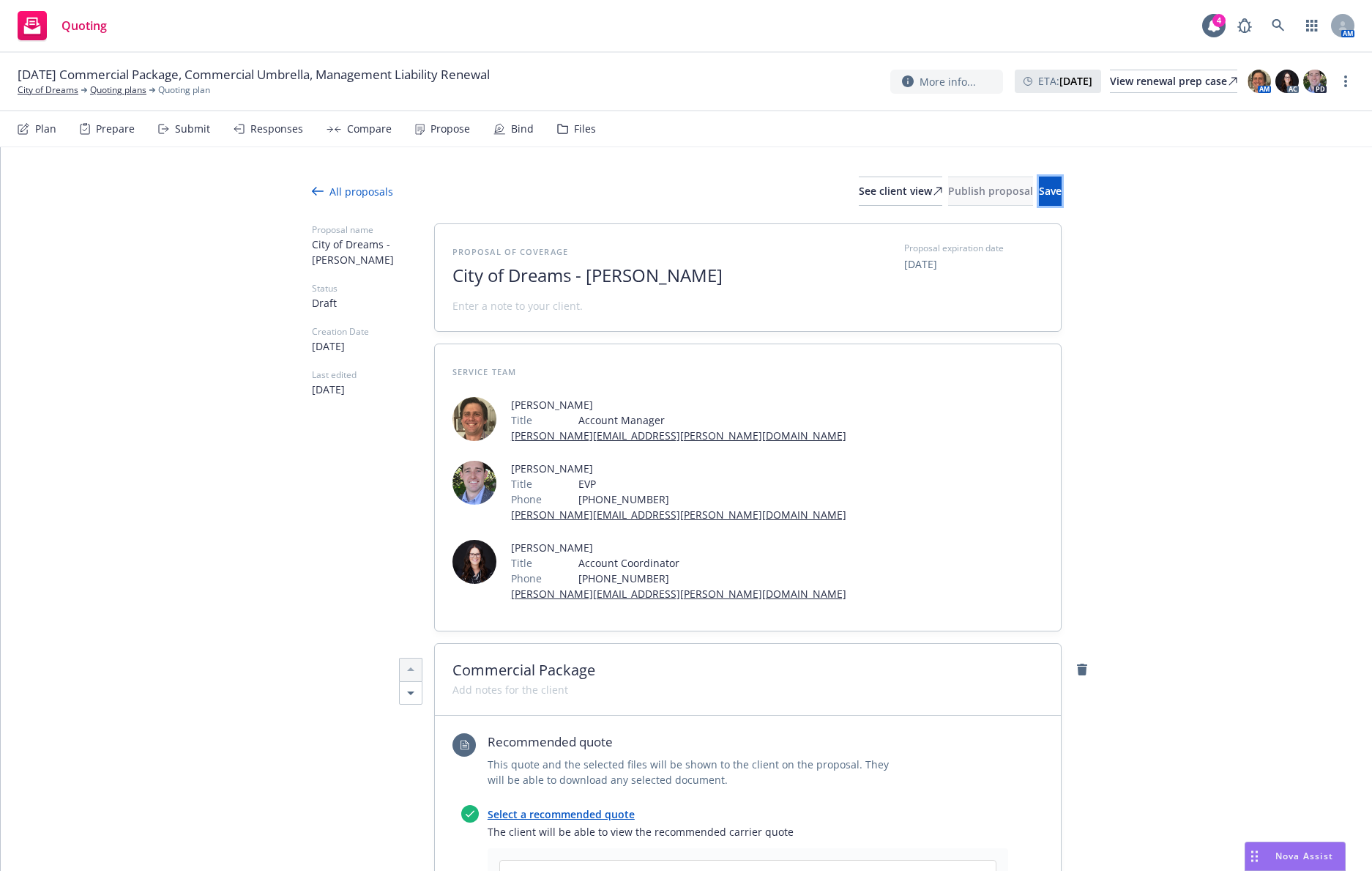
click at [985, 192] on span "Save" at bounding box center [1050, 190] width 23 height 14
click at [859, 196] on div "See client view" at bounding box center [901, 191] width 83 height 28
click at [728, 277] on span "City of Dreams - August Renewals" at bounding box center [632, 276] width 359 height 21
click at [631, 277] on span "City of Dreams - August Renewals" at bounding box center [632, 276] width 359 height 21
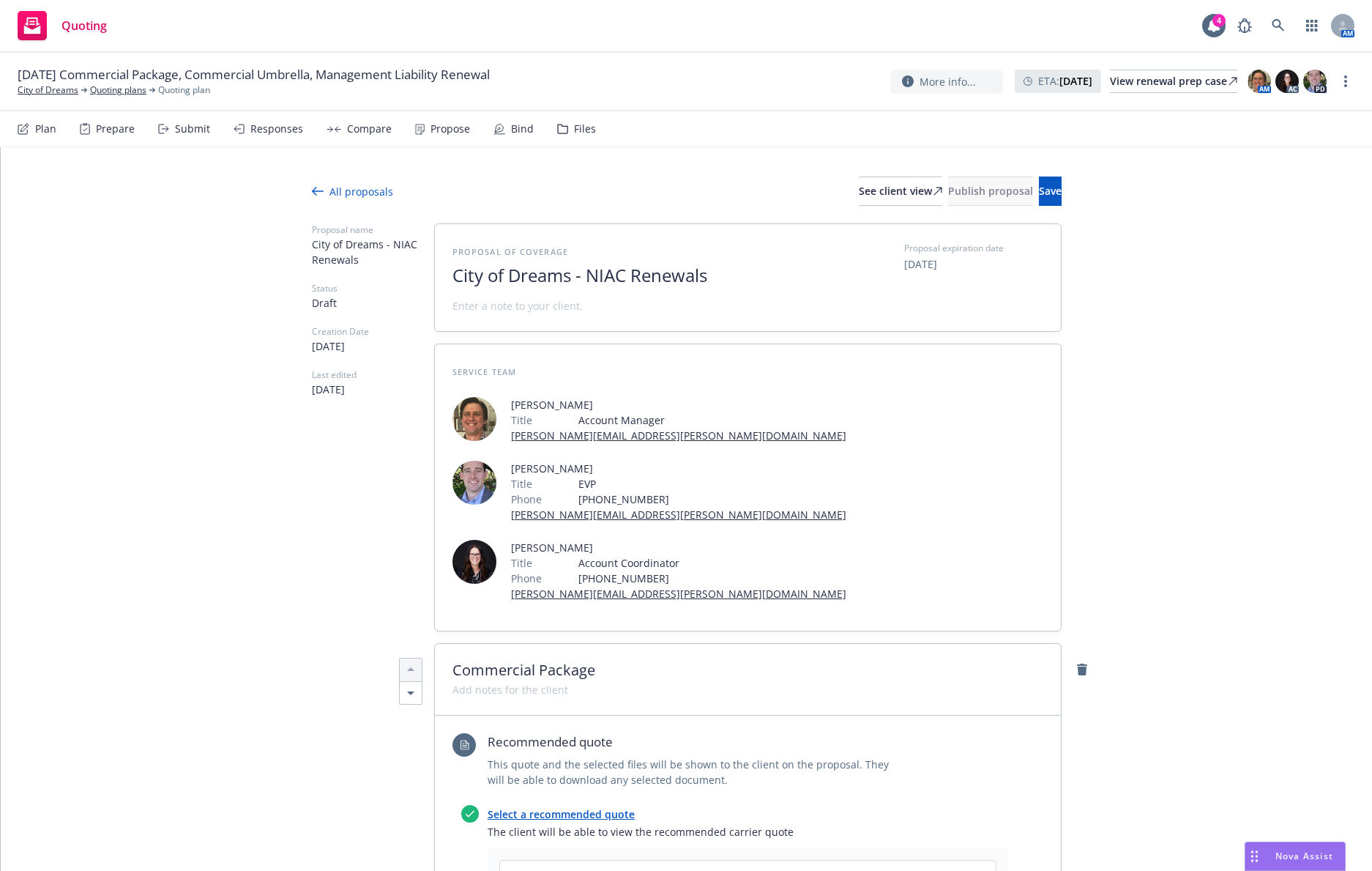
click at [719, 289] on div at bounding box center [632, 293] width 359 height 12
click at [721, 283] on span "City of Dreams - NIAC Renewals" at bounding box center [632, 276] width 359 height 21
click at [985, 190] on span "Save" at bounding box center [1050, 190] width 23 height 14
click at [948, 181] on button "Publish proposal" at bounding box center [991, 191] width 85 height 29
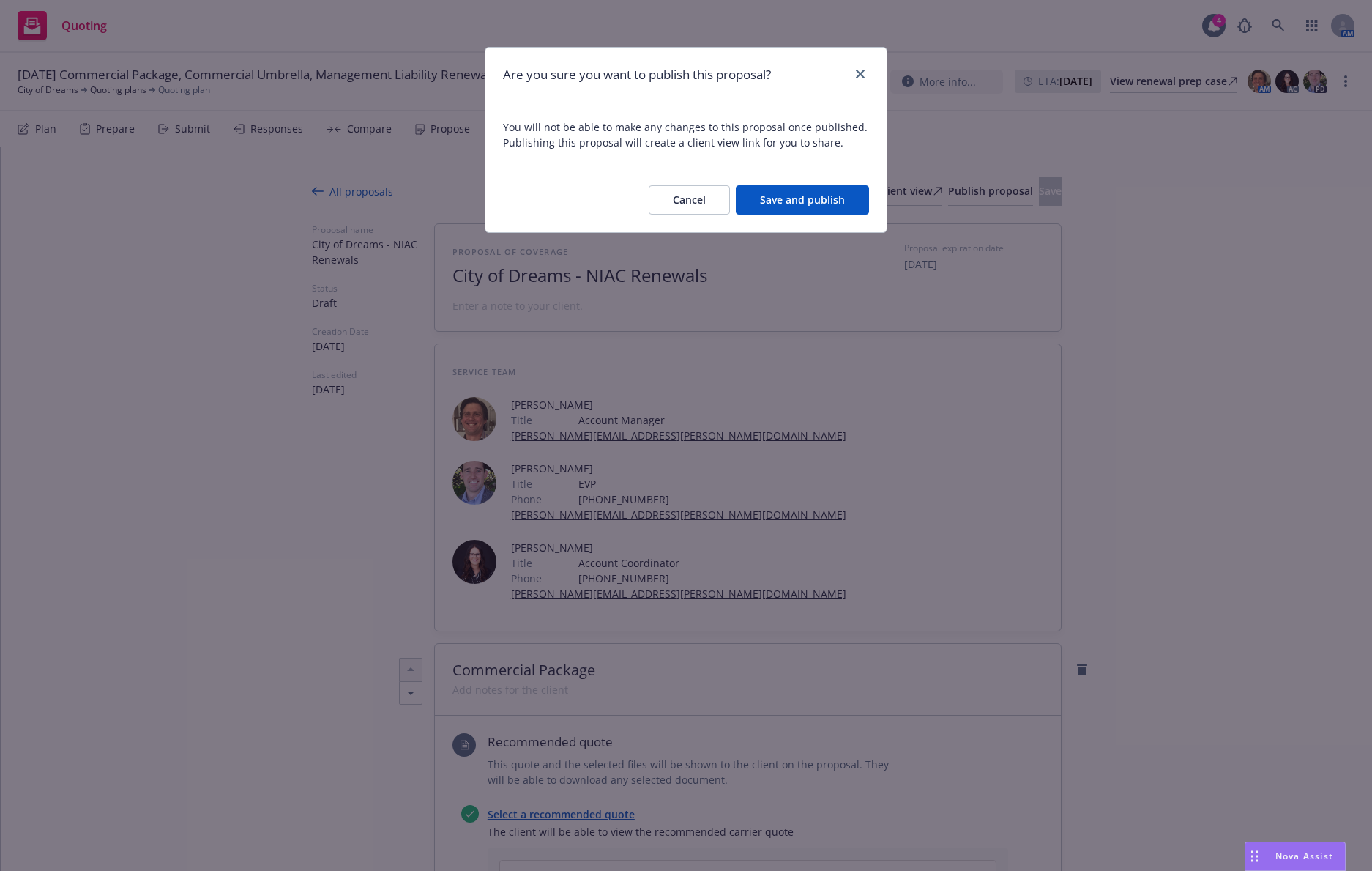
click at [829, 201] on button "Save and publish" at bounding box center [802, 200] width 133 height 29
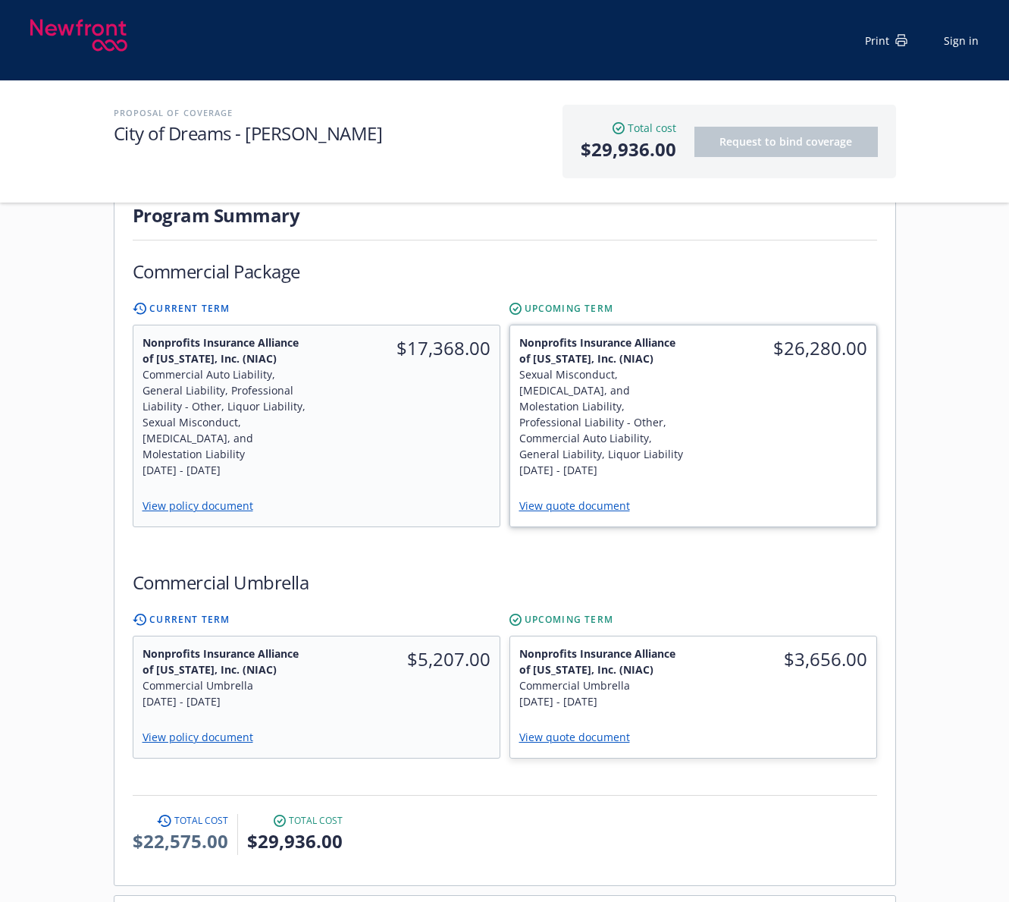
scroll to position [379, 0]
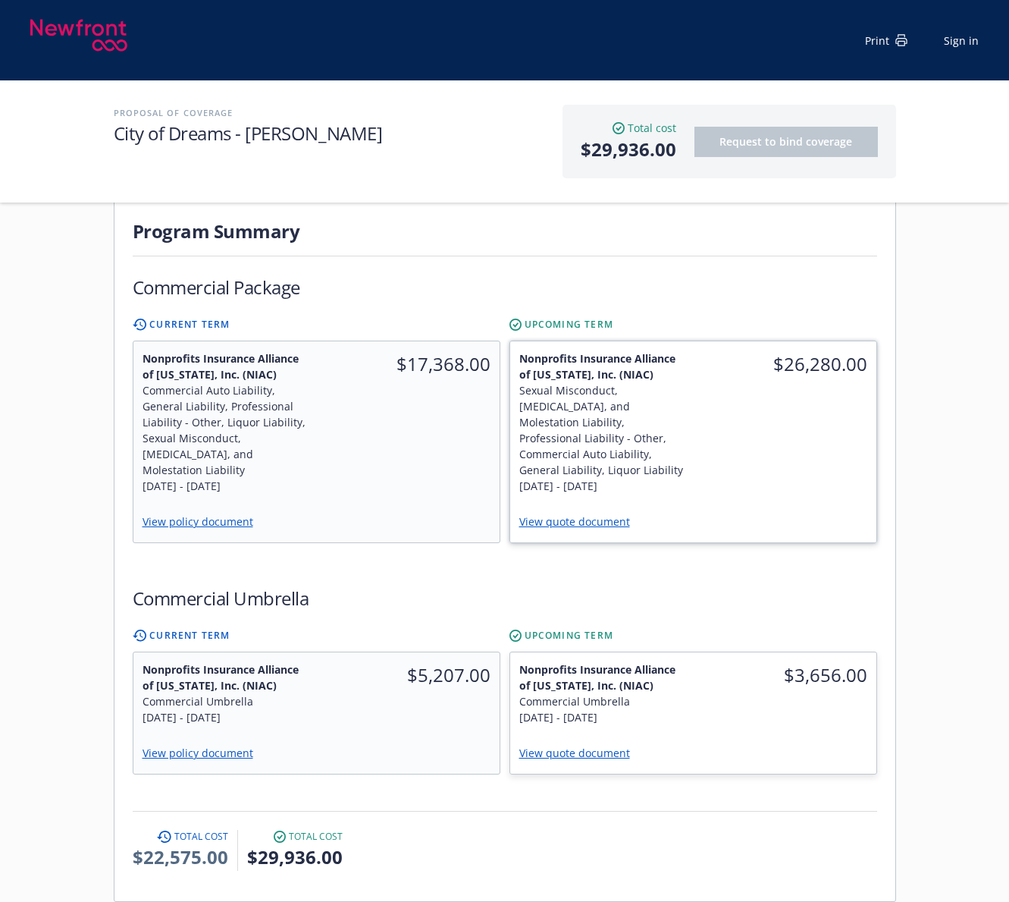
click at [592, 514] on link "View quote document" at bounding box center [580, 521] width 123 height 14
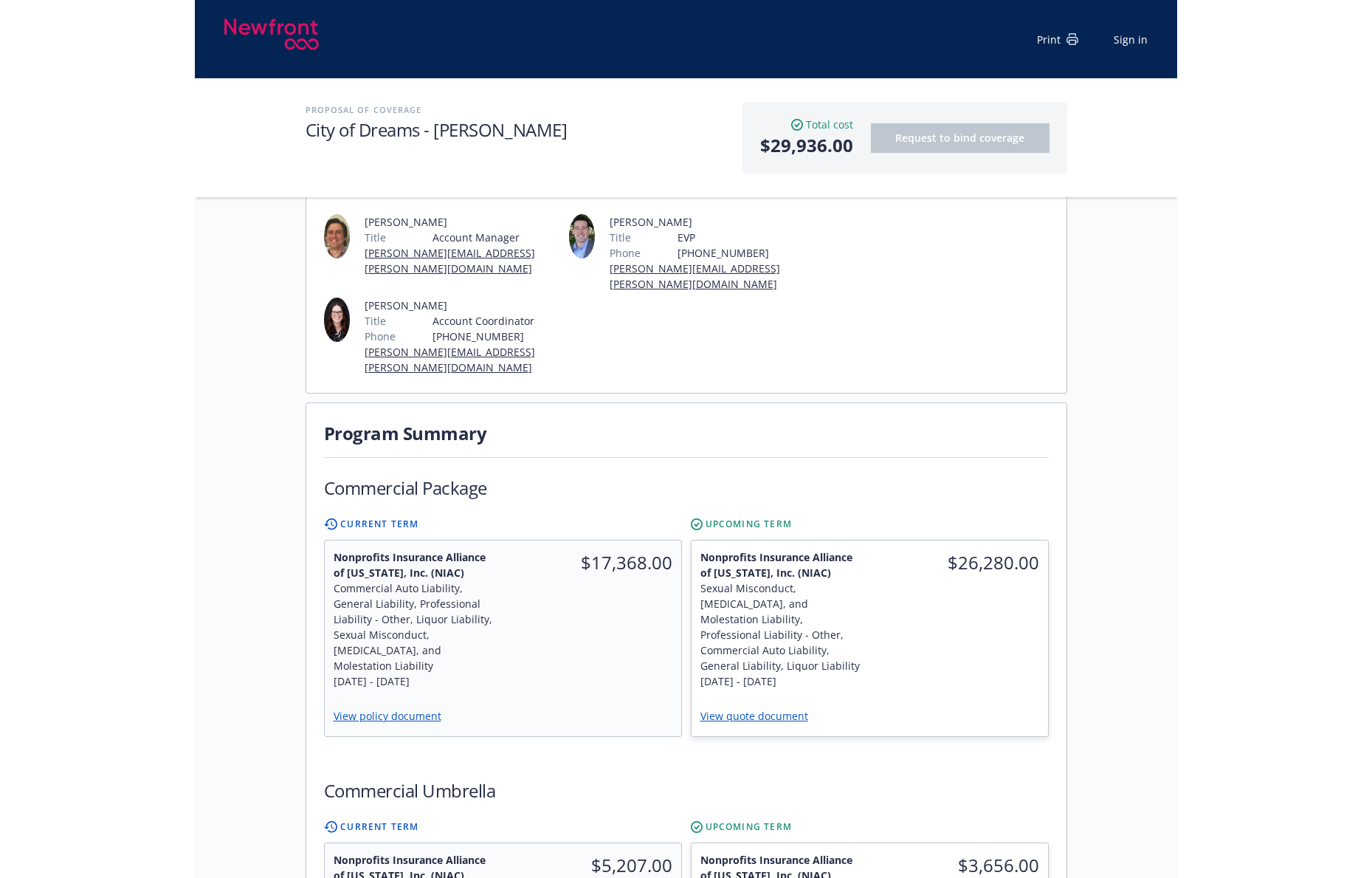
scroll to position [148, 0]
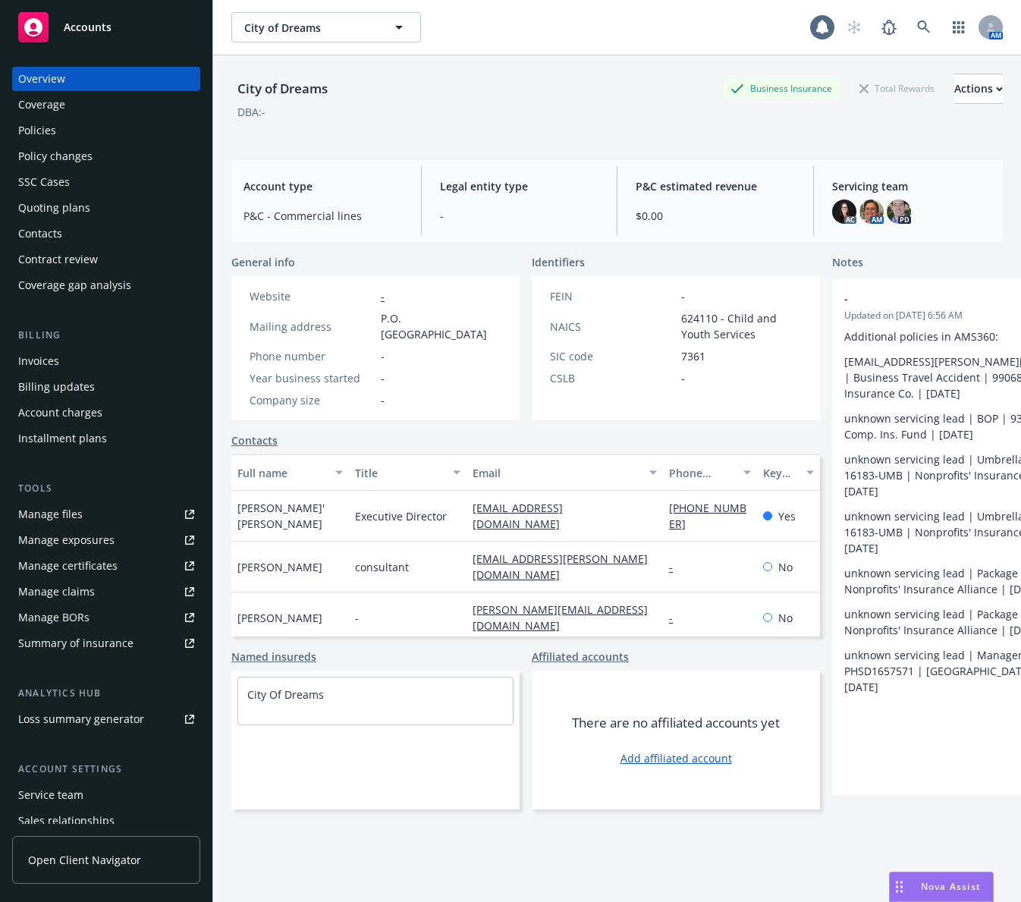
click at [124, 131] on div "Policies" at bounding box center [106, 130] width 176 height 24
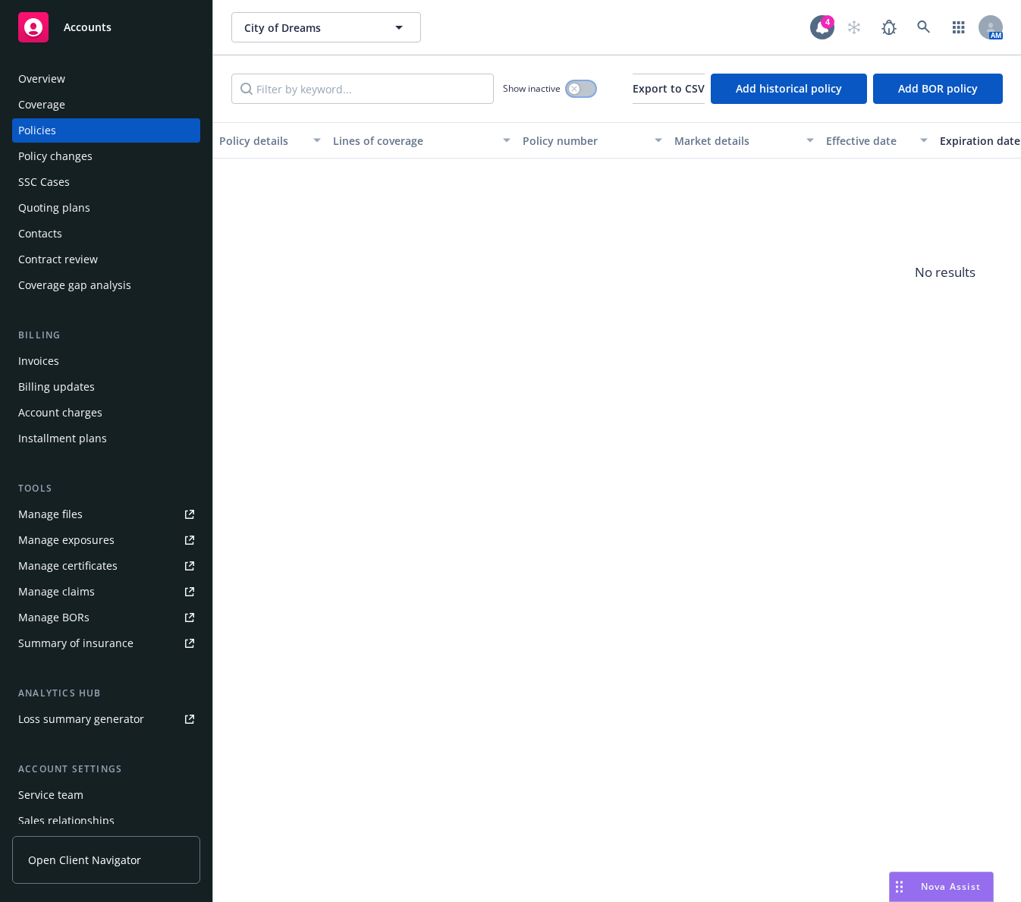
click at [571, 87] on icon "button" at bounding box center [574, 89] width 6 height 6
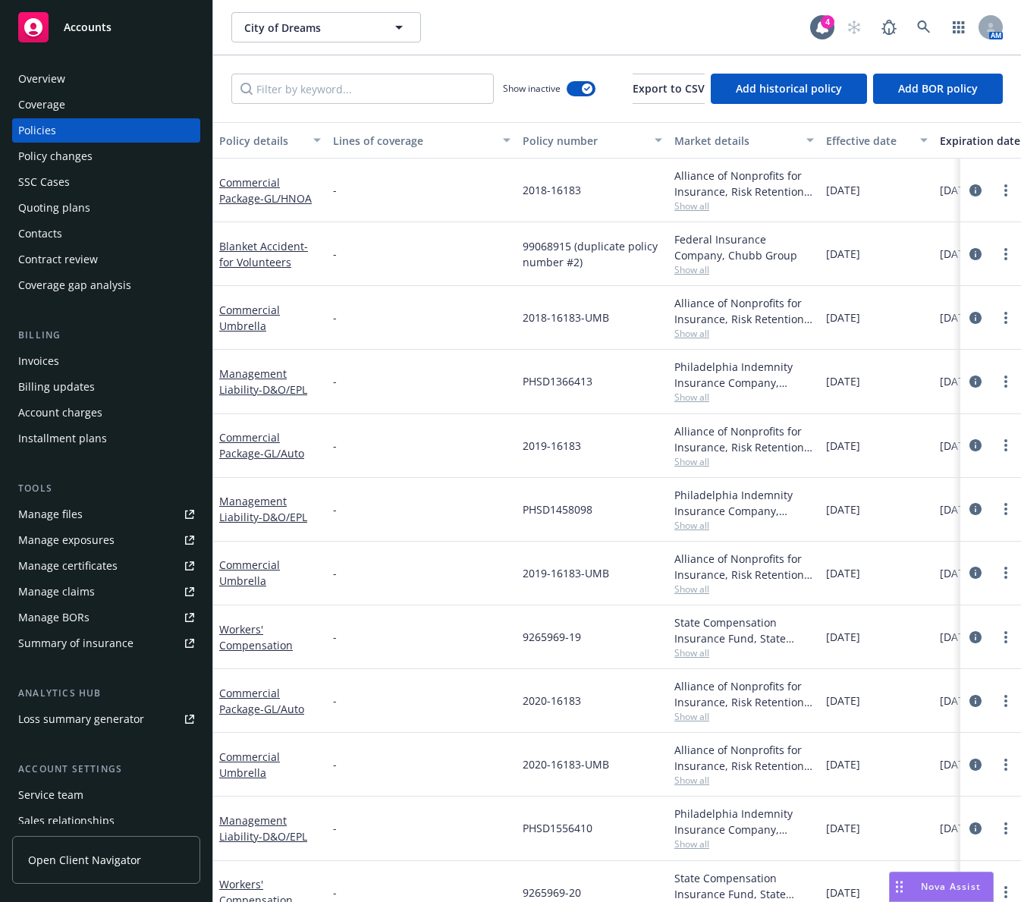
click at [981, 140] on div "Expiration date" at bounding box center [990, 141] width 100 height 16
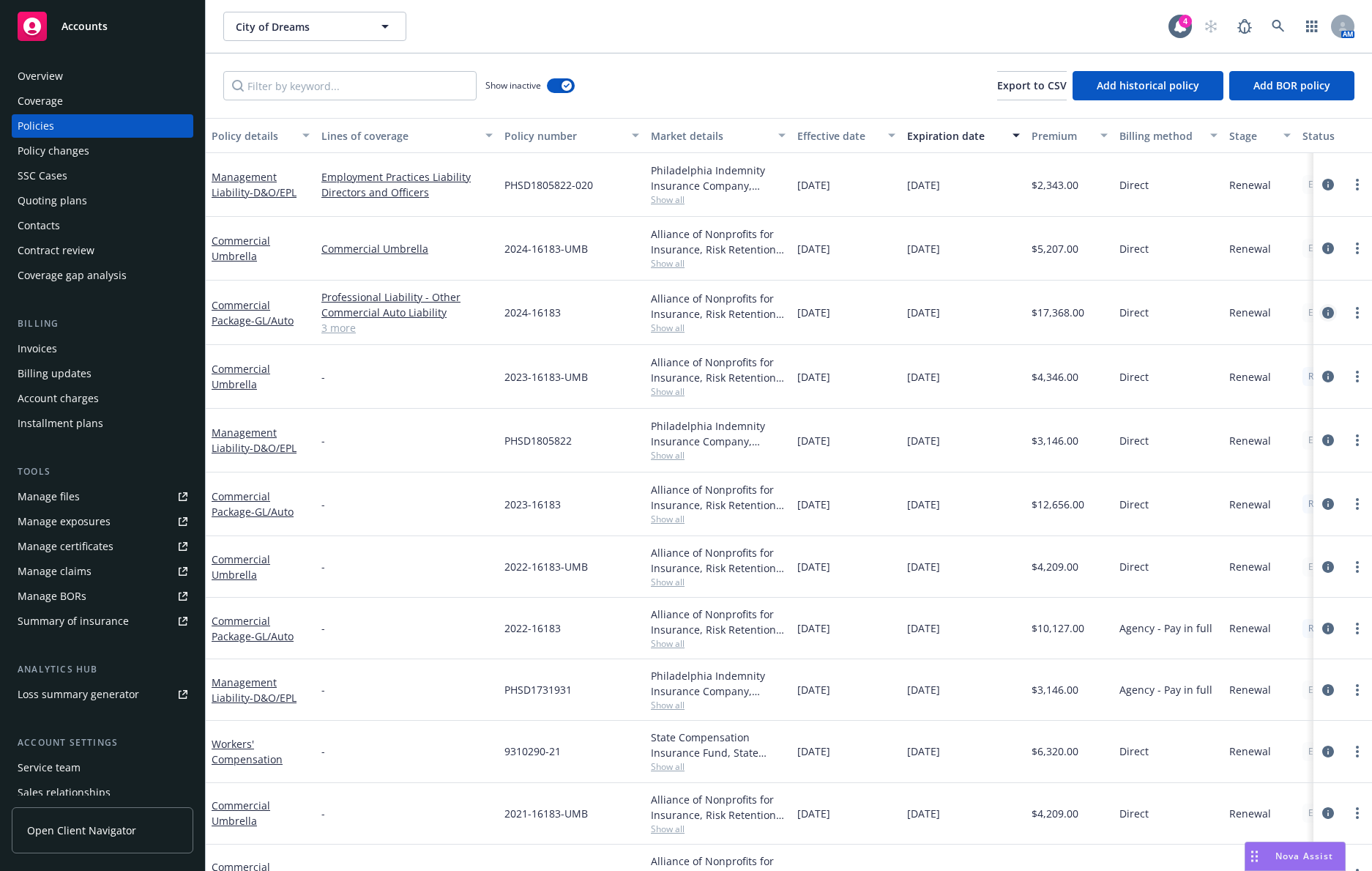
click at [985, 314] on icon "circleInformation" at bounding box center [1329, 313] width 12 height 12
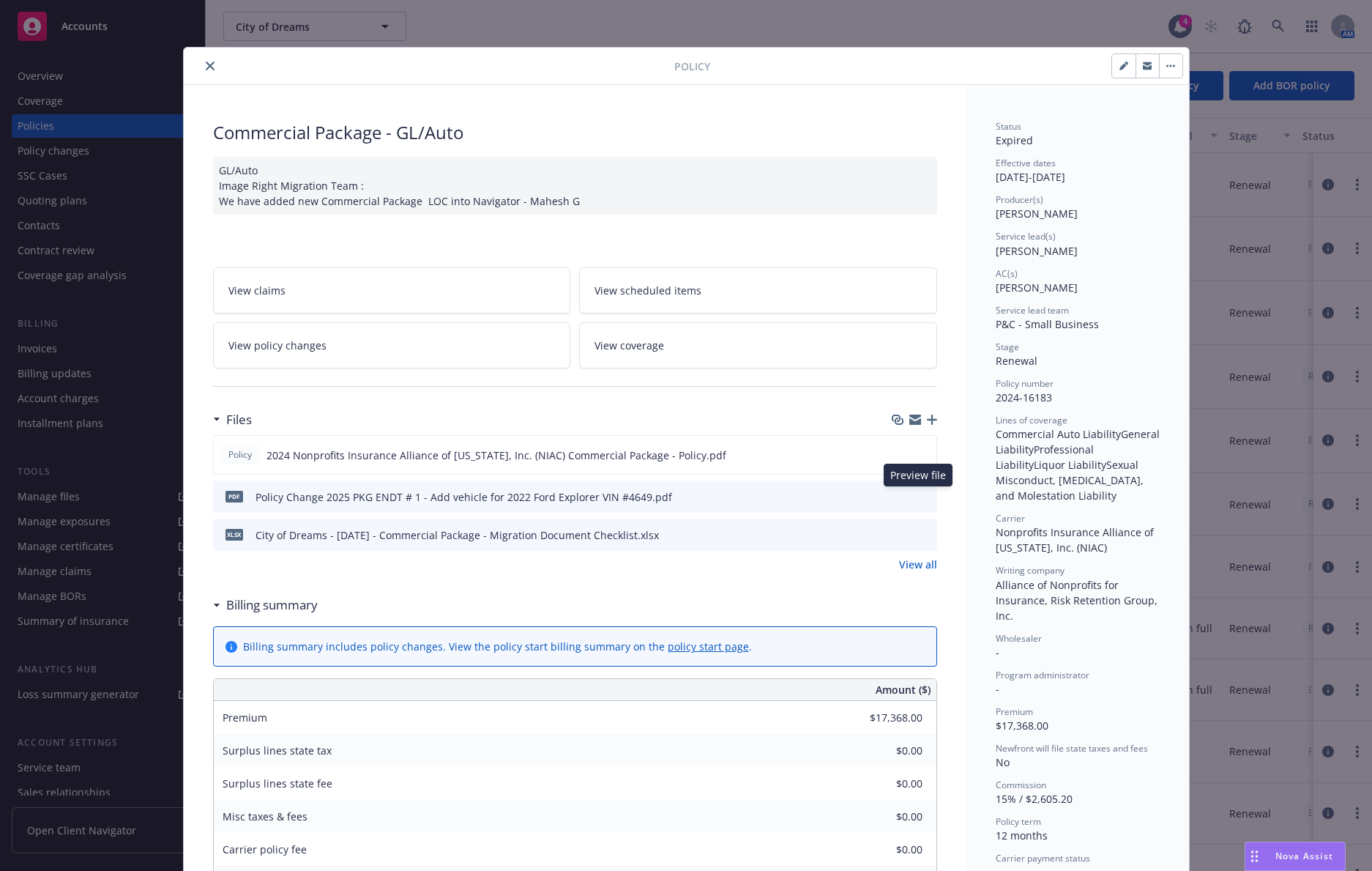
click at [916, 492] on icon "preview file" at bounding box center [923, 495] width 14 height 11
